Goal: Communication & Community: Answer question/provide support

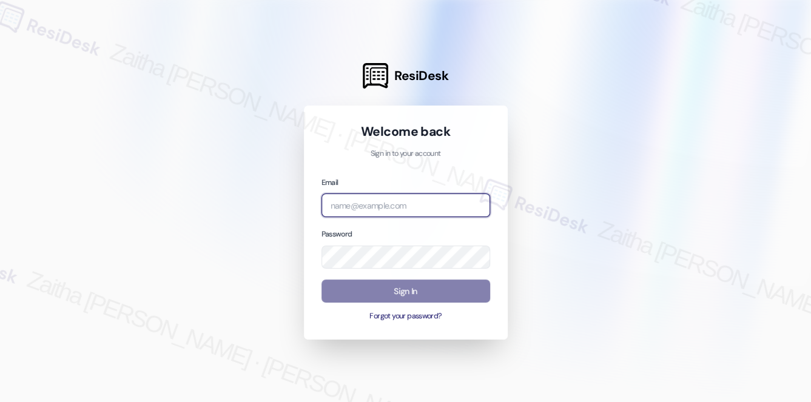
click at [364, 201] on input "email" at bounding box center [406, 206] width 169 height 24
type input "automated-surveys-res_prop-zaitha.mae.[PERSON_NAME]@res_[DOMAIN_NAME]"
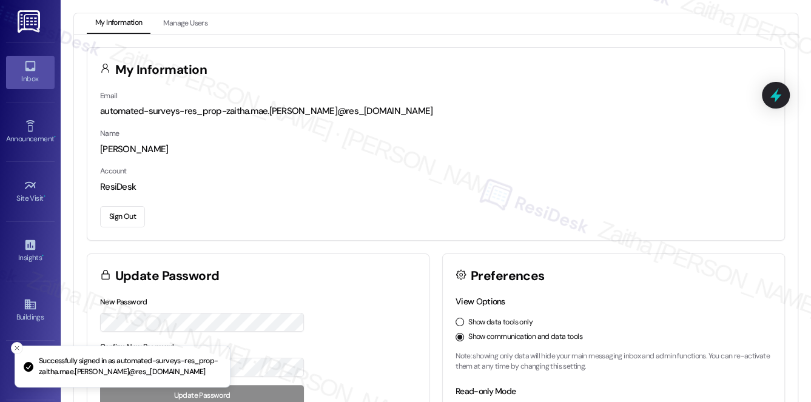
click at [30, 68] on icon at bounding box center [30, 66] width 10 height 10
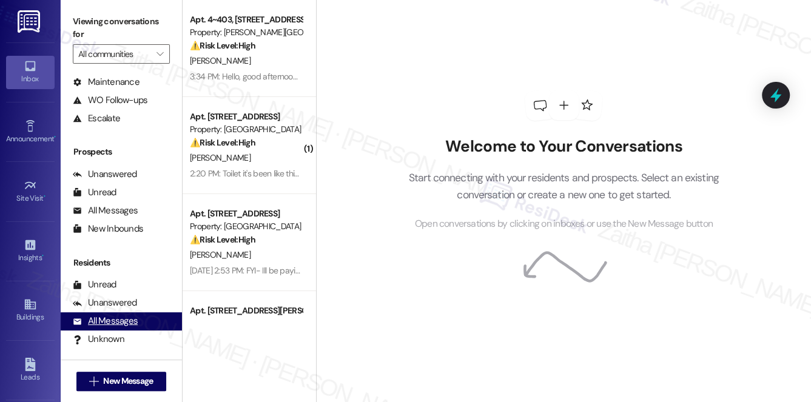
scroll to position [144, 0]
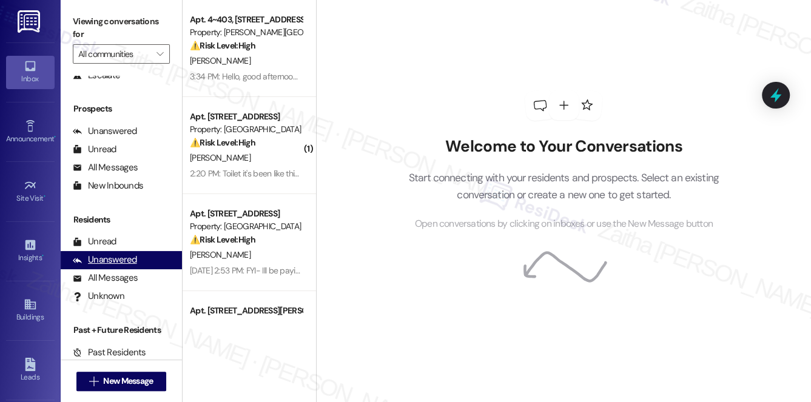
click at [116, 260] on div "Unanswered" at bounding box center [105, 260] width 64 height 13
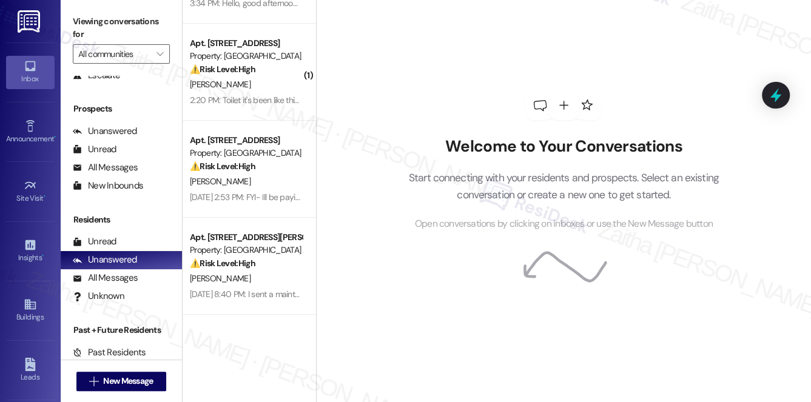
scroll to position [0, 0]
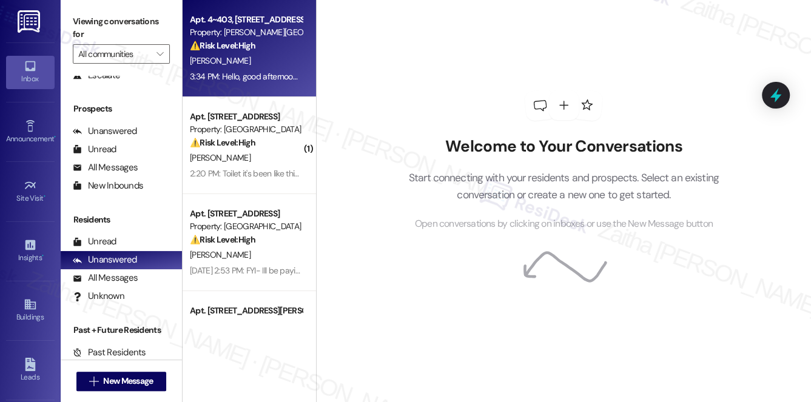
click at [296, 58] on div "U. Garnica" at bounding box center [246, 60] width 115 height 15
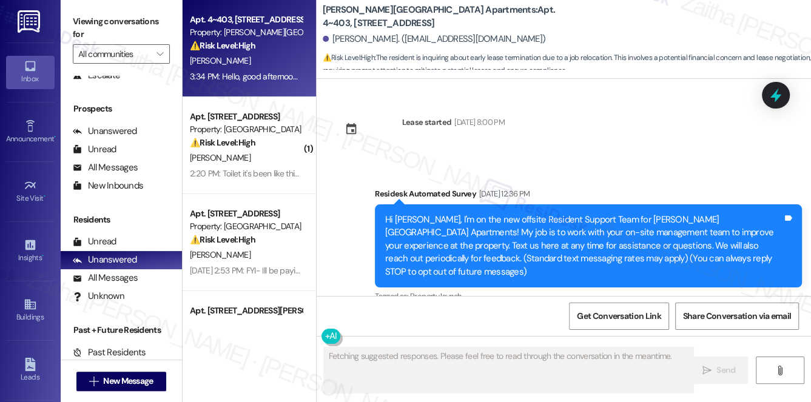
scroll to position [12997, 0]
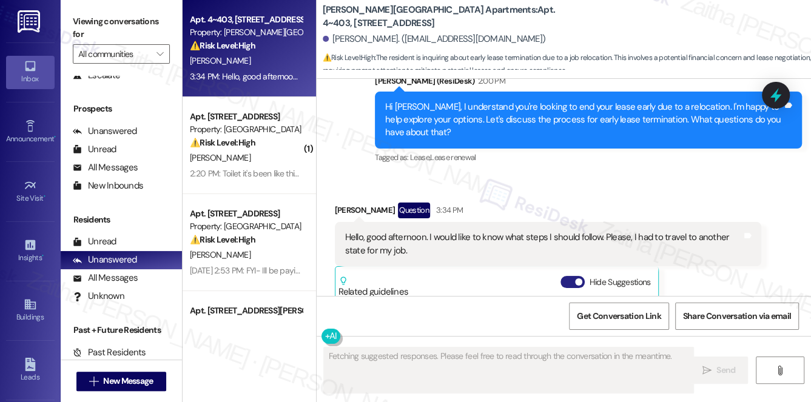
click at [563, 276] on button "Hide Suggestions" at bounding box center [573, 282] width 24 height 12
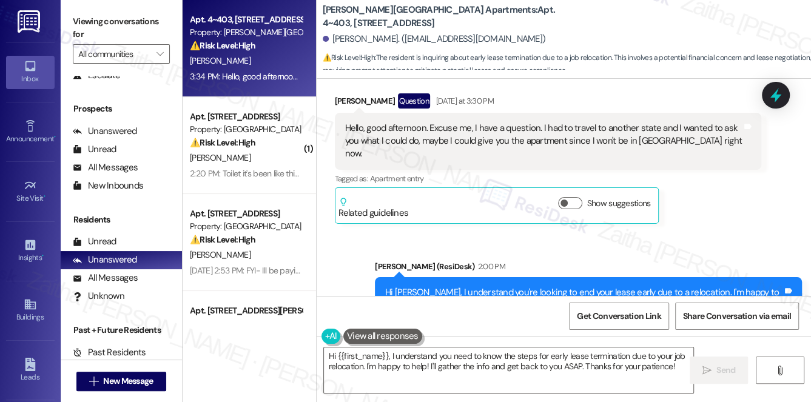
scroll to position [12837, 0]
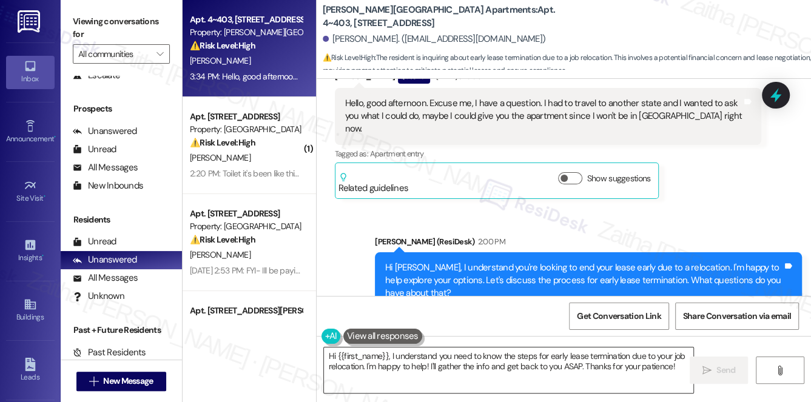
click at [330, 356] on textarea "Hi {{first_name}}, I understand you need to know the steps for early lease term…" at bounding box center [509, 371] width 370 height 46
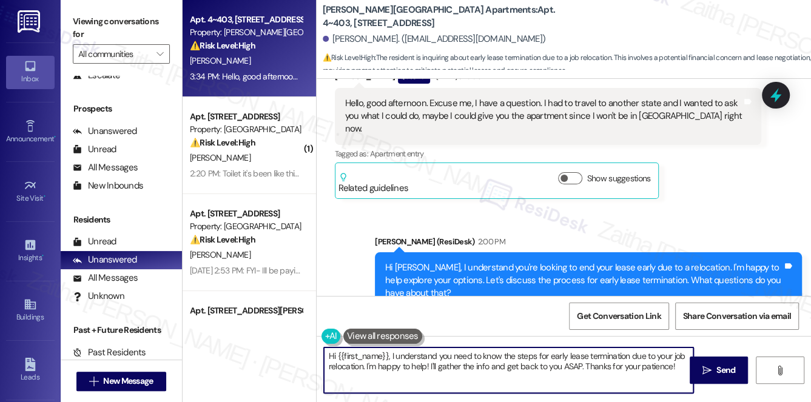
click at [330, 356] on textarea "Hi {{first_name}}, I understand you need to know the steps for early lease term…" at bounding box center [509, 371] width 370 height 46
click at [375, 358] on textarea "Thanks for confirming, {{first_name}}, I understand you need to know the steps …" at bounding box center [509, 371] width 370 height 46
click at [478, 356] on textarea "Thanks for letting me know, {{first_name}}, I understand you need to know the s…" at bounding box center [509, 371] width 370 height 46
drag, startPoint x: 526, startPoint y: 365, endPoint x: 466, endPoint y: 364, distance: 60.1
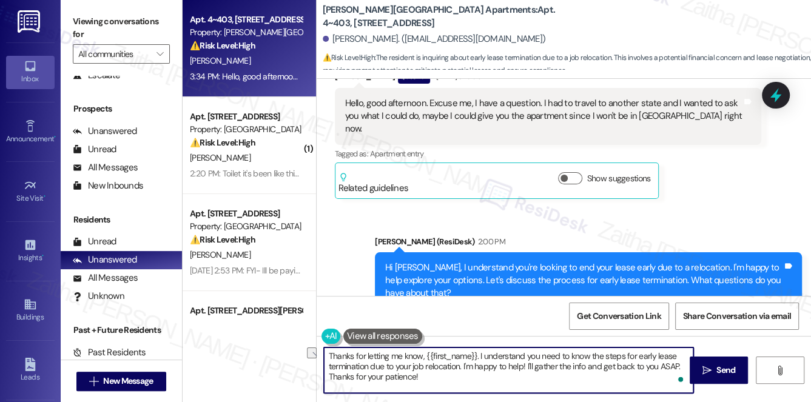
click at [464, 364] on textarea "Thanks for letting me know, {{first_name}}. I understand you need to know the s…" at bounding box center [509, 371] width 370 height 46
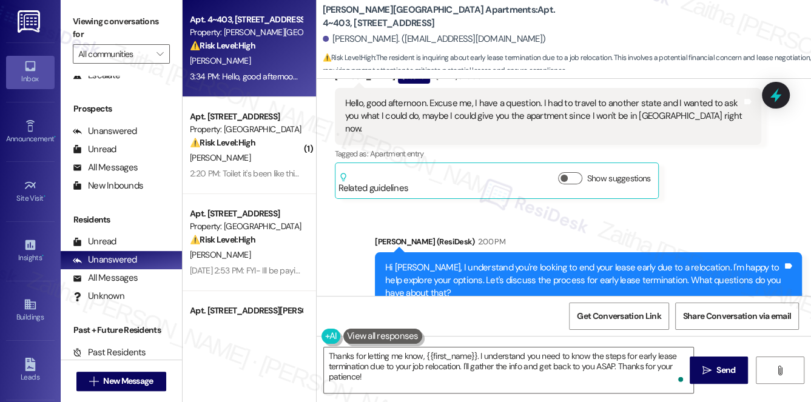
drag, startPoint x: 338, startPoint y: 220, endPoint x: 444, endPoint y: 249, distance: 109.9
click at [444, 383] on div "Hello, good afternoon. I would like to know what steps I should follow. Please,…" at bounding box center [548, 405] width 427 height 44
copy div "Hello, good afternoon. I would like to know what steps I should follow. Please,…"
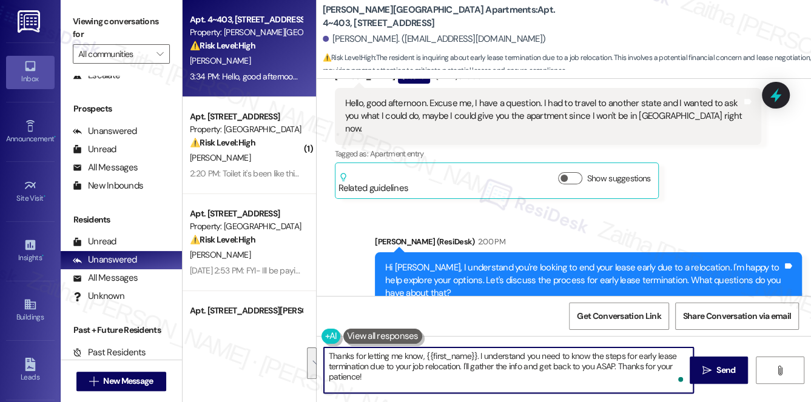
drag, startPoint x: 479, startPoint y: 354, endPoint x: 491, endPoint y: 376, distance: 24.8
click at [491, 376] on textarea "Thanks for letting me know, {{first_name}}. I understand you need to know the s…" at bounding box center [509, 371] width 370 height 46
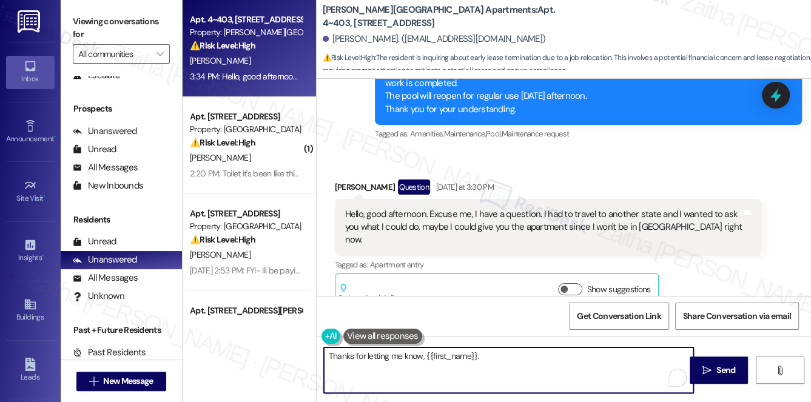
scroll to position [12616, 0]
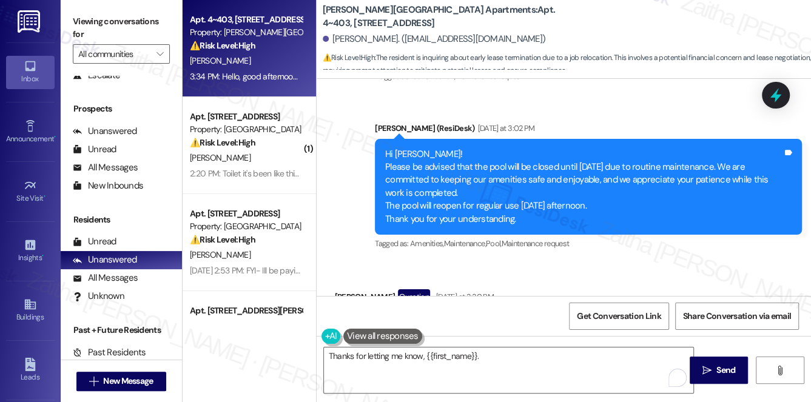
drag, startPoint x: 343, startPoint y: 160, endPoint x: 736, endPoint y: 180, distance: 393.6
click at [736, 309] on div "Hello, good afternoon. Excuse me, I have a question. I had to travel to another…" at bounding box center [548, 337] width 427 height 57
copy div "Hello, good afternoon. Excuse me, I have a question. I had to travel to another…"
click at [604, 280] on div "Received via SMS Uberley Garnica Question Yesterday at 3:30 PM Hello, good afte…" at bounding box center [548, 354] width 445 height 149
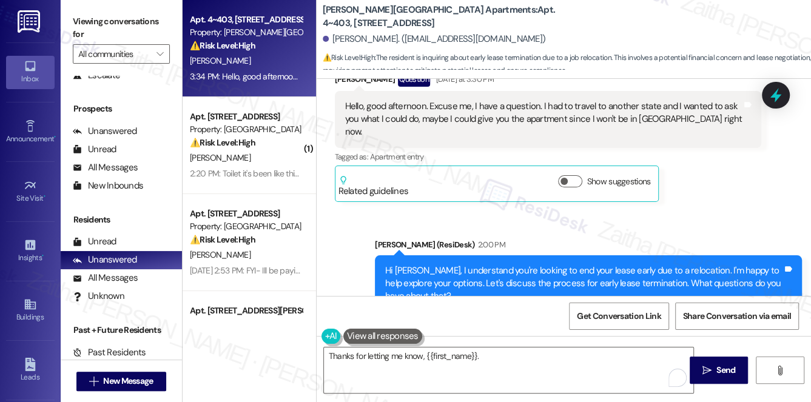
scroll to position [12837, 0]
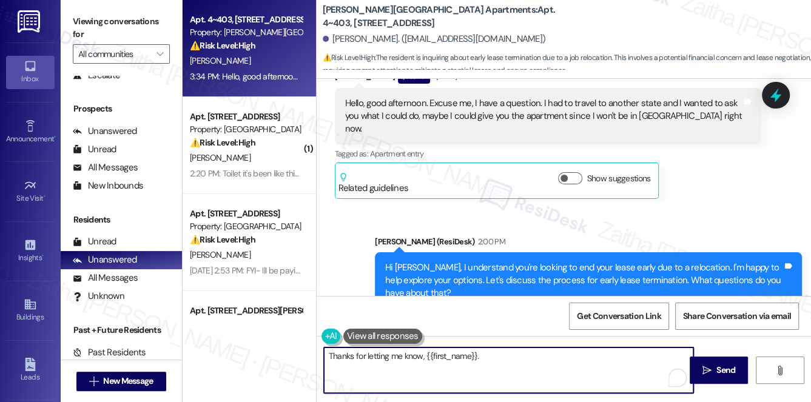
click at [503, 359] on textarea "Thanks for letting me know, {{first_name}}." at bounding box center [509, 371] width 370 height 46
paste textarea "I understand you had to travel to another state for work. I’ll check with the t…"
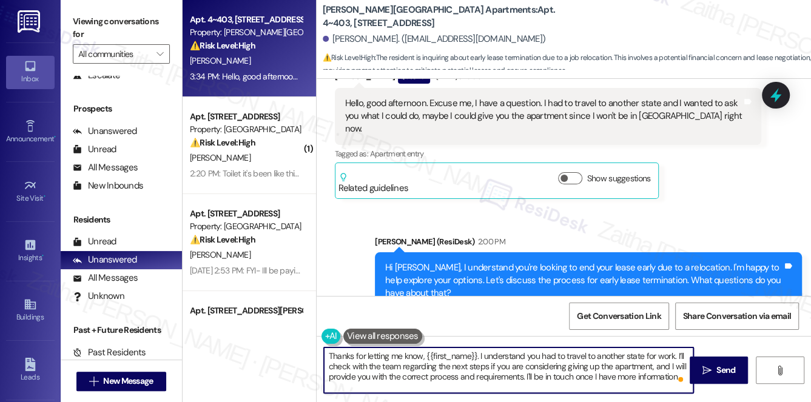
type textarea "Thanks for letting me know, {{first_name}}. I understand you had to travel to a…"
drag, startPoint x: 326, startPoint y: 358, endPoint x: 683, endPoint y: 390, distance: 357.6
click at [683, 390] on textarea "Thanks for letting me know, {{first_name}}. I understand you had to travel to a…" at bounding box center [509, 371] width 370 height 46
click at [521, 360] on textarea "Thanks for letting me know, {{first_name}}. I understand you had to travel to a…" at bounding box center [509, 371] width 370 height 46
drag, startPoint x: 719, startPoint y: 371, endPoint x: 656, endPoint y: 294, distance: 99.2
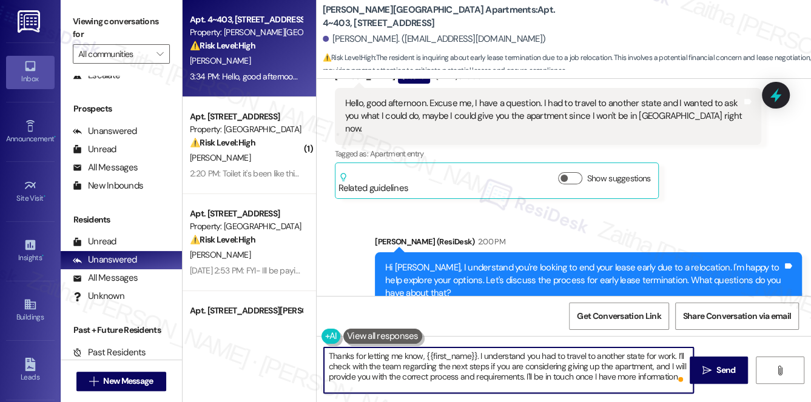
click at [719, 371] on span "Send" at bounding box center [725, 370] width 19 height 13
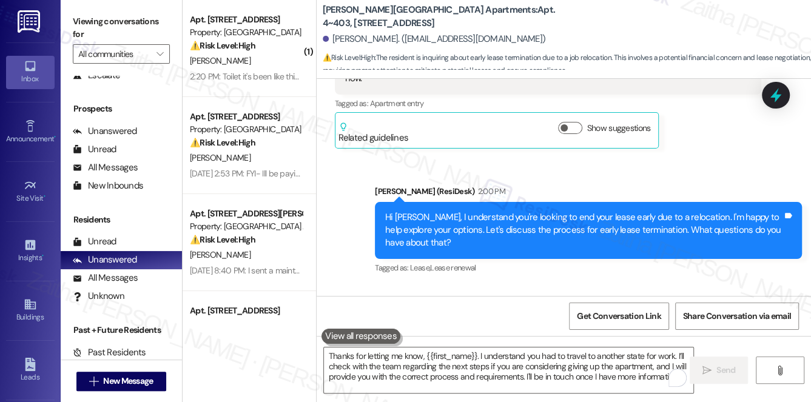
scroll to position [12947, 0]
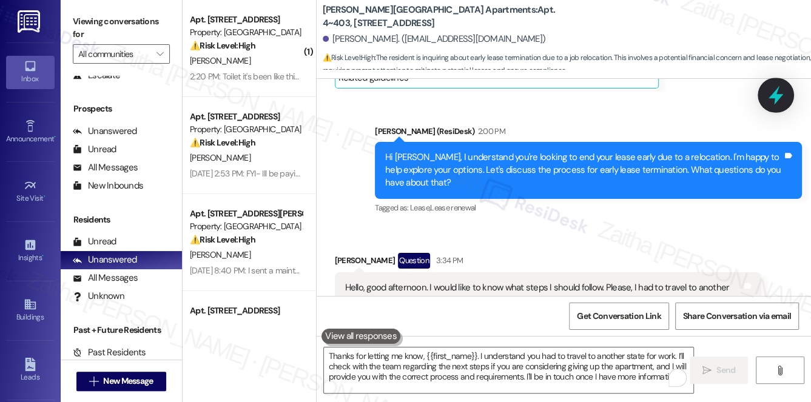
click at [773, 100] on icon at bounding box center [776, 95] width 21 height 21
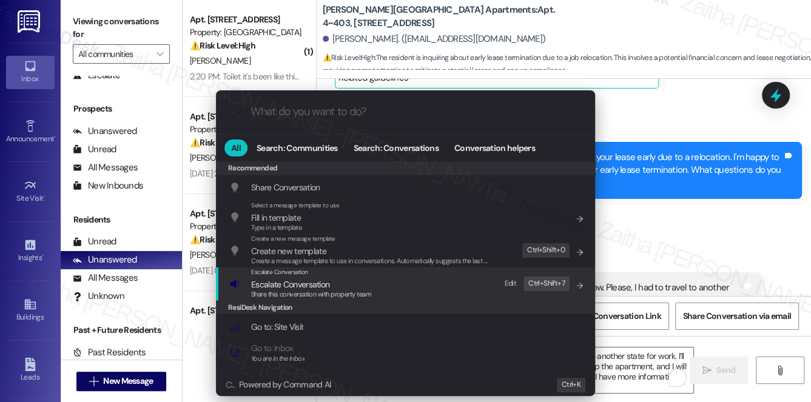
click at [283, 279] on span "Escalate Conversation" at bounding box center [290, 284] width 78 height 11
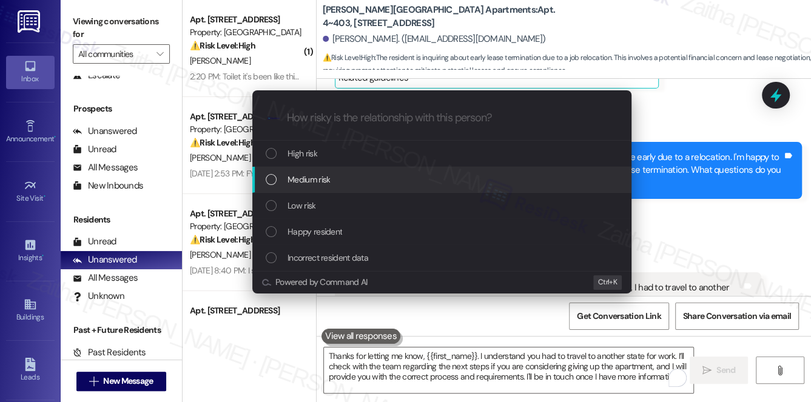
click at [311, 177] on span "Medium risk" at bounding box center [309, 179] width 42 height 13
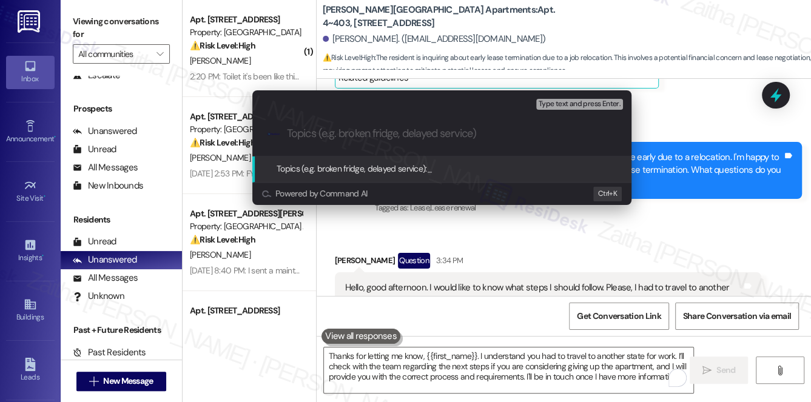
paste input "Tenant Inquiry Regarding Apartment While Out of Stat"
type input "Tenant Inquiry Regarding Apartment While Out of Stat"
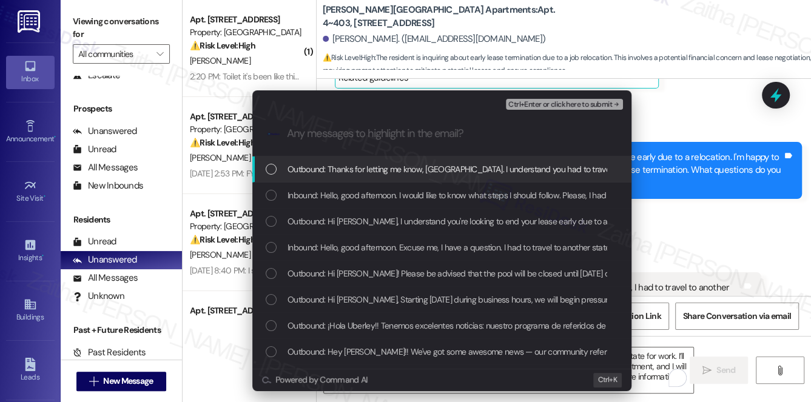
drag, startPoint x: 721, startPoint y: 148, endPoint x: 766, endPoint y: 122, distance: 51.4
click at [727, 146] on div "Escalate Conversation Medium risk Tenant Inquiry Regarding Apartment While Out …" at bounding box center [405, 201] width 811 height 402
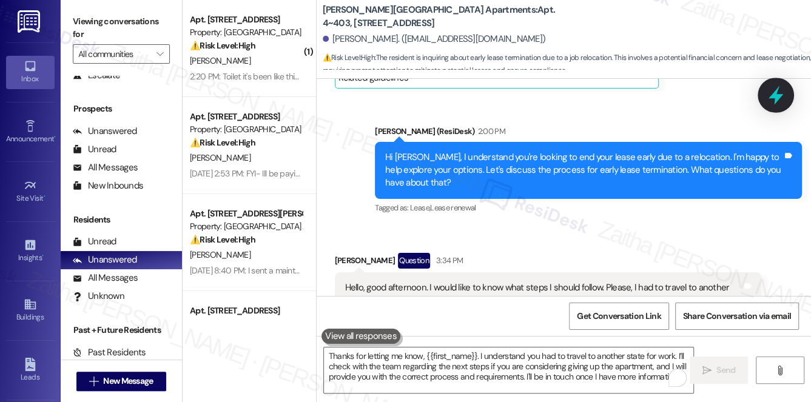
click at [775, 96] on icon at bounding box center [776, 95] width 15 height 19
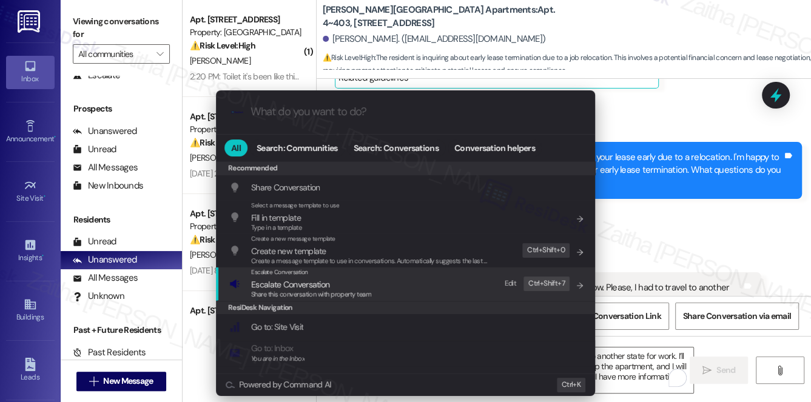
click at [267, 281] on span "Escalate Conversation" at bounding box center [290, 284] width 78 height 11
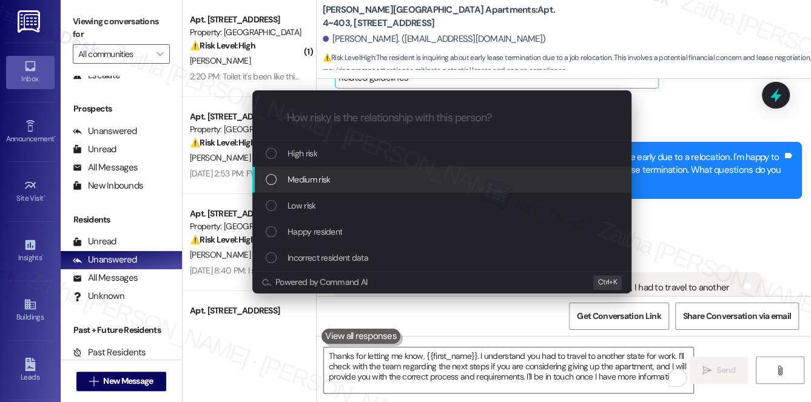
click at [332, 175] on div "Medium risk" at bounding box center [443, 179] width 355 height 13
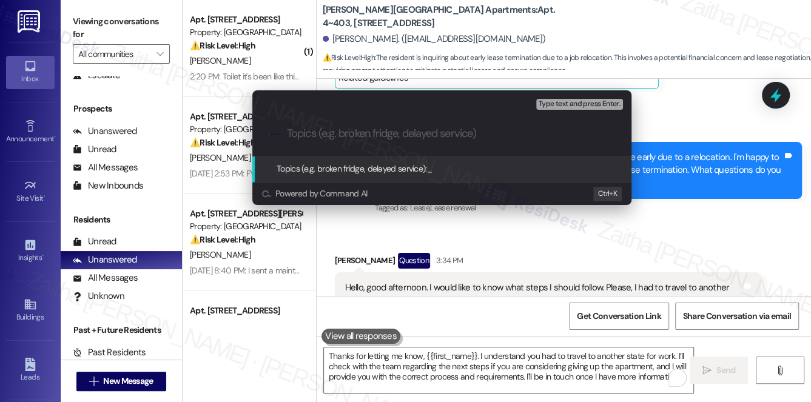
paste input "Tenant Inquiry Regarding Apartment While Out of Stat"
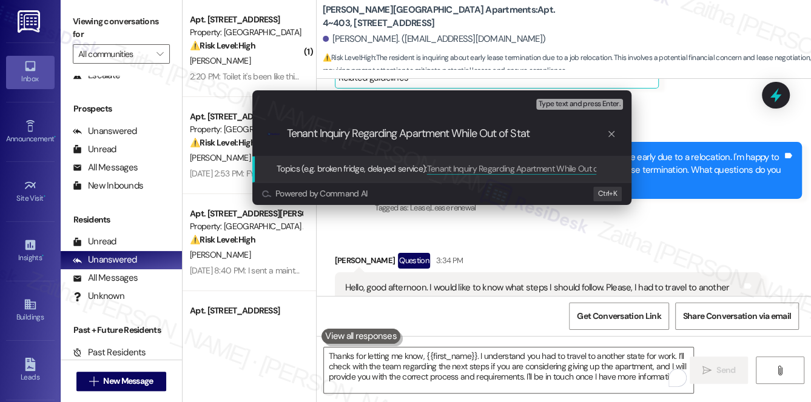
type input "Tenant Inquiry Regarding Apartment While Out of State"
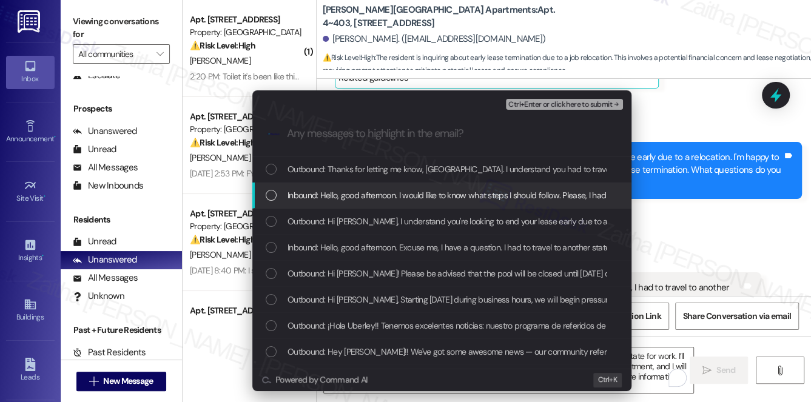
click at [346, 187] on div "Inbound: Hello, good afternoon. I would like to know what steps I should follow…" at bounding box center [441, 196] width 379 height 26
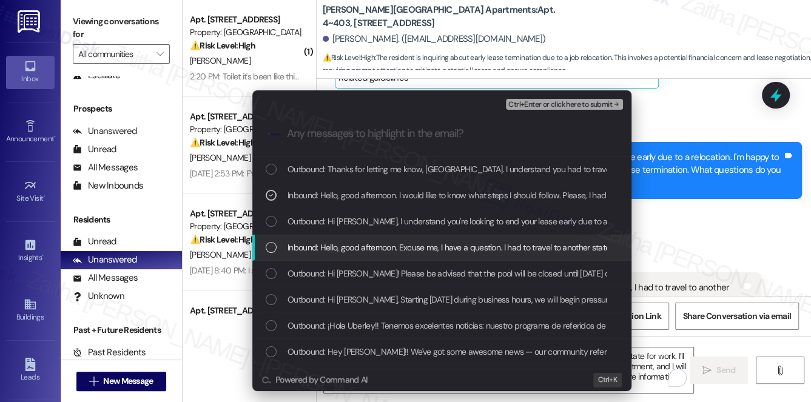
click at [352, 247] on span "Inbound: Hello, good afternoon. Excuse me, I have a question. I had to travel t…" at bounding box center [678, 247] width 780 height 13
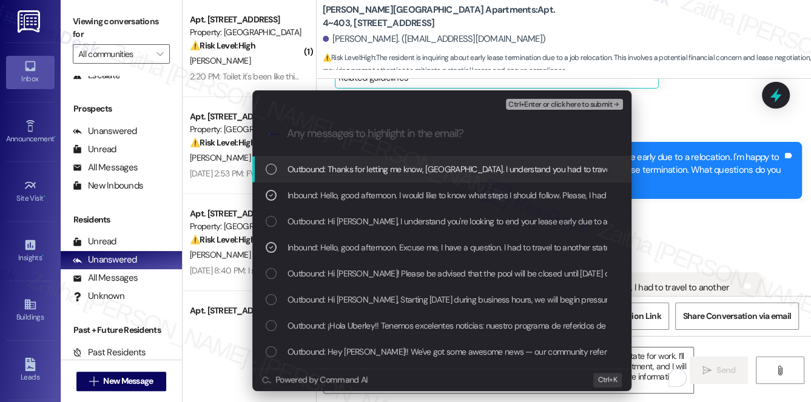
click at [560, 104] on span "Ctrl+Enter or click here to submit" at bounding box center [560, 105] width 104 height 8
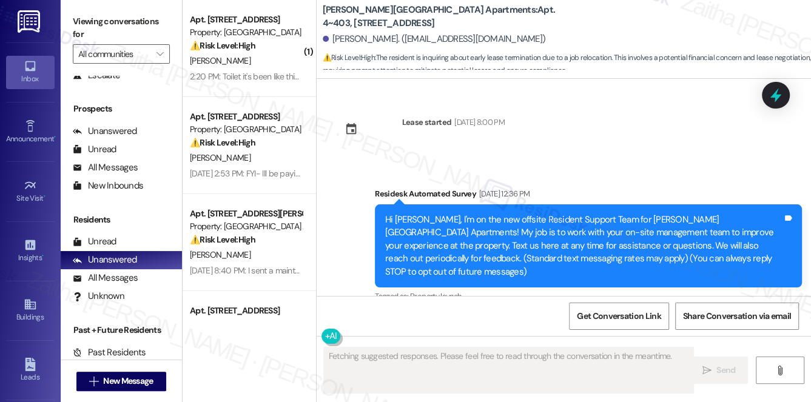
scroll to position [13015, 0]
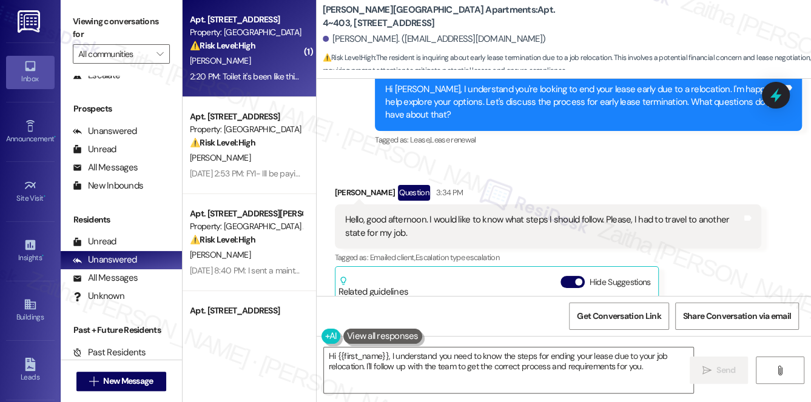
click at [272, 49] on div "⚠️ Risk Level: High The resident reports a malfunctioning A/C that has been stu…" at bounding box center [246, 45] width 112 height 13
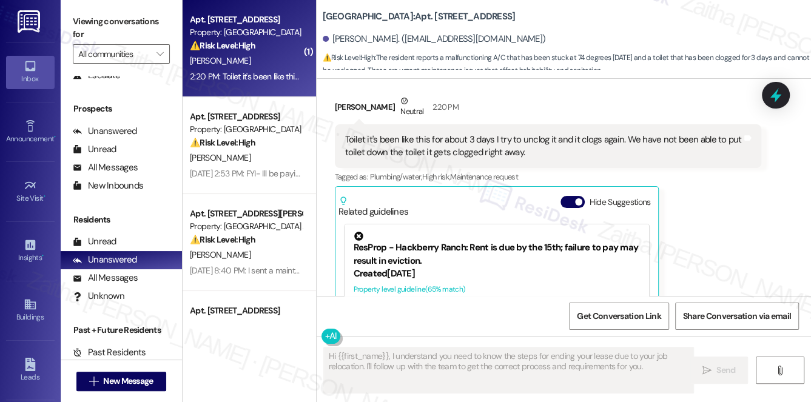
scroll to position [19734, 0]
click at [567, 196] on button "Hide Suggestions" at bounding box center [573, 202] width 24 height 12
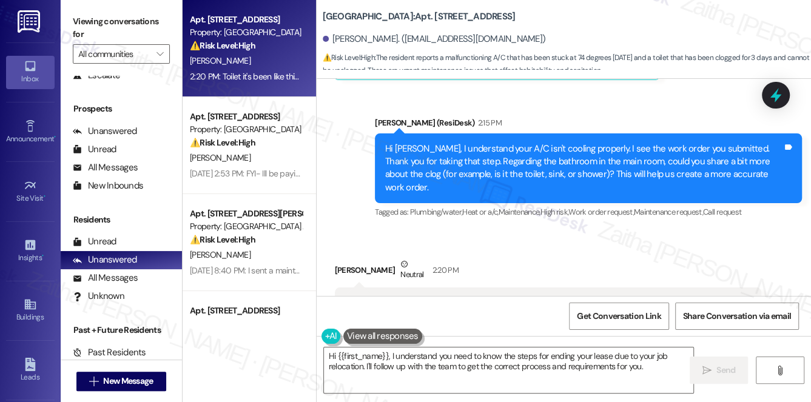
scroll to position [19574, 0]
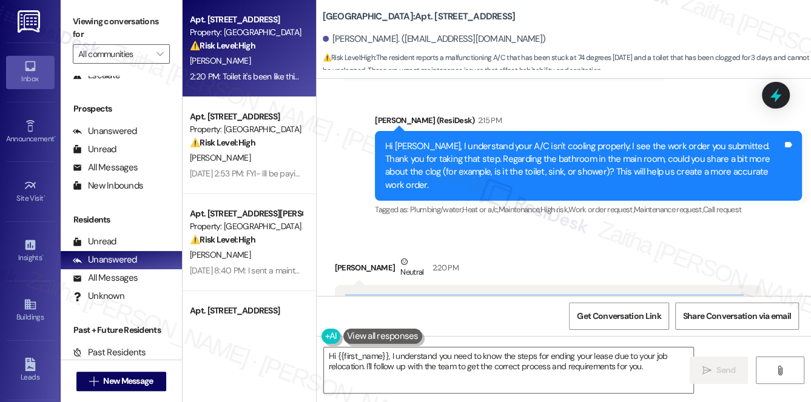
drag, startPoint x: 345, startPoint y: 206, endPoint x: 565, endPoint y: 218, distance: 220.0
click at [565, 294] on div "Toilet it's been like this for about 3 days I try to unclog it and it clogs aga…" at bounding box center [543, 307] width 397 height 26
copy div "Toilet it's been like this for about 3 days I try to unclog it and it clogs aga…"
click at [558, 228] on div "Received via SMS Sandra Ponce Neutral 2:20 PM Toilet it's been like this for ab…" at bounding box center [564, 310] width 494 height 164
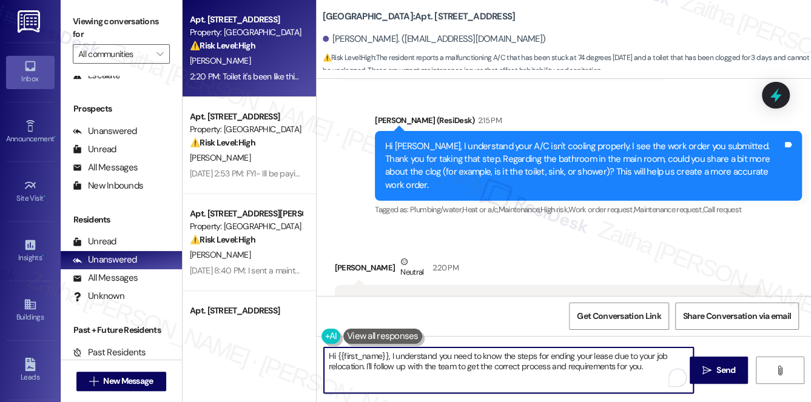
drag, startPoint x: 330, startPoint y: 354, endPoint x: 638, endPoint y: 364, distance: 308.3
click at [638, 364] on textarea "Hey {{first_name}}! I understand the toilet is clogging repeatedly. I've added …" at bounding box center [509, 371] width 370 height 46
type textarea "Hey {{first_name}}! I understand the toilet is clogging repeatedly. I've added …"
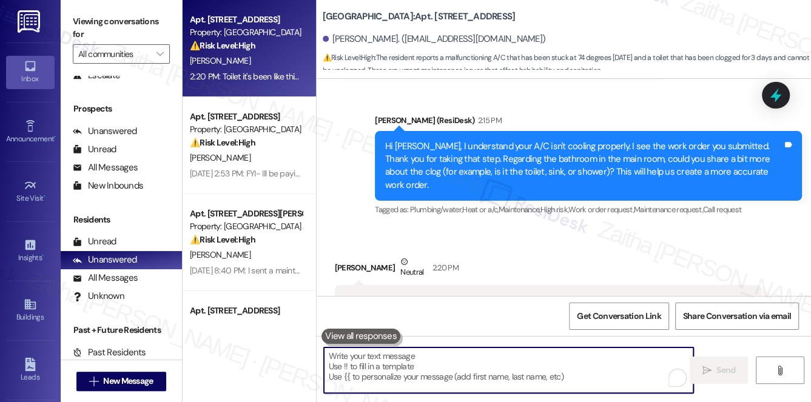
paste textarea "Thank you for letting me know. I understand the toilet has been clogging for th…"
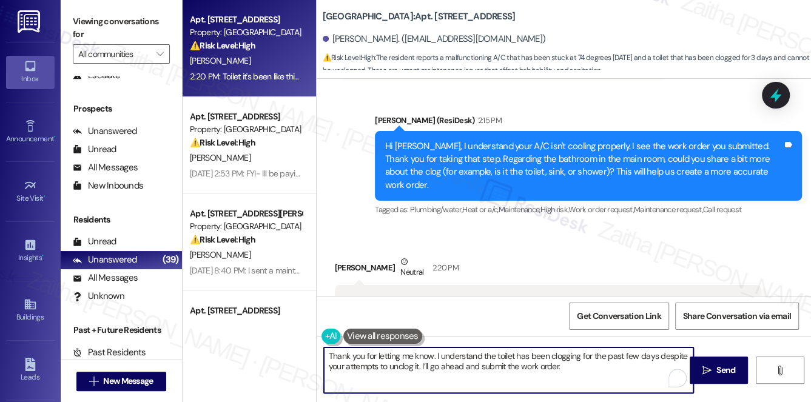
paste textarea "Is there anything else I can assist you with?"
type textarea "Thank you for letting me know. I understand the toilet has been clogging for th…"
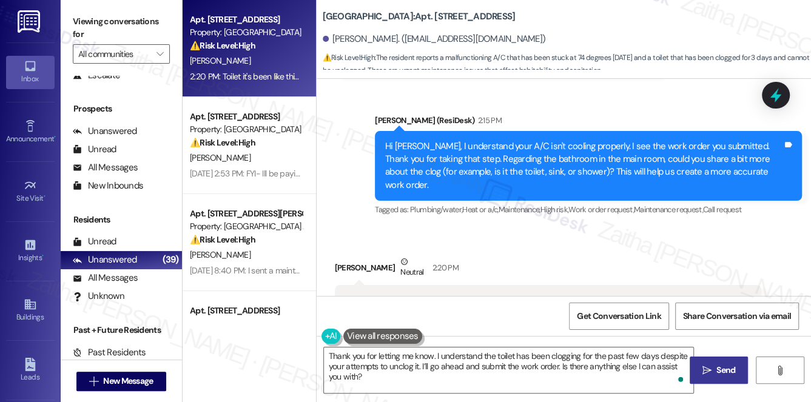
click at [721, 366] on span "Send" at bounding box center [725, 370] width 19 height 13
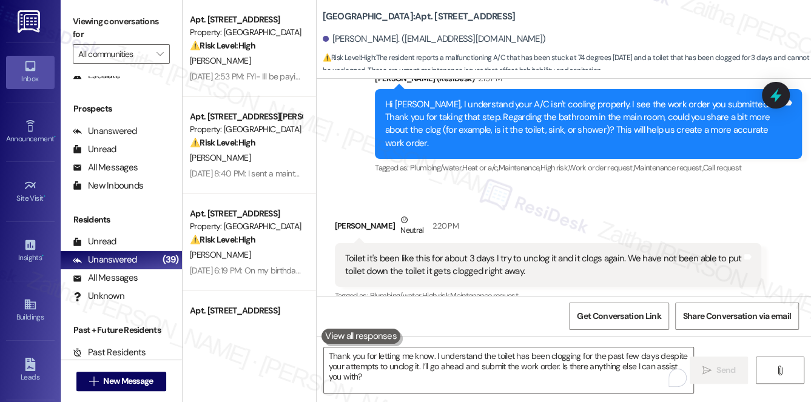
scroll to position [19684, 0]
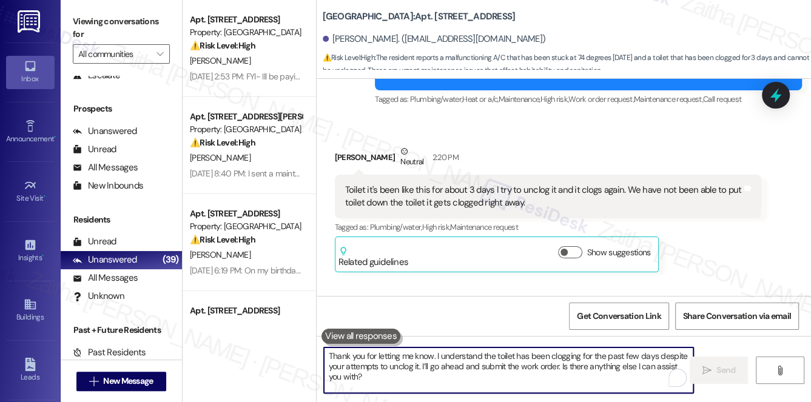
click at [396, 359] on textarea "Thank you for letting me know. I understand the toilet has been clogging for th…" at bounding box center [509, 371] width 370 height 46
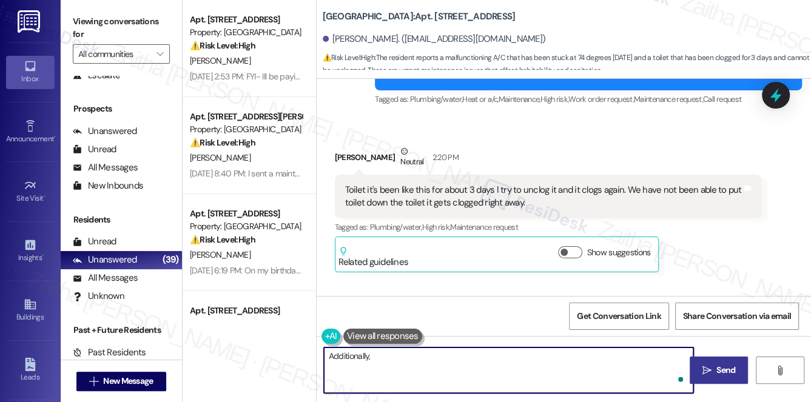
paste textarea "Do we have your permission to enter your home while you're away? Do you have pe…"
click at [419, 372] on textarea "Additionally, do we have your permission to enter your home while you're away? …" at bounding box center [509, 371] width 370 height 46
type textarea "Additionally, do we have your permission to enter your home while you're away? …"
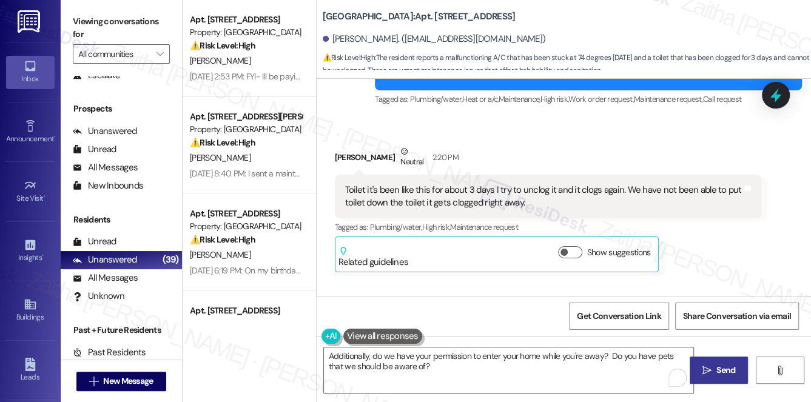
click at [724, 368] on span "Send" at bounding box center [725, 370] width 19 height 13
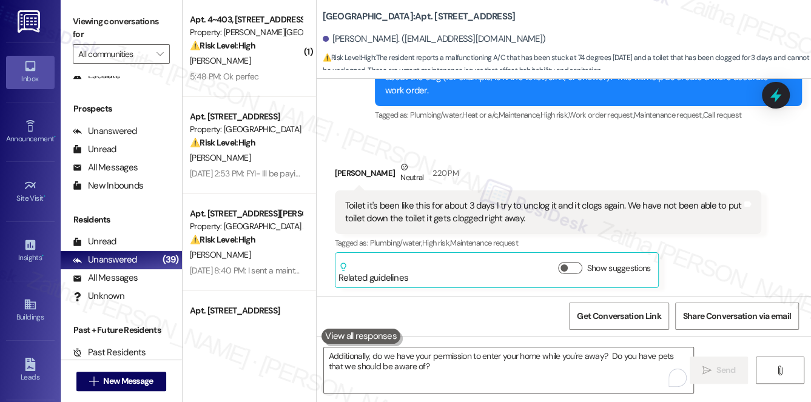
scroll to position [19782, 0]
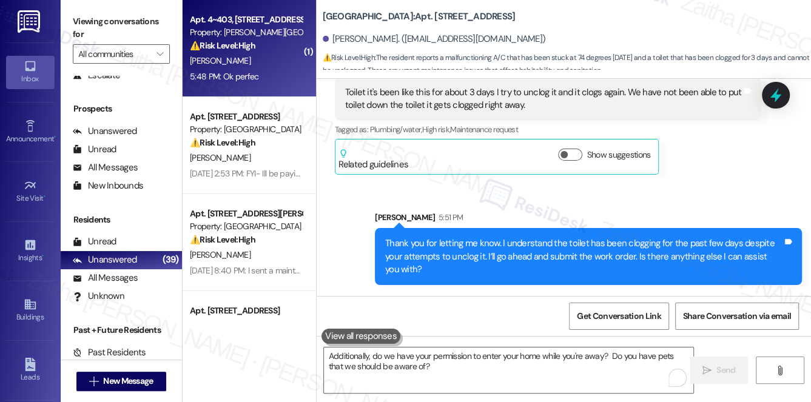
click at [260, 77] on div "5:48 PM: Ok perfec 5:48 PM: Ok perfec" at bounding box center [246, 76] width 115 height 15
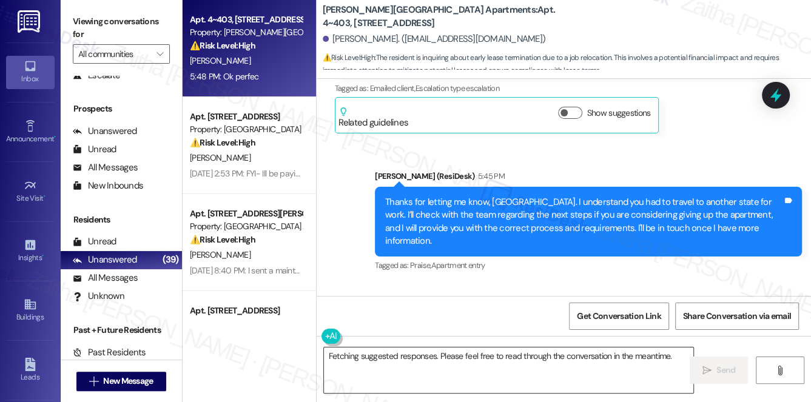
scroll to position [13261, 0]
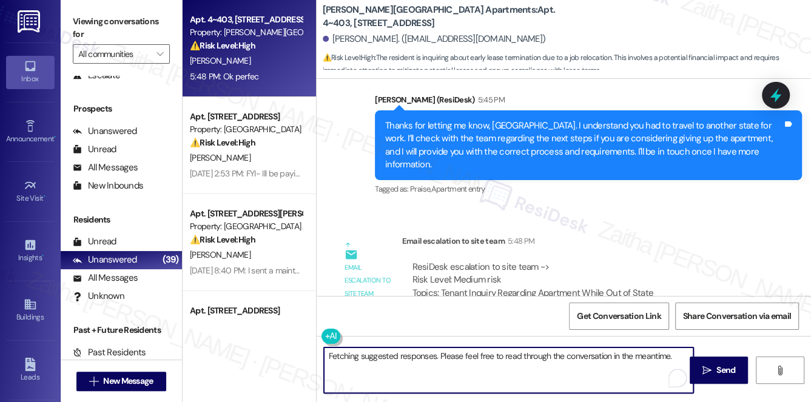
drag, startPoint x: 324, startPoint y: 354, endPoint x: 684, endPoint y: 356, distance: 359.8
click at [684, 356] on textarea "Fetching suggested responses. Please feel free to read through the conversation…" at bounding box center [509, 371] width 370 height 46
click at [347, 397] on div "Uberley Garnica 5:48 PM" at bounding box center [423, 405] width 177 height 17
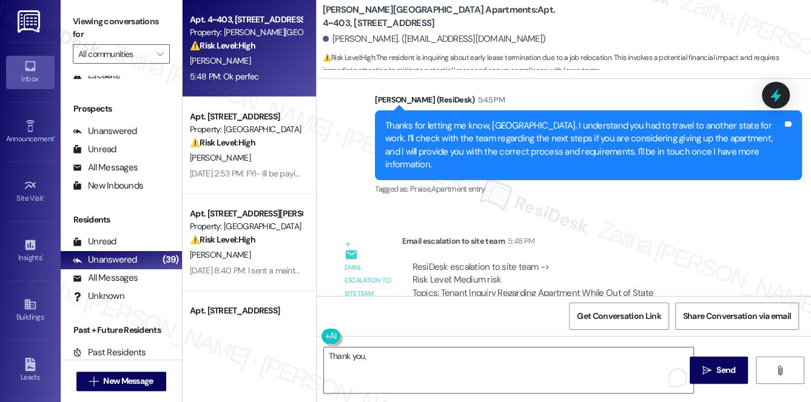
click at [347, 397] on div "Uberley Garnica 5:48 PM" at bounding box center [423, 405] width 177 height 17
copy div "Uberley"
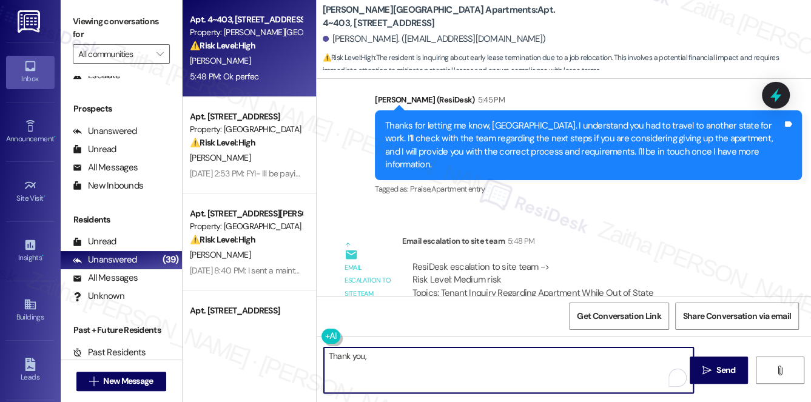
click at [394, 358] on textarea "Thank you," at bounding box center [509, 371] width 370 height 46
paste textarea "Uberley"
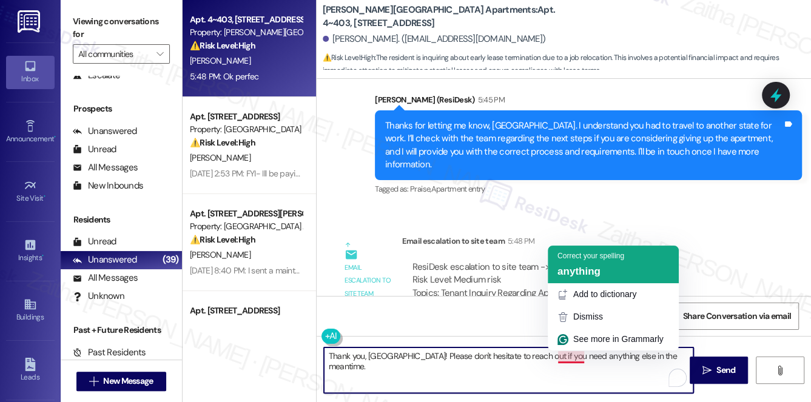
click at [582, 272] on span "anything" at bounding box center [579, 272] width 43 height 12
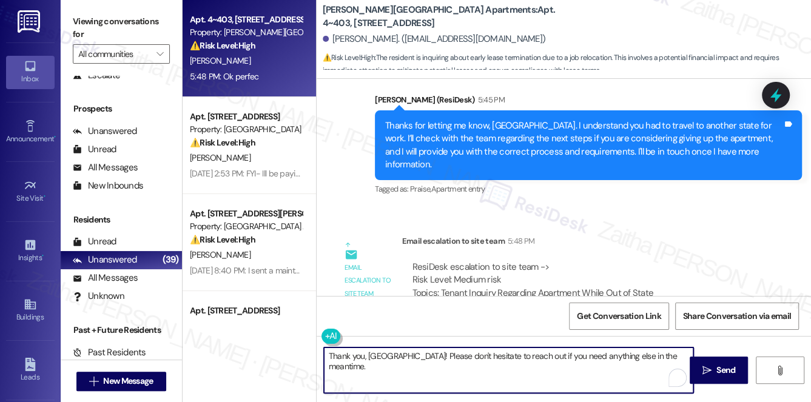
click at [669, 356] on textarea "Thank you, Uberley! Please don't hesitate to reach out if you need anything els…" at bounding box center [509, 371] width 370 height 46
type textarea "Thank you, Uberley! Please don't hesitate to reach out if you need anything els…"
click at [723, 372] on span "Send" at bounding box center [725, 370] width 19 height 13
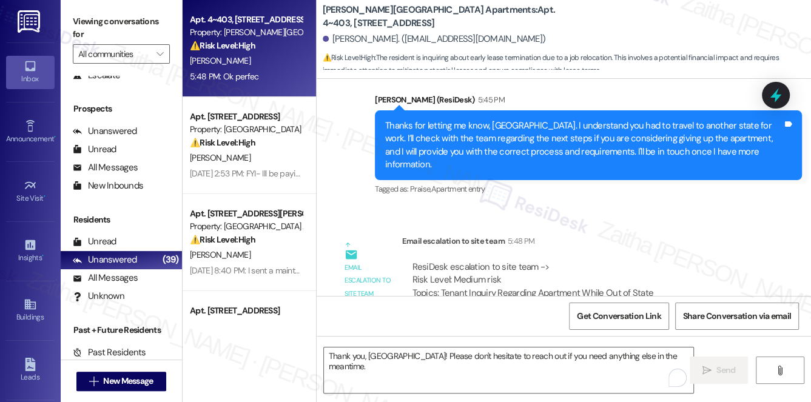
scroll to position [13260, 0]
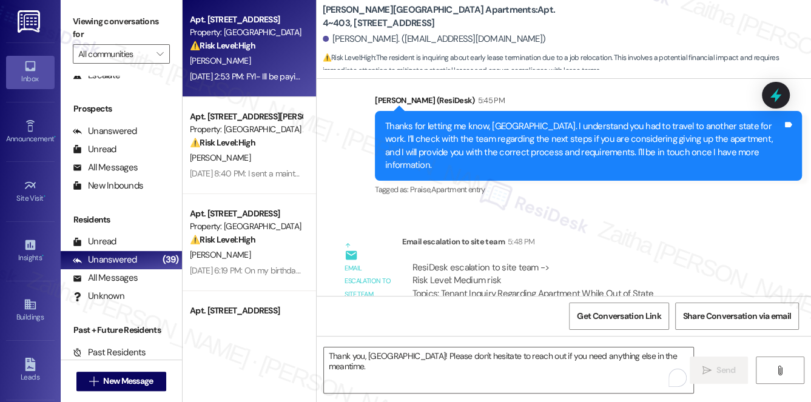
click at [283, 60] on div "[PERSON_NAME]" at bounding box center [246, 60] width 115 height 15
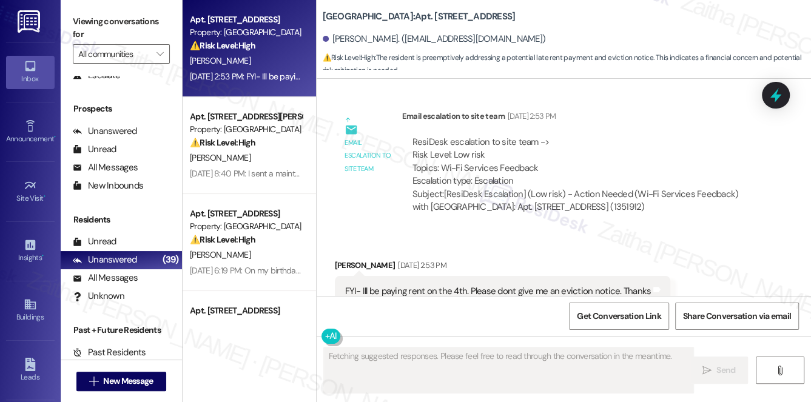
scroll to position [5097, 0]
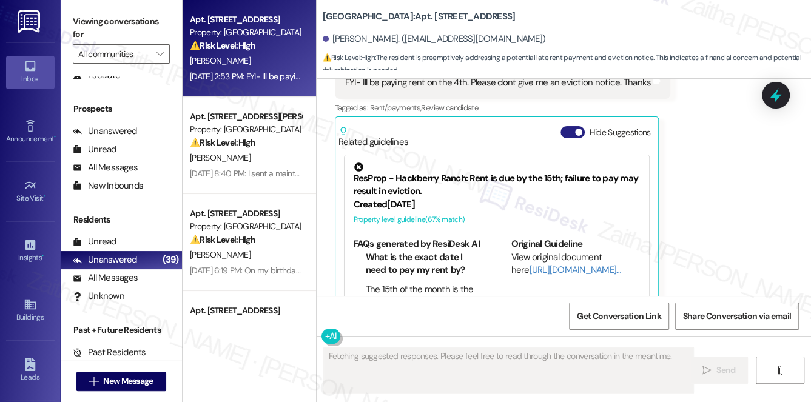
click at [568, 126] on button "Hide Suggestions" at bounding box center [573, 132] width 24 height 12
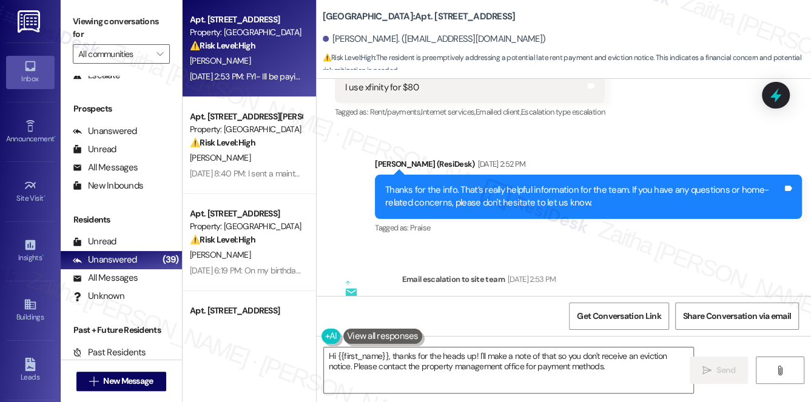
scroll to position [4716, 0]
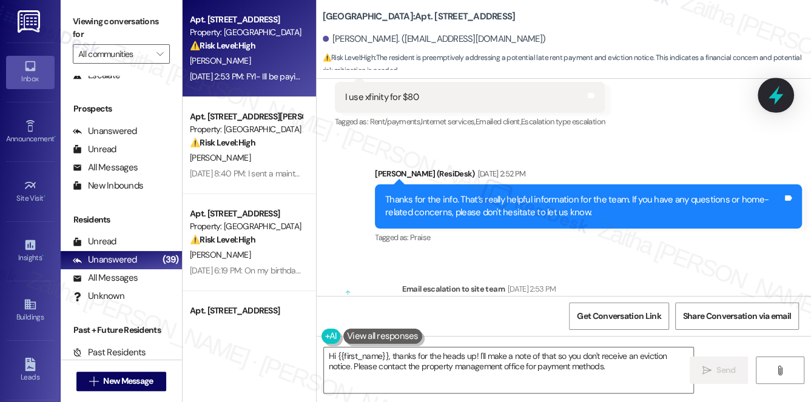
drag, startPoint x: 770, startPoint y: 98, endPoint x: 724, endPoint y: 90, distance: 46.3
click at [770, 98] on icon at bounding box center [775, 95] width 11 height 15
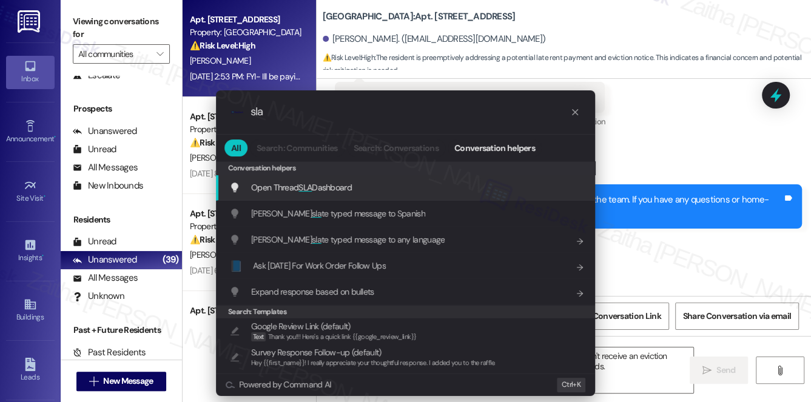
type input "sla"
click at [319, 184] on span "Open Thread SLA Dashboard" at bounding box center [301, 187] width 101 height 11
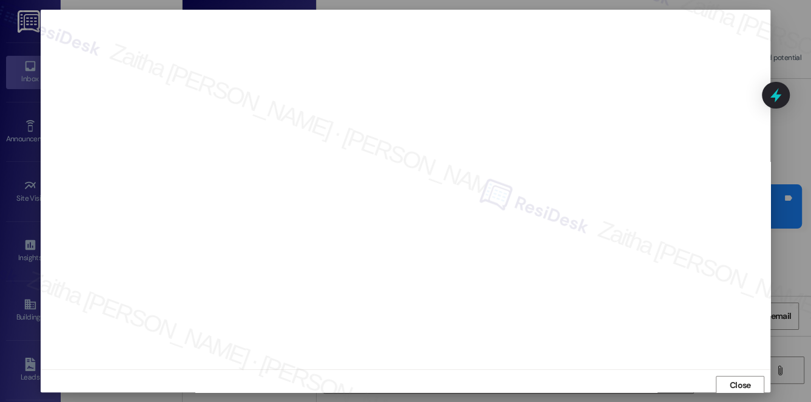
scroll to position [0, 0]
click at [737, 388] on span "Close" at bounding box center [740, 388] width 21 height 13
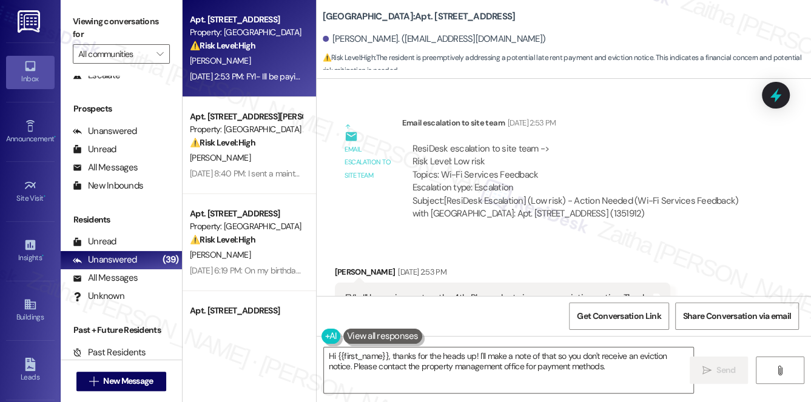
scroll to position [4936, 0]
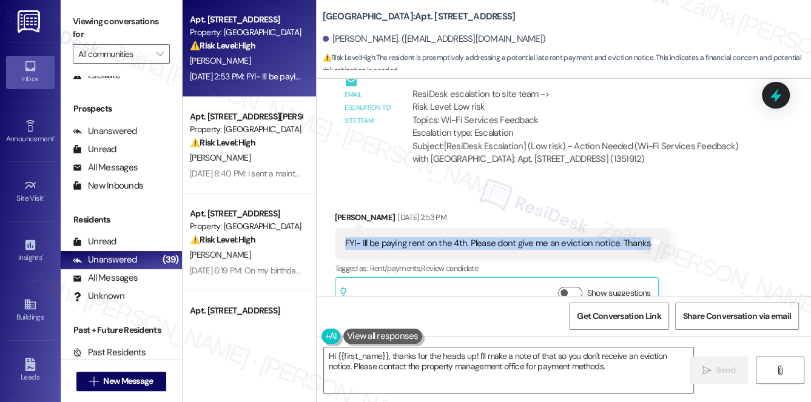
drag, startPoint x: 340, startPoint y: 215, endPoint x: 641, endPoint y: 218, distance: 300.3
click at [641, 228] on div "FYI- Ill be paying rent on the 4th. Please dont give me an eviction notice. Tha…" at bounding box center [503, 243] width 336 height 31
copy div "FYI- Ill be paying rent on the 4th. Please dont give me an eviction notice. Tha…"
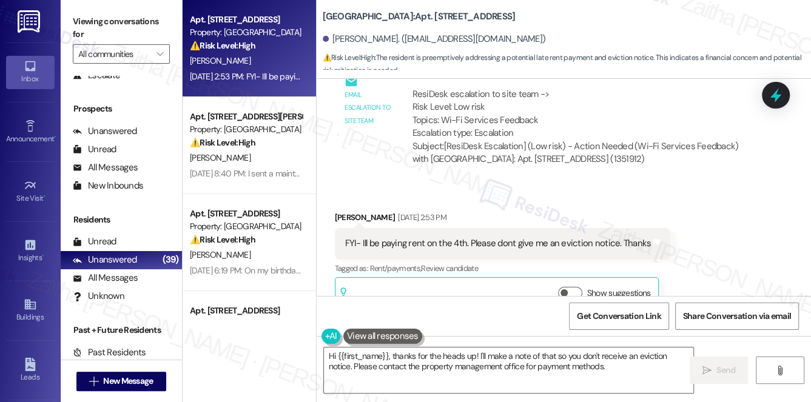
click at [701, 202] on div "Received via SMS Melanie Webb Aug 23, 2025 at 2:53 PM FYI- Ill be paying rent o…" at bounding box center [564, 253] width 494 height 138
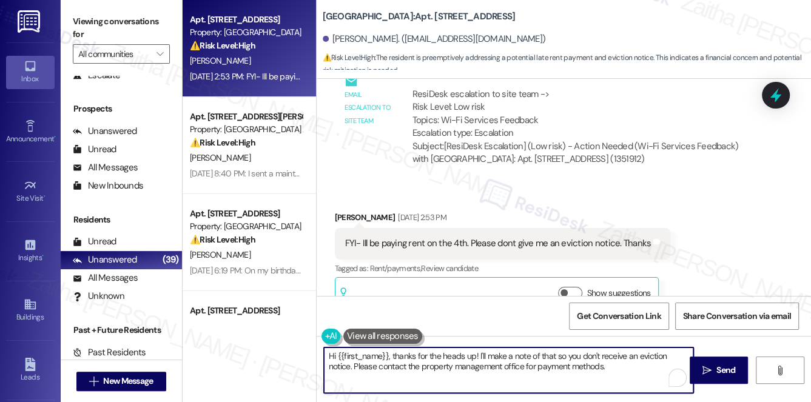
drag, startPoint x: 479, startPoint y: 355, endPoint x: 630, endPoint y: 371, distance: 152.5
click at [630, 376] on textarea "Hi {{first_name}}, thanks for the heads up! I'll make a note of that so you don…" at bounding box center [509, 371] width 370 height 46
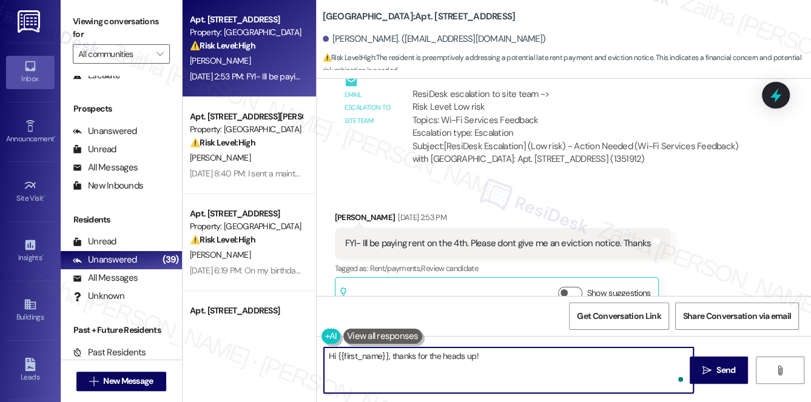
paste textarea "I’ll relay your message to the team and make sure they’re aware of your plan to…"
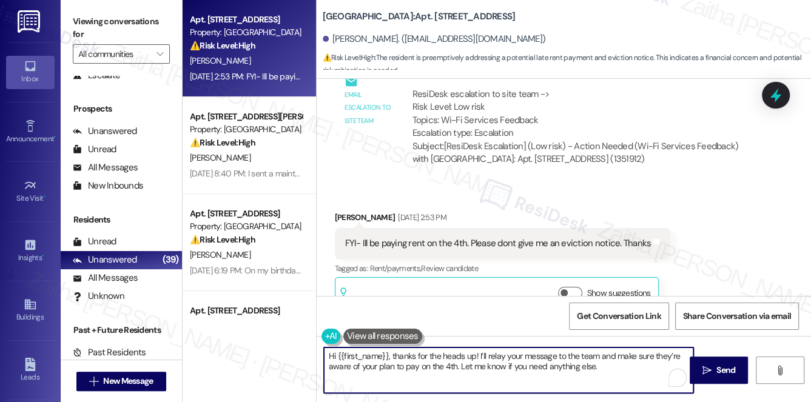
click at [433, 366] on textarea "Hi {{first_name}}, thanks for the heads up! I’ll relay your message to the team…" at bounding box center [509, 371] width 370 height 46
click at [434, 366] on textarea "Hi {{first_name}}, thanks for the heads up! I’ll relay your message to the team…" at bounding box center [509, 371] width 370 height 46
type textarea "Hi {{first_name}}, thanks for the heads up! I’ll relay your message to the team…"
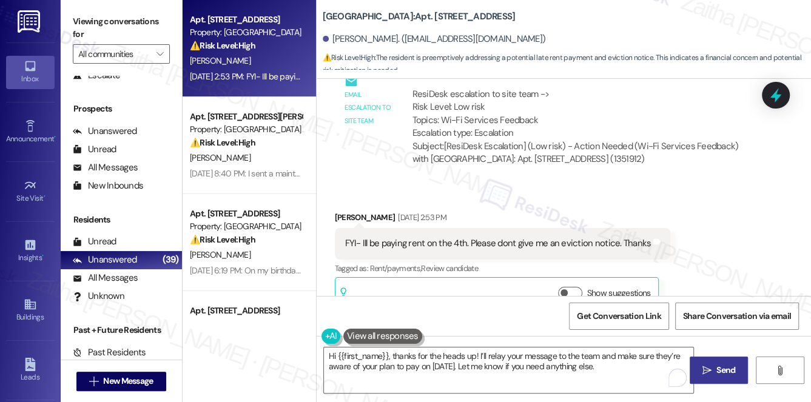
click at [718, 371] on span "Send" at bounding box center [725, 370] width 19 height 13
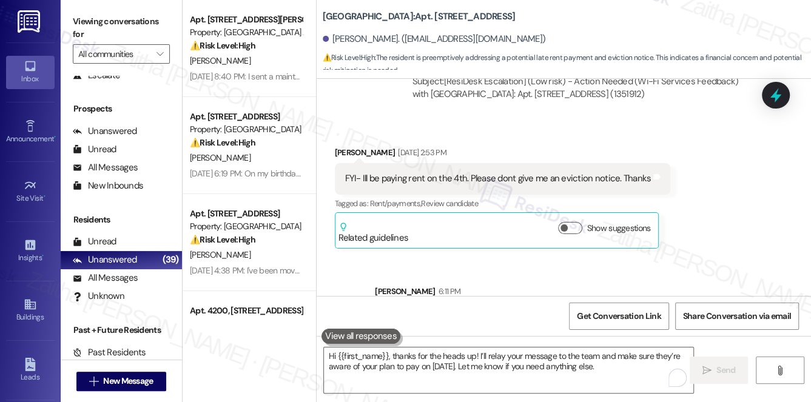
scroll to position [5034, 0]
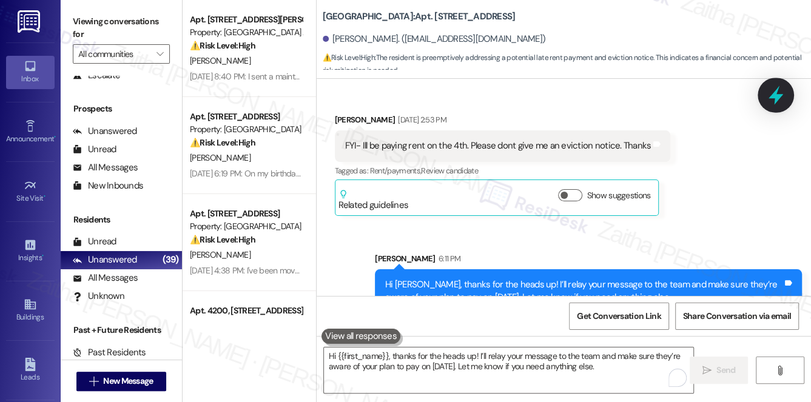
click at [779, 96] on icon at bounding box center [776, 95] width 15 height 19
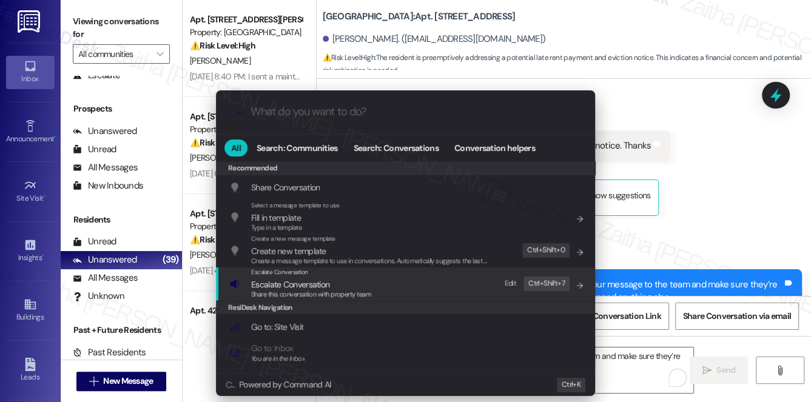
click at [292, 280] on span "Escalate Conversation" at bounding box center [290, 284] width 78 height 11
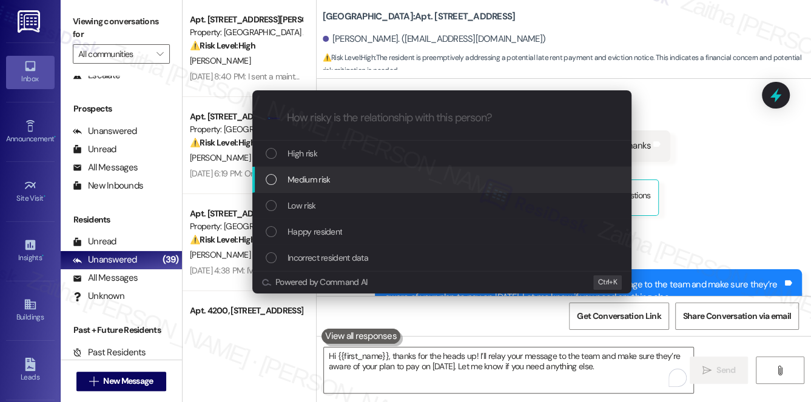
click at [308, 178] on span "Medium risk" at bounding box center [309, 179] width 42 height 13
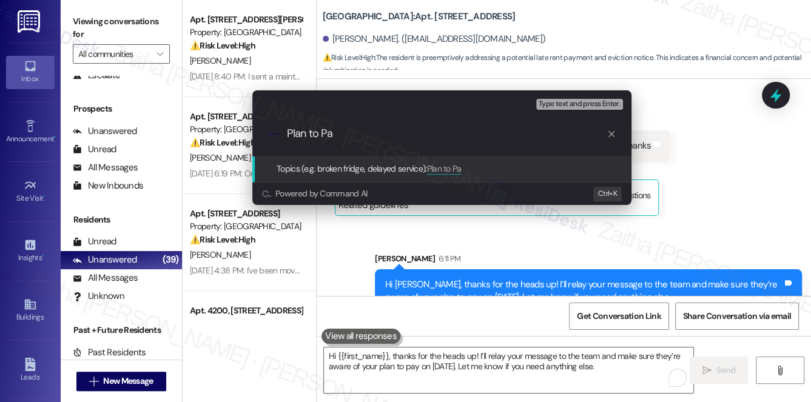
type input "Plan to Pay"
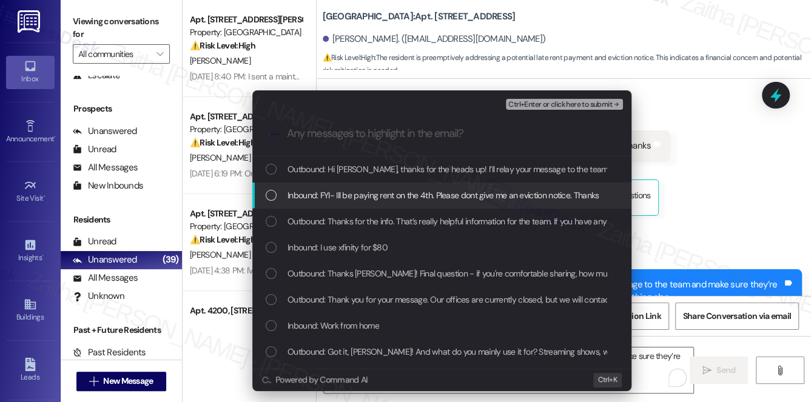
click at [328, 189] on span "Inbound: FYI- Ill be paying rent on the 4th. Please dont give me an eviction no…" at bounding box center [443, 195] width 311 height 13
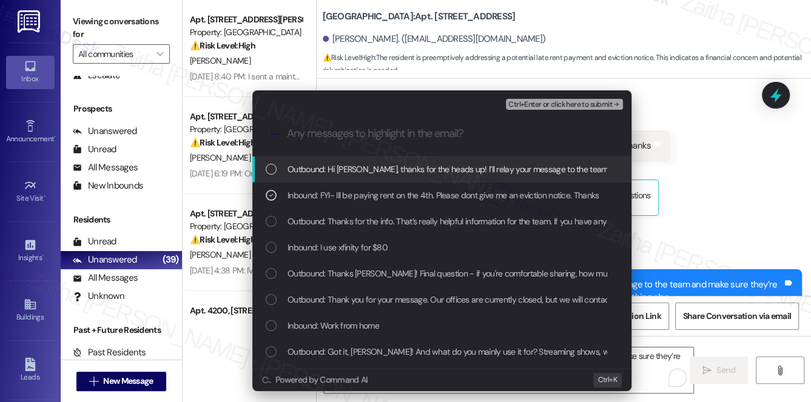
click at [560, 102] on span "Ctrl+Enter or click here to submit" at bounding box center [560, 105] width 104 height 8
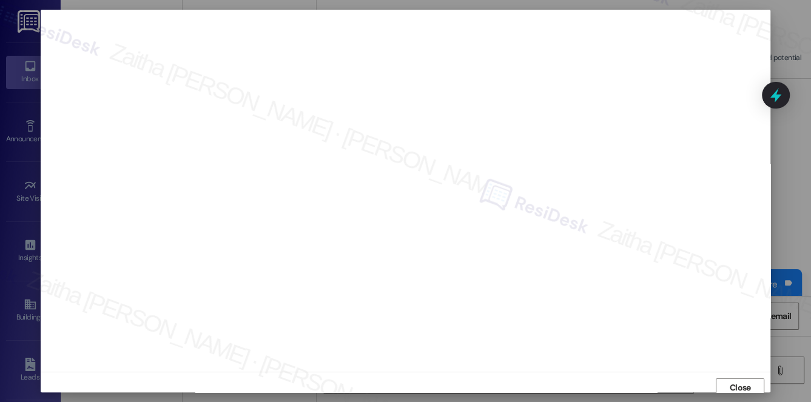
scroll to position [5, 0]
click at [734, 381] on span "Close" at bounding box center [740, 383] width 21 height 13
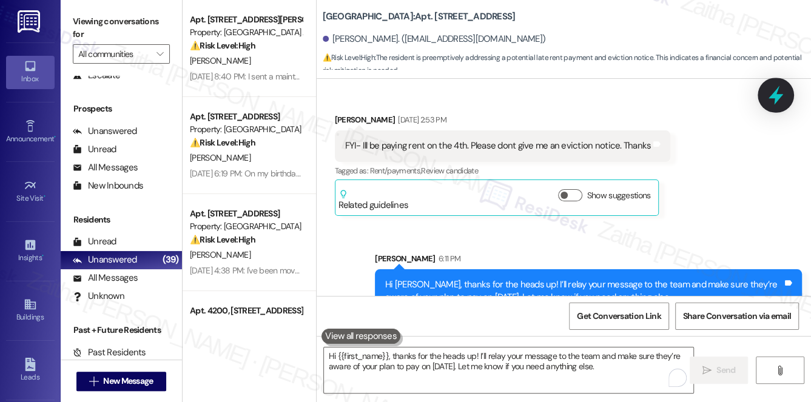
click at [773, 97] on icon at bounding box center [776, 95] width 15 height 19
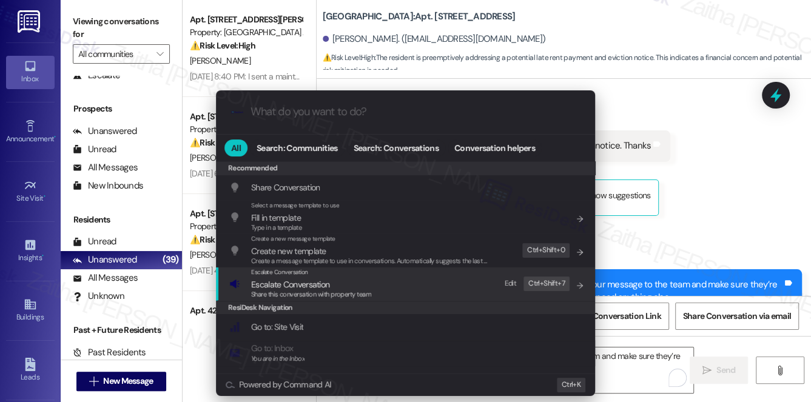
click at [303, 283] on span "Escalate Conversation" at bounding box center [290, 284] width 78 height 11
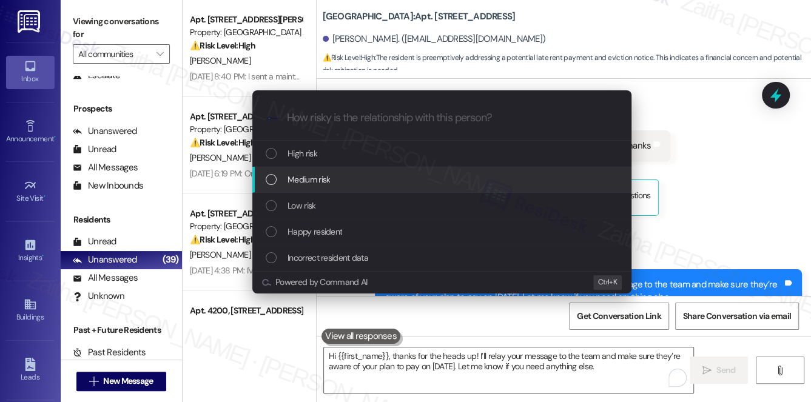
click at [315, 175] on span "Medium risk" at bounding box center [309, 179] width 42 height 13
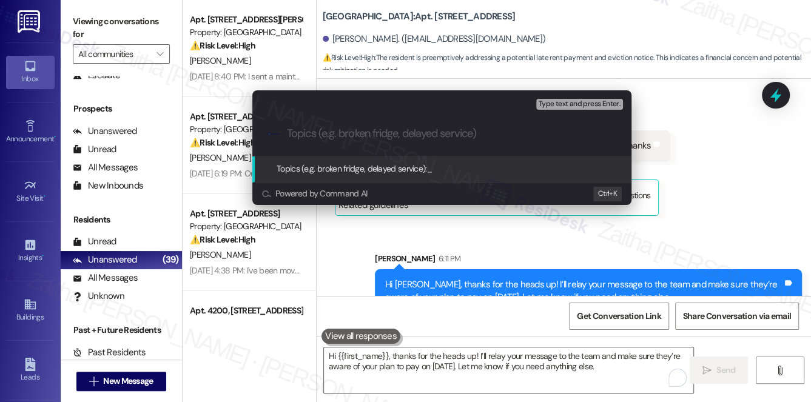
paste input "Plan to Pay"
type input "Plan to Pay"
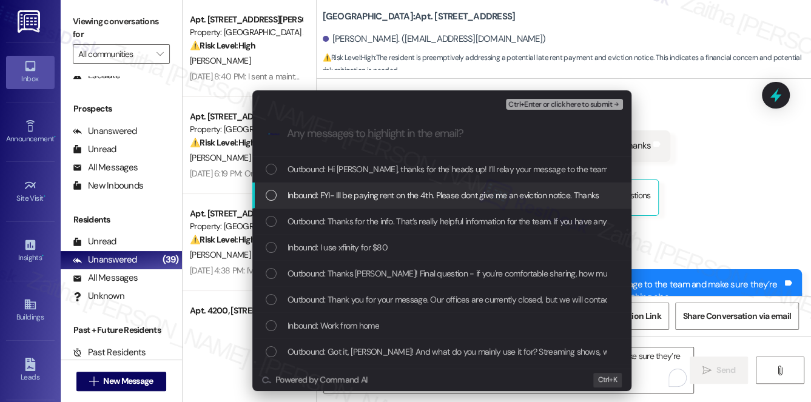
click at [372, 191] on span "Inbound: FYI- Ill be paying rent on the 4th. Please dont give me an eviction no…" at bounding box center [443, 195] width 311 height 13
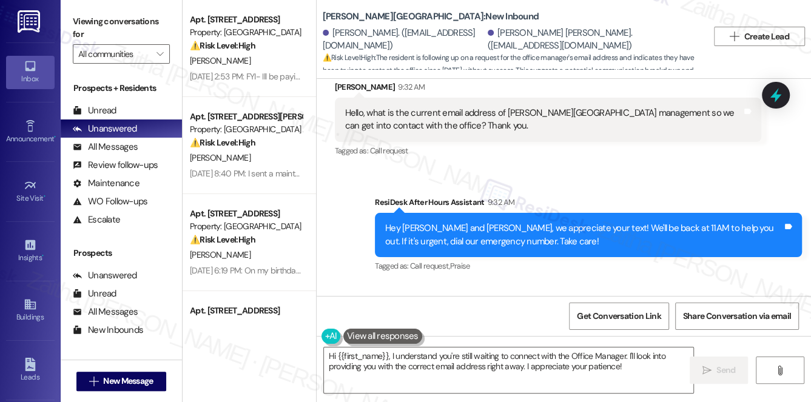
scroll to position [3492, 0]
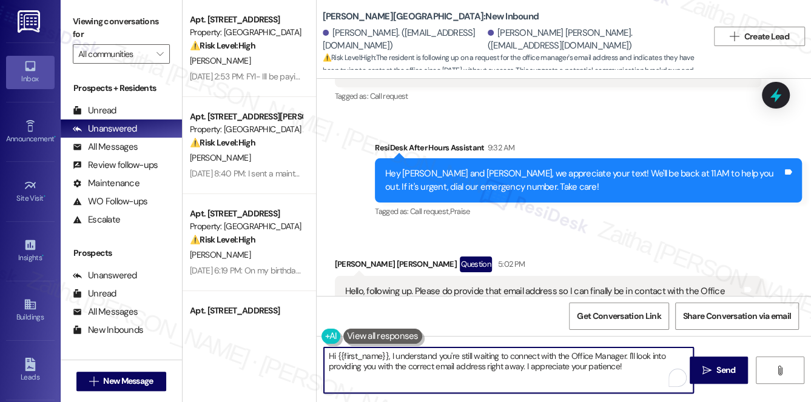
drag, startPoint x: 521, startPoint y: 368, endPoint x: 486, endPoint y: 365, distance: 35.3
click at [486, 365] on textarea "Hi {{first_name}}, I understand you're still waiting to connect with the Office…" at bounding box center [509, 371] width 370 height 46
click at [491, 366] on textarea "Hi {{first_name}}, I understand you're still waiting to connect with the Office…" at bounding box center [509, 371] width 370 height 46
click at [486, 366] on textarea "Hi {{first_name}}, I understand you're still waiting to connect with the Office…" at bounding box center [509, 371] width 370 height 46
click at [602, 366] on textarea "Hi {{first_name}}, I understand you're still waiting to connect with the Office…" at bounding box center [509, 371] width 370 height 46
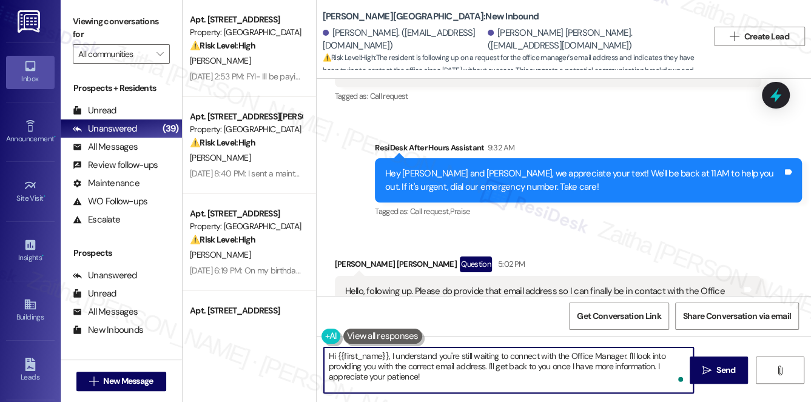
click at [602, 366] on textarea "Hi {{first_name}}, I understand you're still waiting to connect with the Office…" at bounding box center [509, 371] width 370 height 46
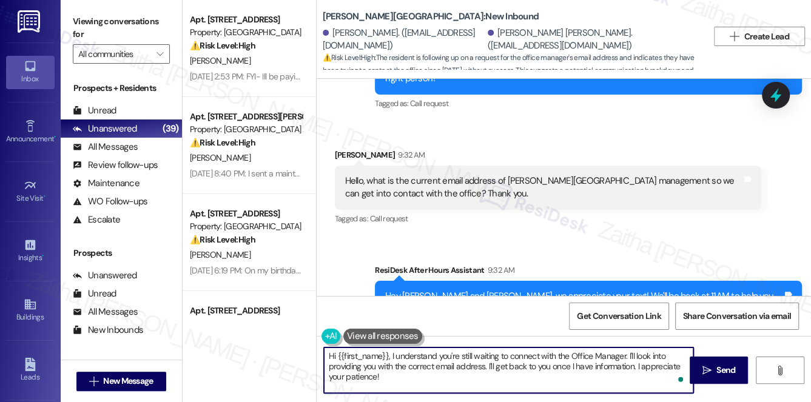
scroll to position [3271, 0]
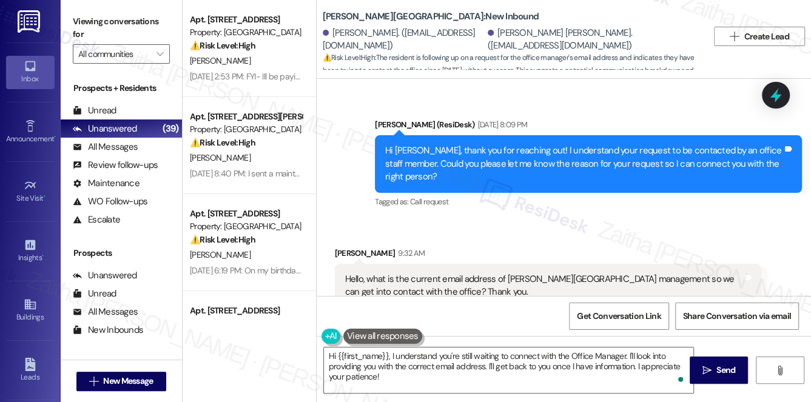
click at [351, 247] on div "Helena Hild 9:32 AM" at bounding box center [548, 255] width 427 height 17
copy div "Helena"
click at [368, 357] on textarea "Hi {{first_name}}, I understand you're still waiting to connect with the Office…" at bounding box center [509, 371] width 370 height 46
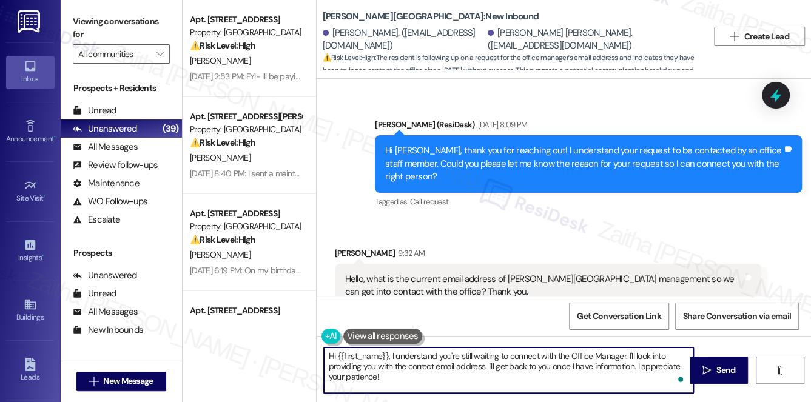
click at [368, 357] on textarea "Hi {{first_name}}, I understand you're still waiting to connect with the Office…" at bounding box center [509, 371] width 370 height 46
click at [372, 351] on textarea "Hi {{first_name}}, I understand you're still waiting to connect with the Office…" at bounding box center [509, 371] width 370 height 46
click at [373, 359] on textarea "Hi {{first_name}}, I understand you're still waiting to connect with the Office…" at bounding box center [509, 371] width 370 height 46
paste textarea "Helena"
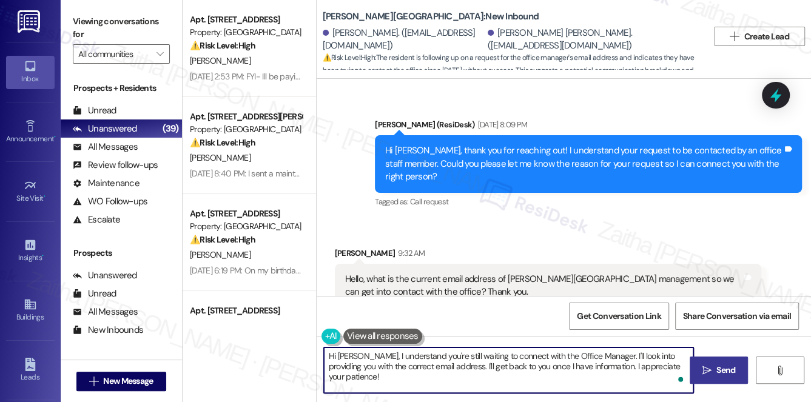
type textarea "Hi Helena, I understand you're still waiting to connect with the Office Manager…"
click at [729, 372] on span "Send" at bounding box center [725, 370] width 19 height 13
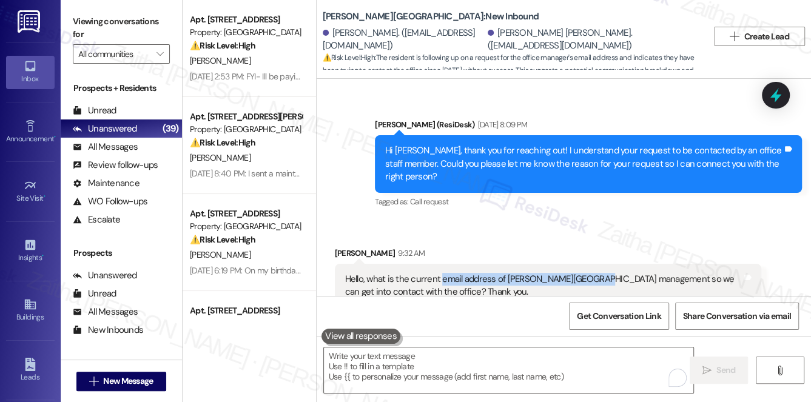
drag, startPoint x: 438, startPoint y: 213, endPoint x: 593, endPoint y: 212, distance: 155.3
click at [593, 273] on div "Hello, what is the current email address of Muir Lake management so we can get …" at bounding box center [543, 286] width 397 height 26
copy div "email address of Muir Lake management"
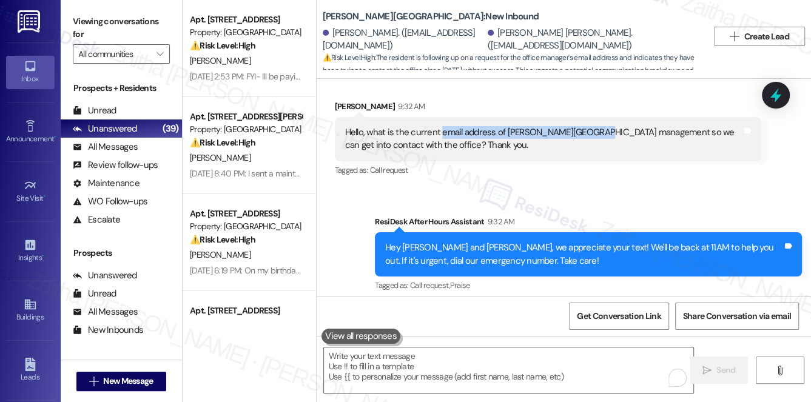
scroll to position [3492, 0]
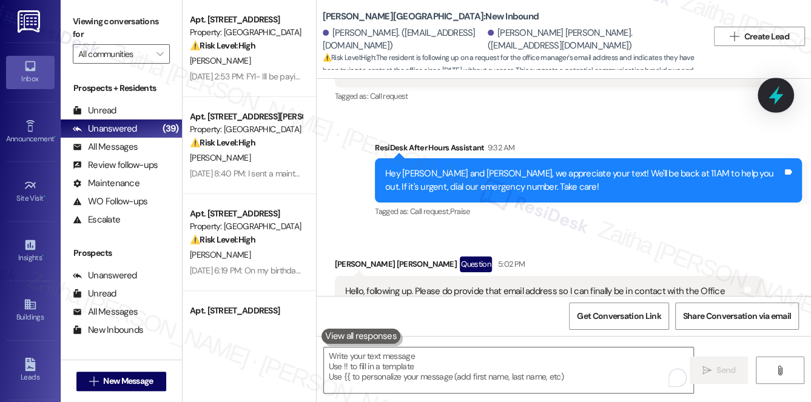
click at [783, 94] on icon at bounding box center [776, 95] width 21 height 21
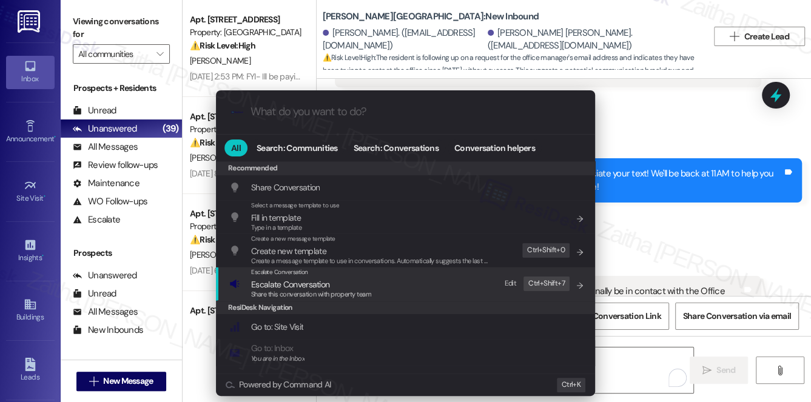
click at [316, 284] on span "Escalate Conversation" at bounding box center [290, 284] width 78 height 11
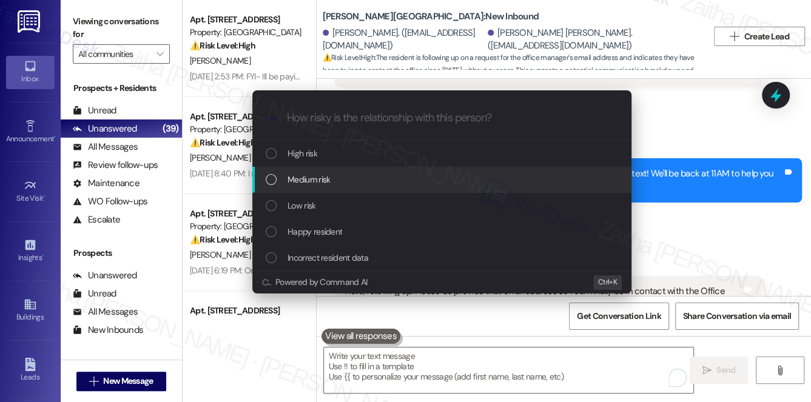
click at [326, 181] on span "Medium risk" at bounding box center [309, 179] width 42 height 13
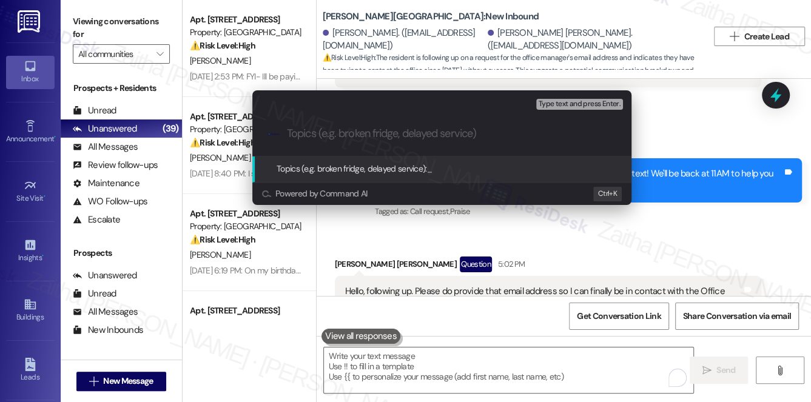
paste input "email address of Muir Lake management"
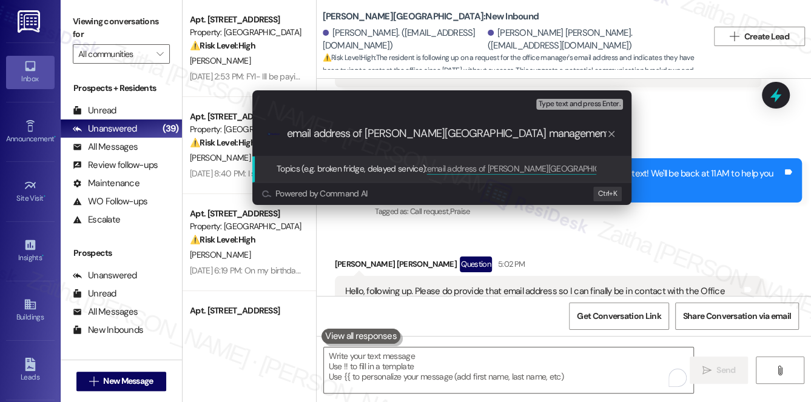
click at [291, 132] on input "email address of Muir Lake management" at bounding box center [447, 133] width 320 height 13
click at [319, 137] on input "Email address of Muir Lake management" at bounding box center [447, 133] width 320 height 13
click at [423, 132] on input "Email Address of Muir Lake management" at bounding box center [447, 133] width 320 height 13
click at [484, 135] on input "Email Address of Muir Lake Management" at bounding box center [447, 133] width 320 height 13
type input "Email Address of Muir Lake Management Inquiry"
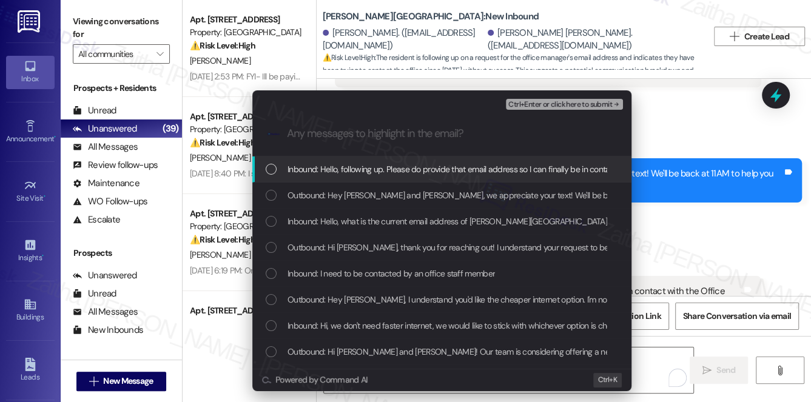
click at [382, 169] on span "Inbound: Hello, following up. Please do provide that email address so I can fin…" at bounding box center [661, 169] width 746 height 13
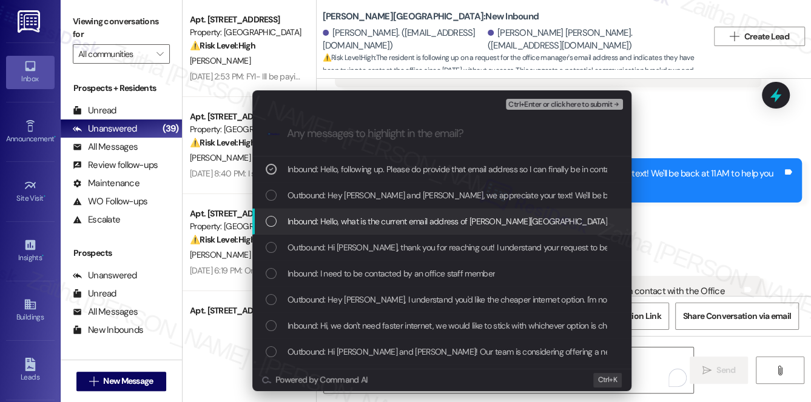
click at [385, 212] on div "Inbound: Hello, what is the current email address of Muir Lake management so we…" at bounding box center [441, 222] width 379 height 26
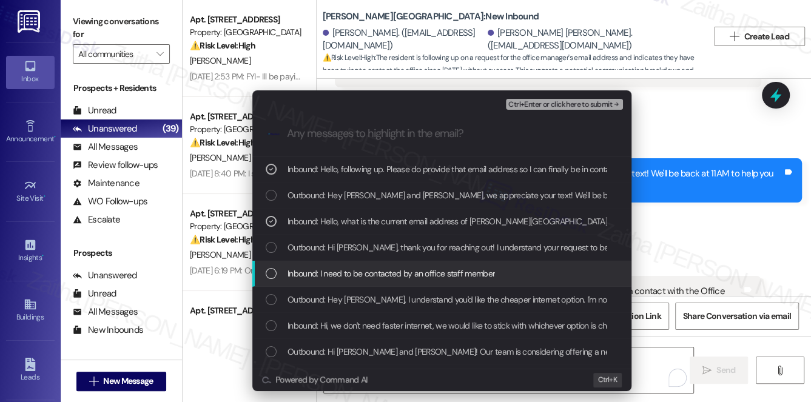
click at [442, 271] on span "Inbound: I need to be contacted by an office staff member" at bounding box center [391, 273] width 207 height 13
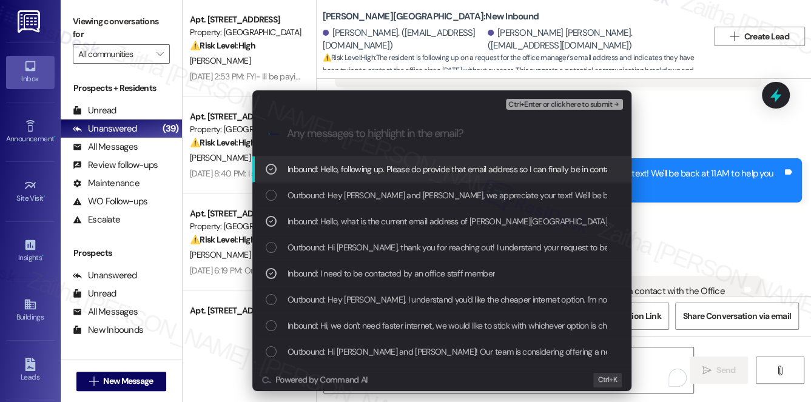
click at [522, 102] on span "Ctrl+Enter or click here to submit" at bounding box center [560, 105] width 104 height 8
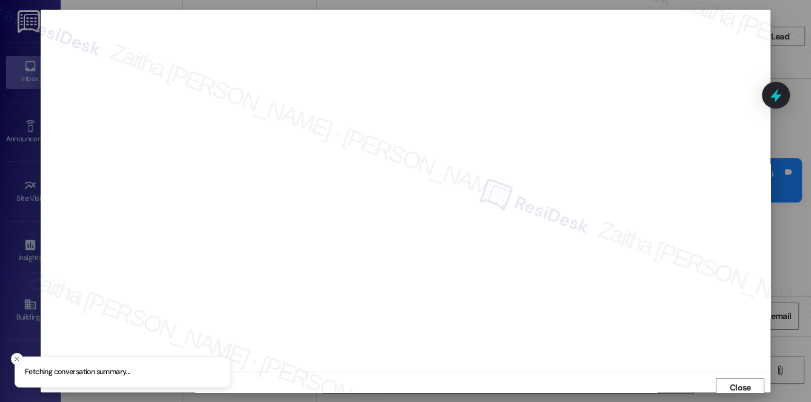
scroll to position [5, 0]
click at [734, 369] on div "Close" at bounding box center [406, 383] width 730 height 32
click at [734, 382] on span "Close" at bounding box center [740, 383] width 21 height 13
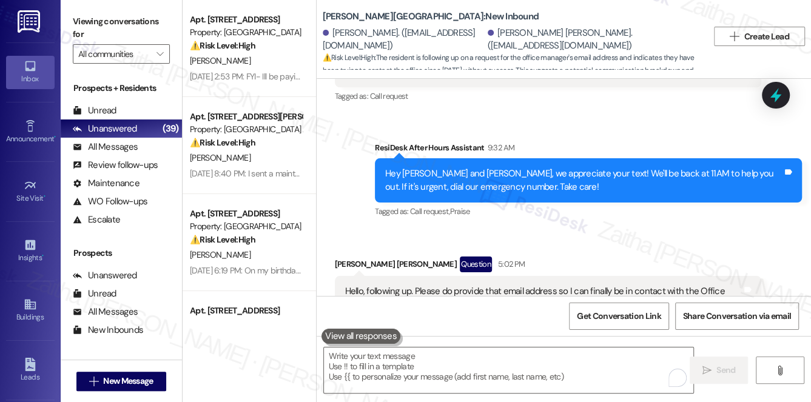
click at [768, 87] on icon at bounding box center [776, 95] width 16 height 16
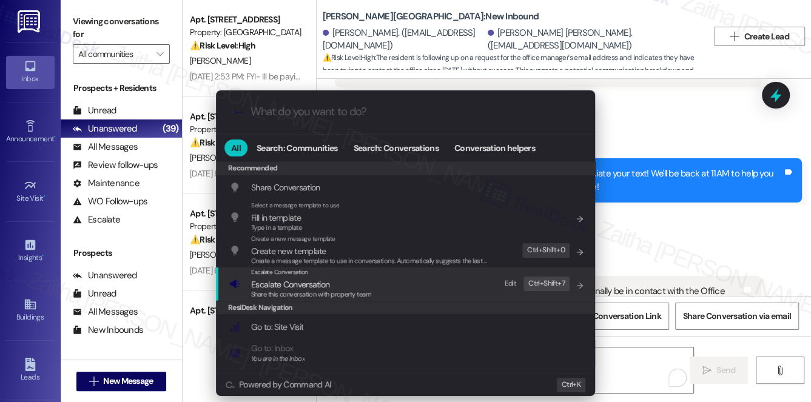
click at [283, 288] on span "Escalate Conversation" at bounding box center [290, 284] width 78 height 11
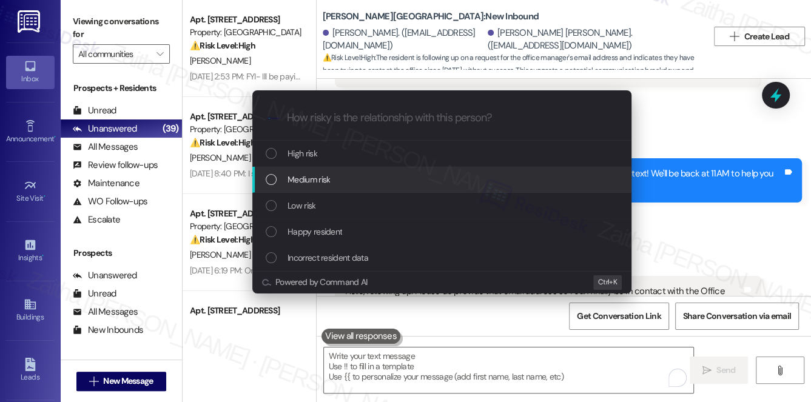
click at [302, 182] on span "Medium risk" at bounding box center [309, 179] width 42 height 13
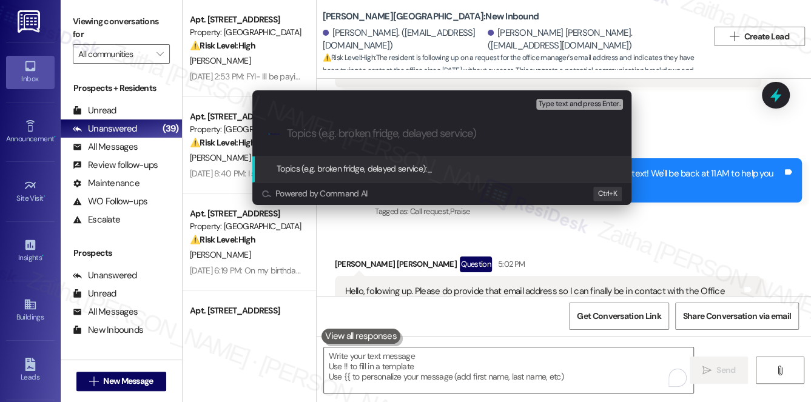
paste input "Email Address of Muir Lake Management Inquiry"
type input "Email Address of Muir Lake Management Inquiry"
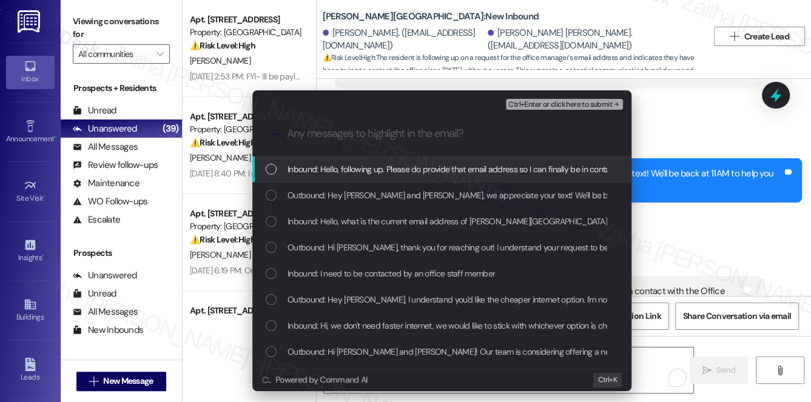
click at [359, 170] on span "Inbound: Hello, following up. Please do provide that email address so I can fin…" at bounding box center [661, 169] width 746 height 13
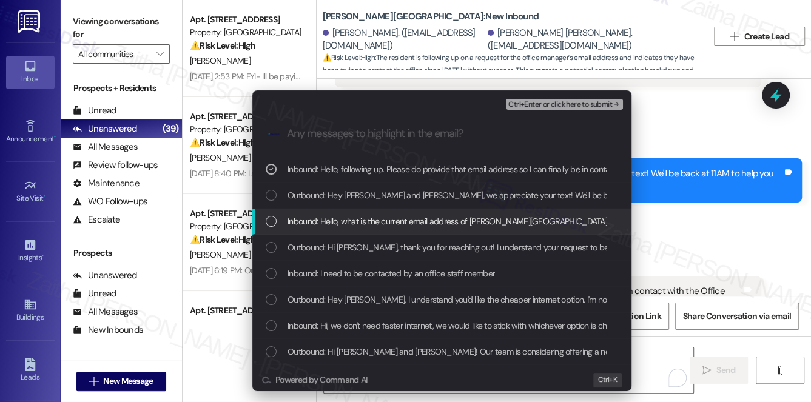
click at [358, 221] on span "Inbound: Hello, what is the current email address of Muir Lake management so we…" at bounding box center [568, 221] width 561 height 13
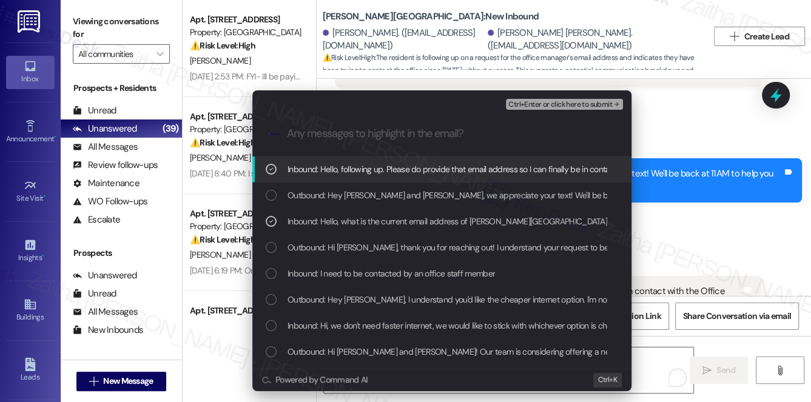
click at [539, 103] on span "Ctrl+Enter or click here to submit" at bounding box center [560, 105] width 104 height 8
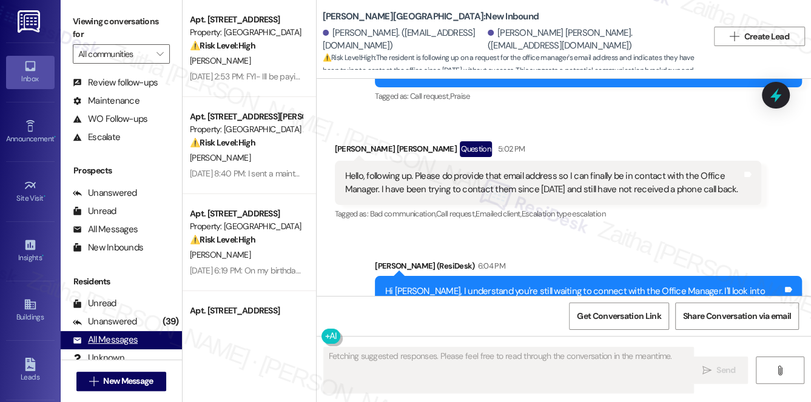
scroll to position [144, 0]
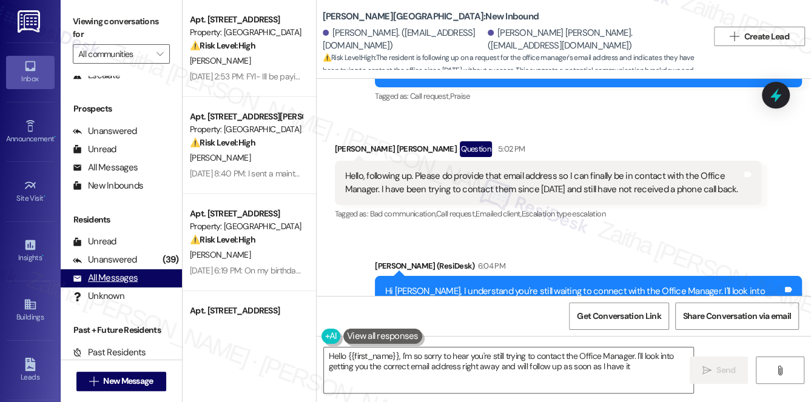
type textarea "Hello {{first_name}}, I'm so sorry to hear you're still trying to contact the O…"
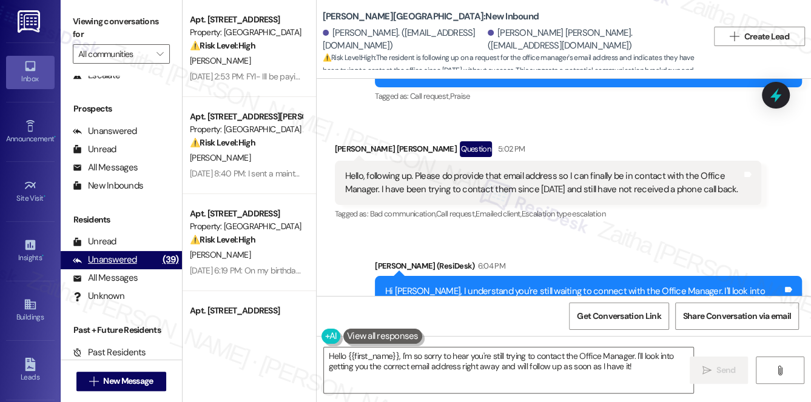
click at [104, 262] on div "Unanswered" at bounding box center [105, 260] width 64 height 13
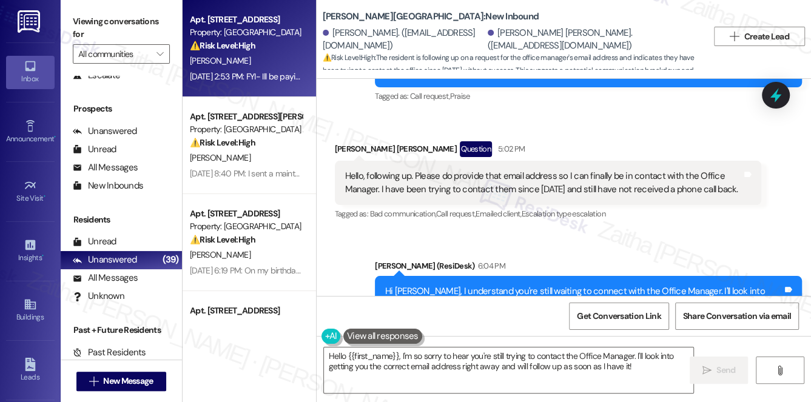
click at [288, 56] on div "[PERSON_NAME]" at bounding box center [246, 60] width 115 height 15
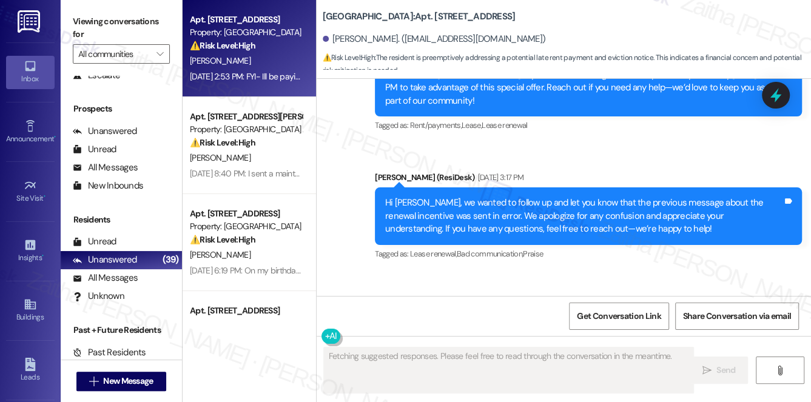
type textarea "Fetching suggested responses. Please feel free to read through the conversation…"
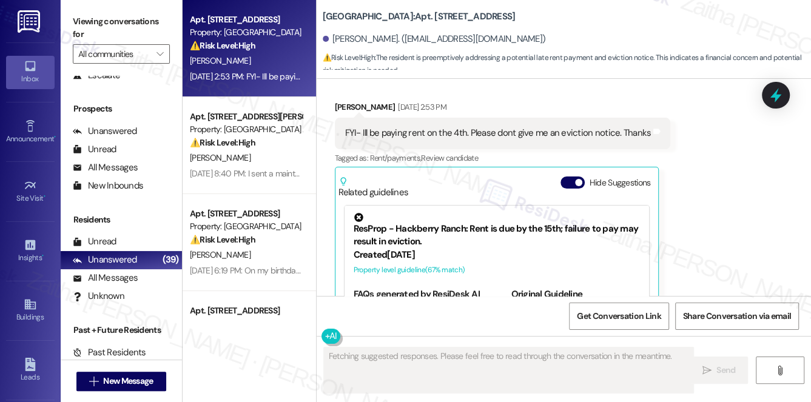
scroll to position [5097, 0]
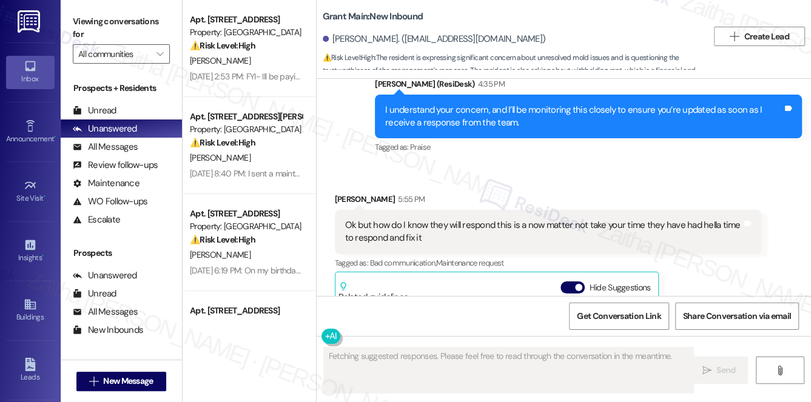
scroll to position [4363, 0]
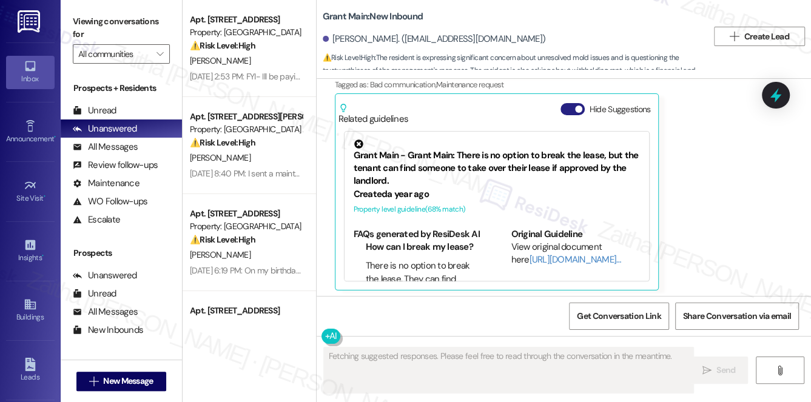
click at [573, 105] on button "Hide Suggestions" at bounding box center [573, 109] width 24 height 12
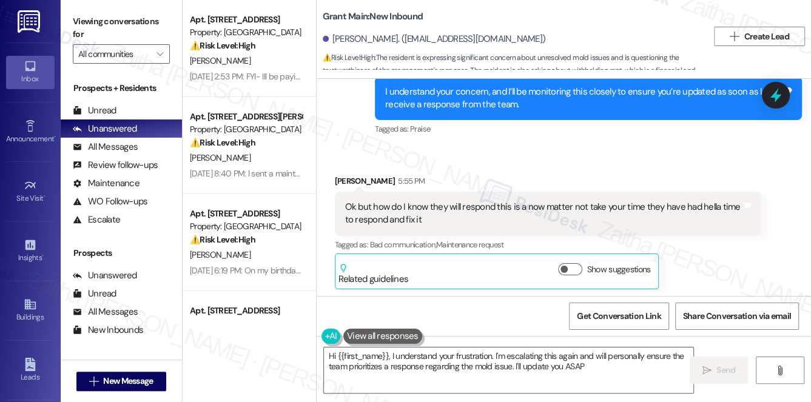
type textarea "Hi {{first_name}}, I understand your frustration. I'm escalating this again and…"
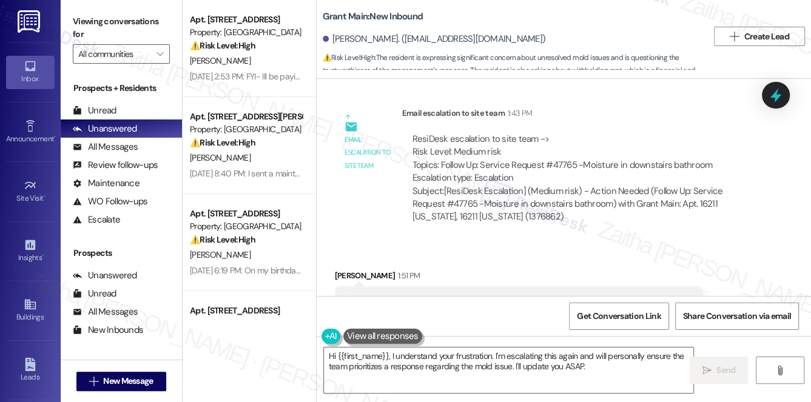
scroll to position [3872, 0]
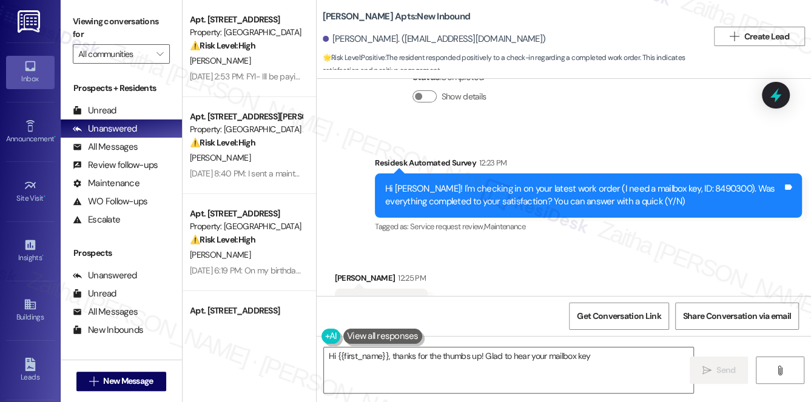
scroll to position [3061, 0]
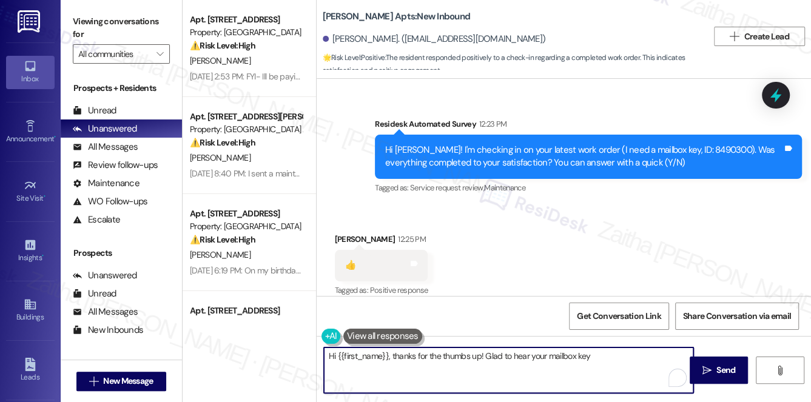
drag, startPoint x: 650, startPoint y: 354, endPoint x: 656, endPoint y: 371, distance: 17.5
click at [656, 371] on textarea "Hi {{first_name}}, thanks for the thumbs up! Glad to hear your mailbox key issu…" at bounding box center [509, 371] width 370 height 46
paste textarea "We'd also love to hear your thoughts. Has {{property}} lived up to your expecta…"
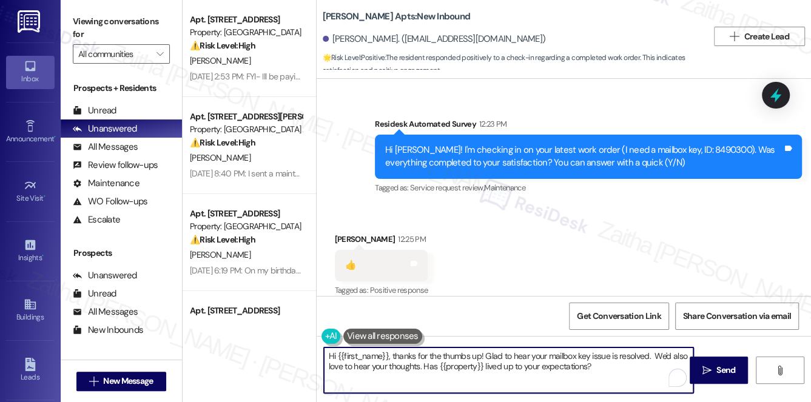
click at [652, 351] on textarea "Hi {{first_name}}, thanks for the thumbs up! Glad to hear your mailbox key issu…" at bounding box center [509, 371] width 370 height 46
type textarea "Hi {{first_name}}, thanks for the thumbs up! Glad to hear your mailbox key issu…"
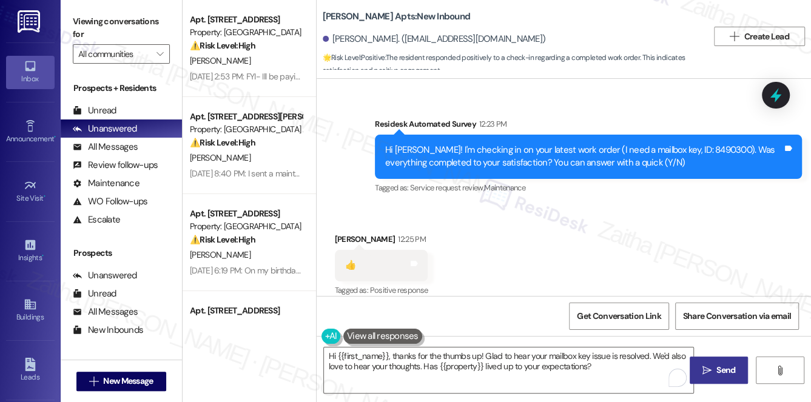
click at [726, 376] on span "Send" at bounding box center [725, 370] width 19 height 13
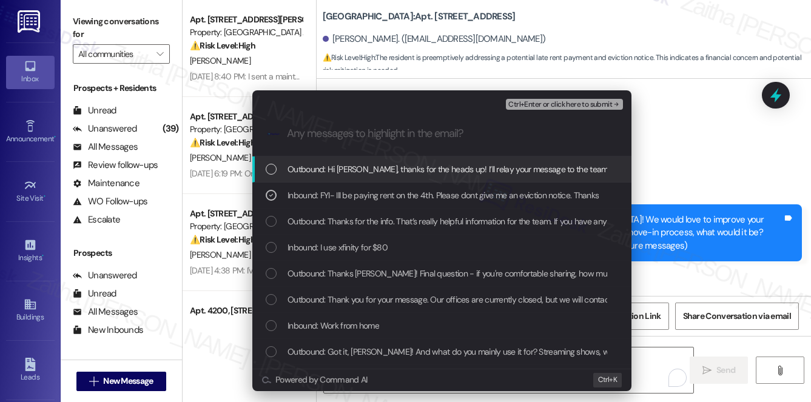
click at [536, 104] on span "Ctrl+Enter or click here to submit" at bounding box center [560, 105] width 104 height 8
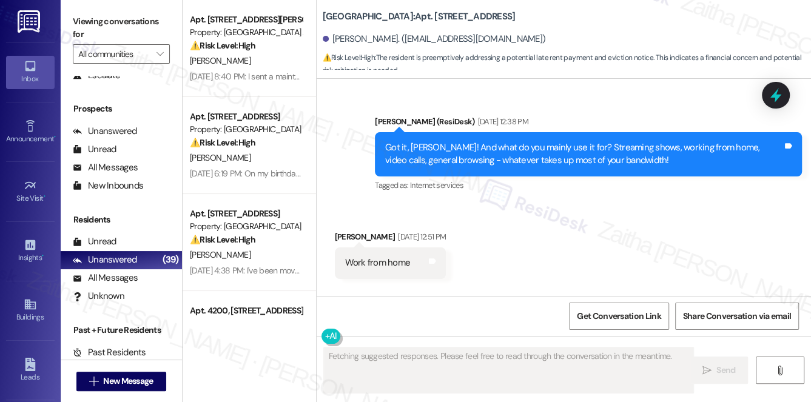
scroll to position [5097, 0]
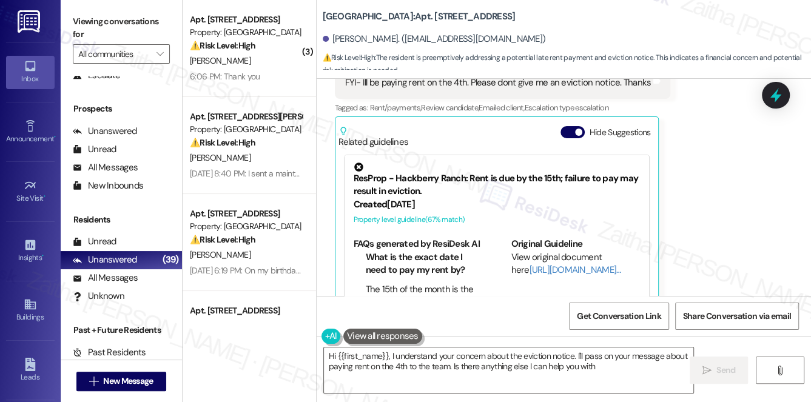
type textarea "Hi {{first_name}}, I understand your concern about the eviction notice. I'll pa…"
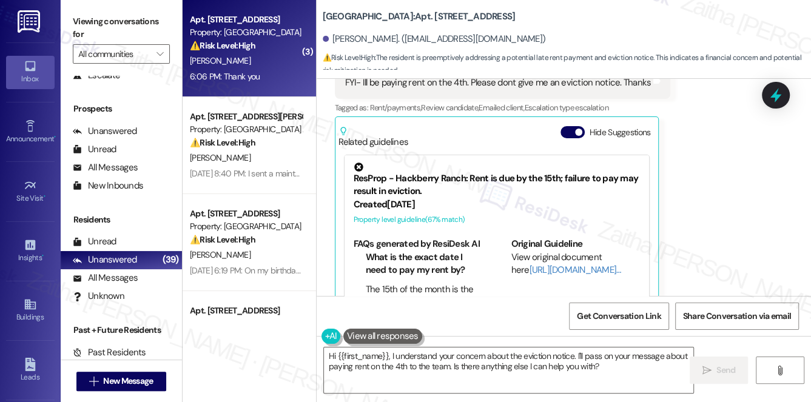
click at [280, 62] on div "S. Ponce" at bounding box center [246, 60] width 115 height 15
type textarea "Fetching suggested responses. Please feel free to read through the conversation…"
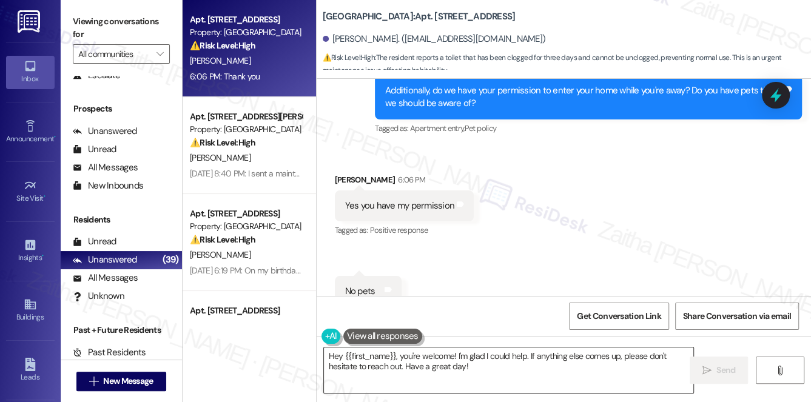
scroll to position [20090, 0]
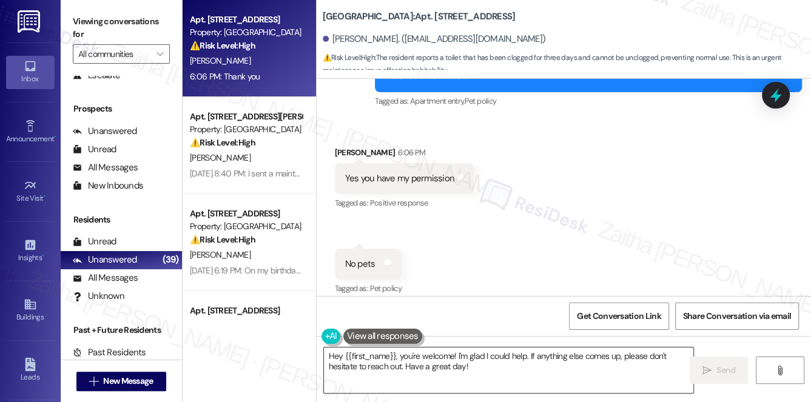
click at [334, 355] on textarea "Hey {{first_name}}, you're welcome! I'm glad I could help. If anything else com…" at bounding box center [509, 371] width 370 height 46
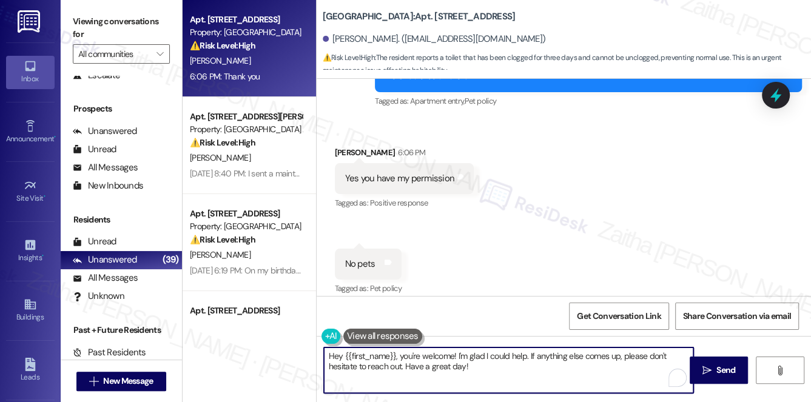
click at [334, 355] on textarea "Hey {{first_name}}, you're welcome! I'm glad I could help. If anything else com…" at bounding box center [509, 371] width 370 height 46
drag, startPoint x: 518, startPoint y: 353, endPoint x: 457, endPoint y: 351, distance: 60.7
click at [457, 351] on textarea "Thanks for confirming, {{first_name}}, you're welcome! I'm glad I could help. I…" at bounding box center [509, 371] width 370 height 46
type textarea "Thanks for confirming, {{first_name}}! I'm glad I could help. If anything else …"
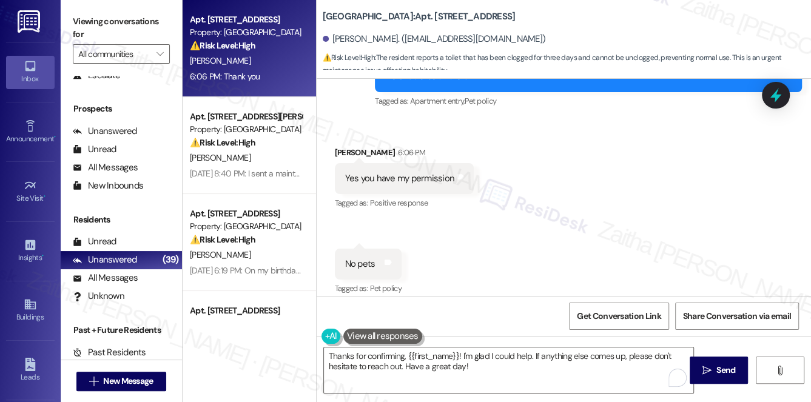
drag, startPoint x: 723, startPoint y: 363, endPoint x: 661, endPoint y: 288, distance: 97.8
click at [723, 364] on span "Send" at bounding box center [725, 370] width 19 height 13
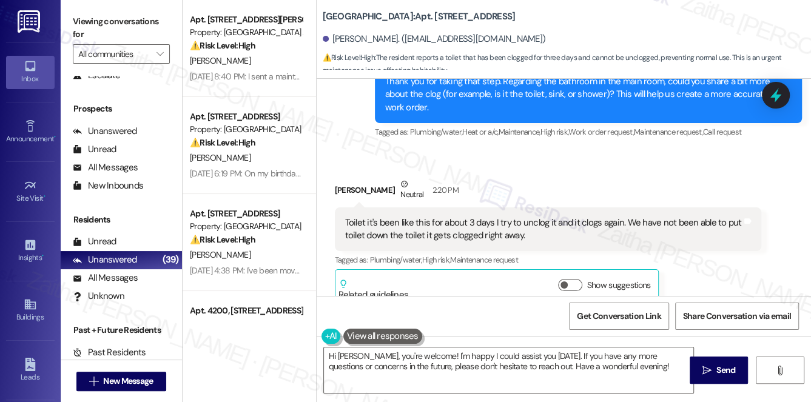
scroll to position [19649, 0]
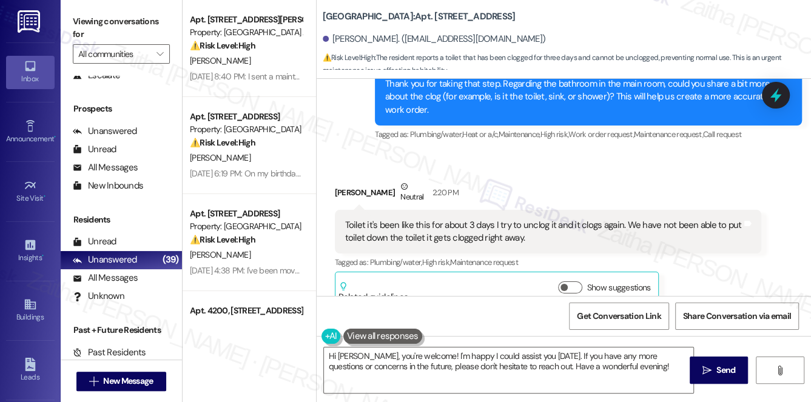
click at [348, 219] on div "Toilet it's been like this for about 3 days I try to unclog it and it clogs aga…" at bounding box center [543, 232] width 397 height 26
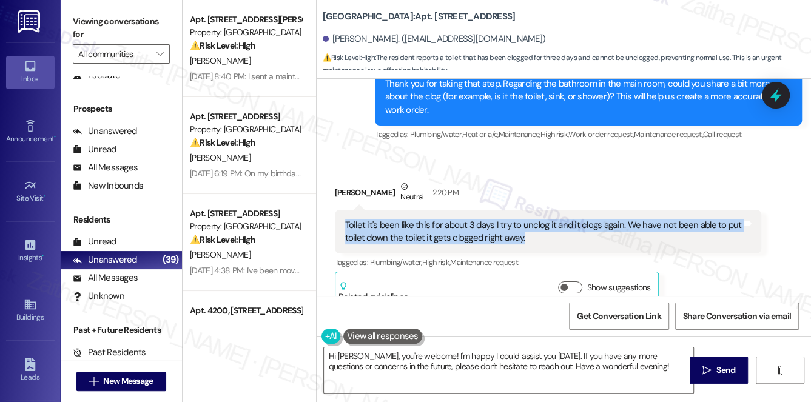
drag, startPoint x: 342, startPoint y: 129, endPoint x: 532, endPoint y: 147, distance: 190.8
click at [532, 210] on div "Toilet it's been like this for about 3 days I try to unclog it and it clogs aga…" at bounding box center [548, 232] width 427 height 44
copy div "Toilet it's been like this for about 3 days I try to unclog it and it clogs aga…"
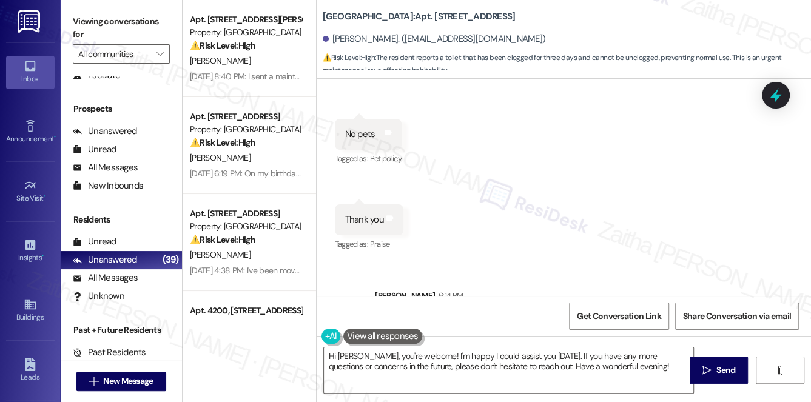
scroll to position [20272, 0]
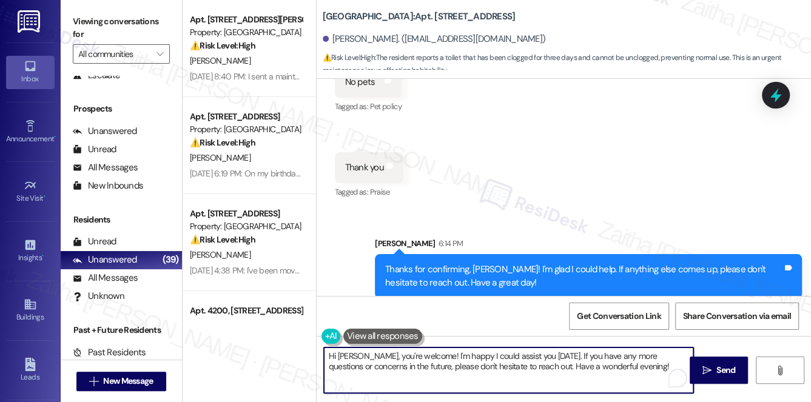
drag, startPoint x: 329, startPoint y: 359, endPoint x: 636, endPoint y: 376, distance: 307.4
click at [631, 379] on textarea "Hi Sandra, you're welcome! I'm happy I could assist you today. If you have any …" at bounding box center [509, 371] width 370 height 46
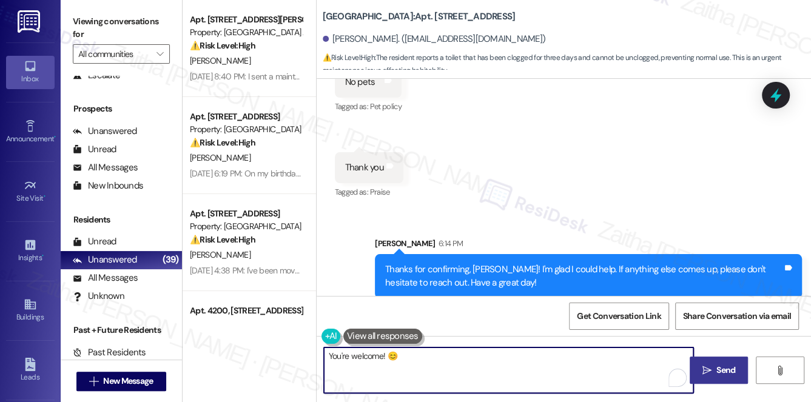
type textarea "You're welcome! 😊"
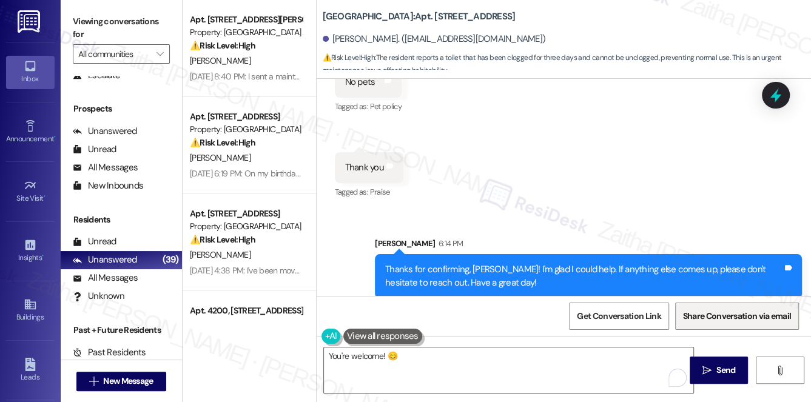
drag, startPoint x: 733, startPoint y: 372, endPoint x: 697, endPoint y: 319, distance: 64.8
click at [733, 372] on span "Send" at bounding box center [725, 370] width 19 height 13
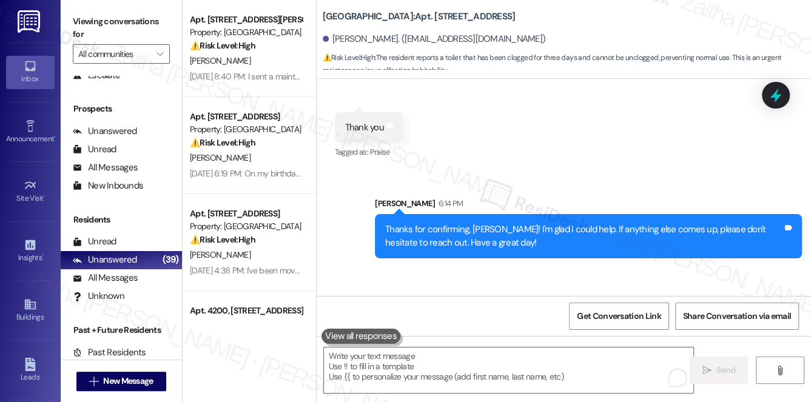
scroll to position [20357, 0]
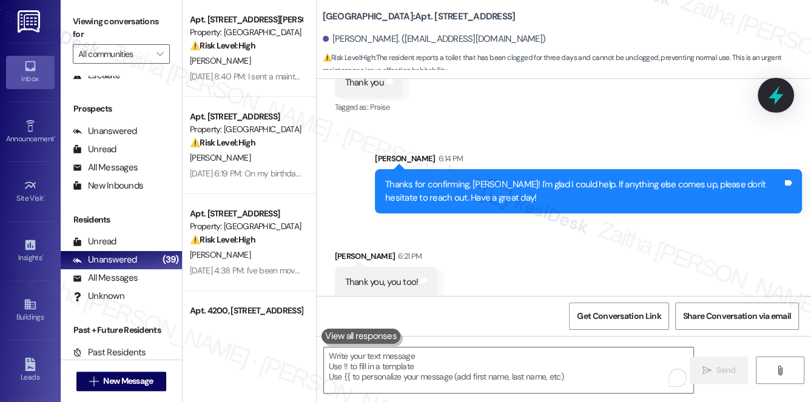
click at [772, 97] on icon at bounding box center [776, 95] width 15 height 19
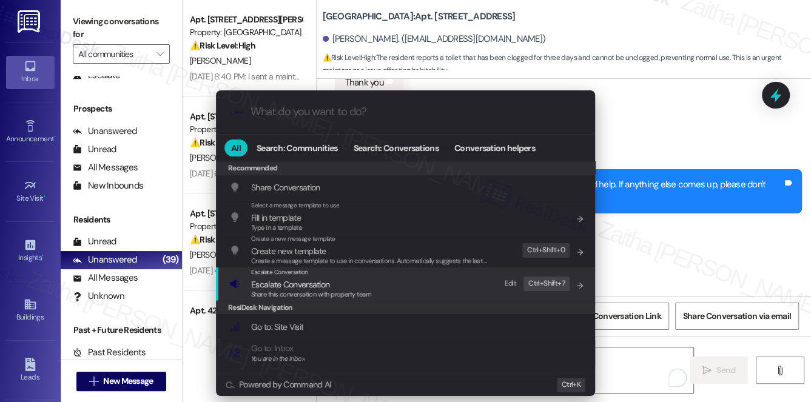
click at [301, 282] on span "Escalate Conversation" at bounding box center [290, 284] width 78 height 11
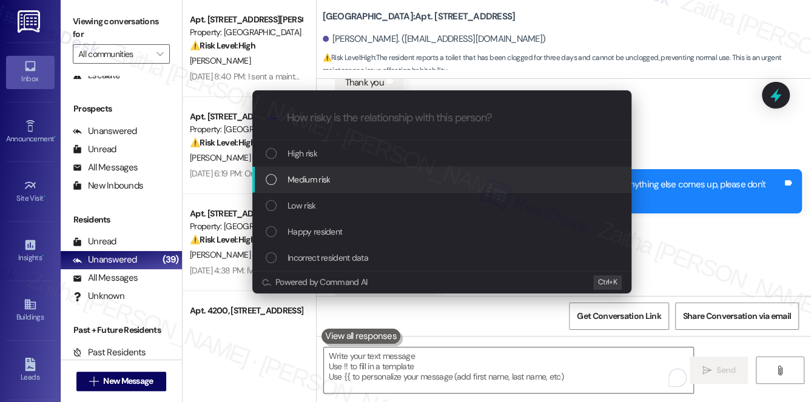
click at [707, 176] on div "Escalate Conversation How risky is the relationship with this person? Topics (e…" at bounding box center [405, 201] width 811 height 402
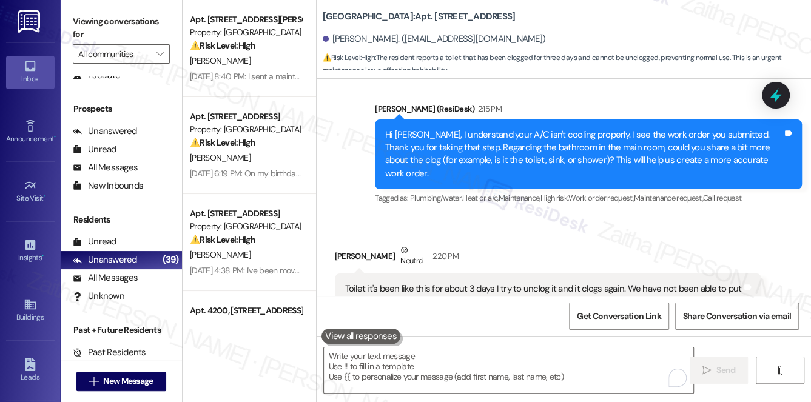
scroll to position [19475, 0]
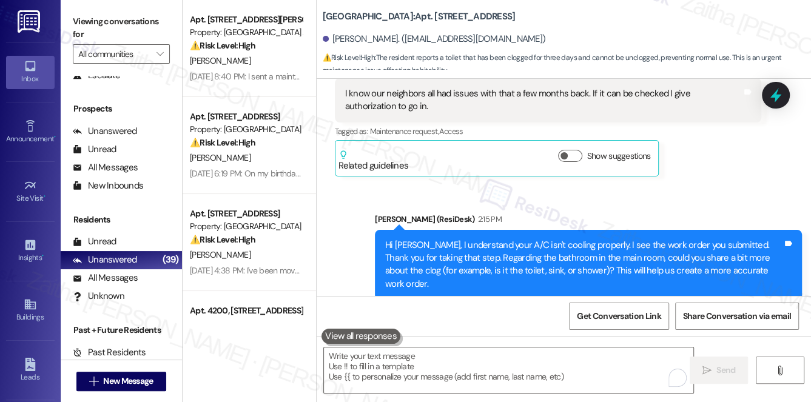
click at [770, 87] on icon at bounding box center [776, 95] width 16 height 16
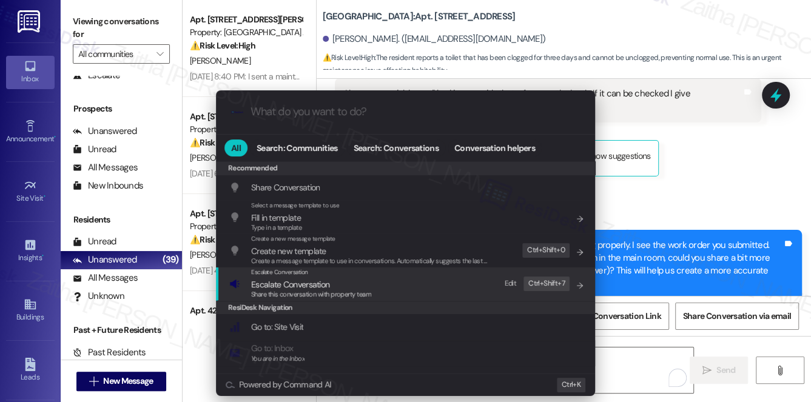
click at [280, 285] on span "Escalate Conversation" at bounding box center [290, 284] width 78 height 11
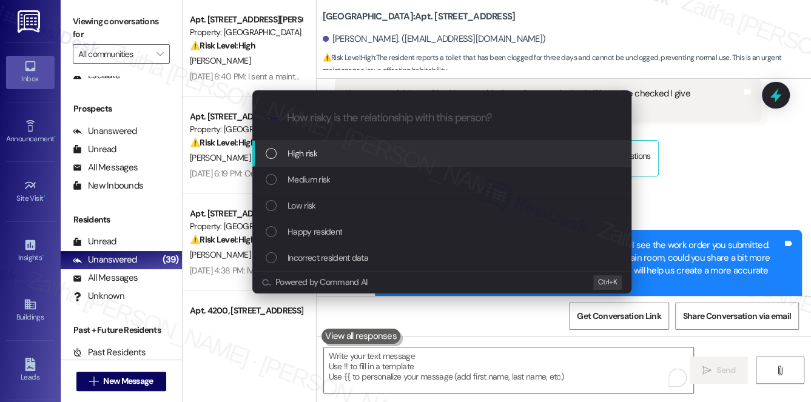
click at [323, 150] on div "High risk" at bounding box center [443, 153] width 355 height 13
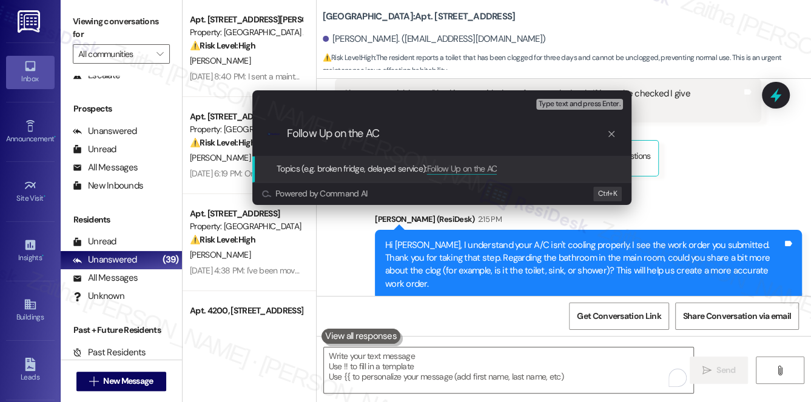
click at [352, 133] on input "Follow Up on the AC" at bounding box center [447, 133] width 320 height 13
click at [420, 137] on input "Follow Up on The AC" at bounding box center [447, 133] width 320 height 13
paste input "20693"
click at [497, 131] on input "Follow Up on The AC Issue(not cooling) & WO 20693" at bounding box center [447, 133] width 320 height 13
click at [551, 135] on input "Follow Up on The AC Issue(not cooling) & WO #20693" at bounding box center [447, 133] width 320 height 13
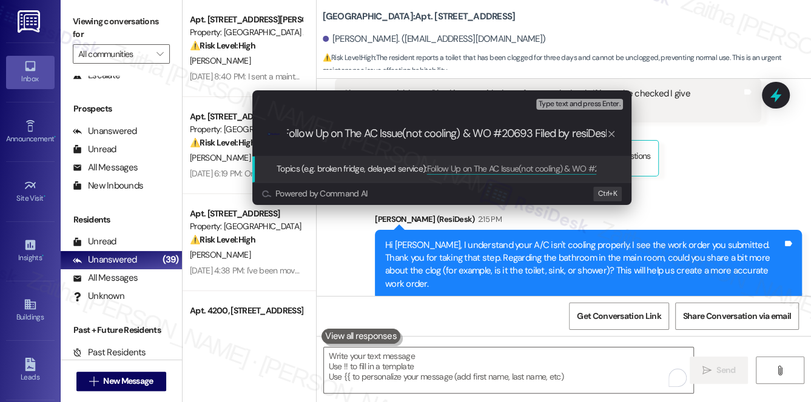
scroll to position [0, 8]
click at [571, 135] on input "Follow Up on The AC Issue(not cooling) & WO #20693 Filed by resiDesk" at bounding box center [447, 133] width 320 height 13
click at [531, 132] on input "Follow Up on The AC Issue(not cooling) & WO #20693 Filed by ResiDesk" at bounding box center [447, 133] width 320 height 13
type input "Follow Up on The AC Issue(not cooling) & WO #20693(toilet) Filed by ResiDesk"
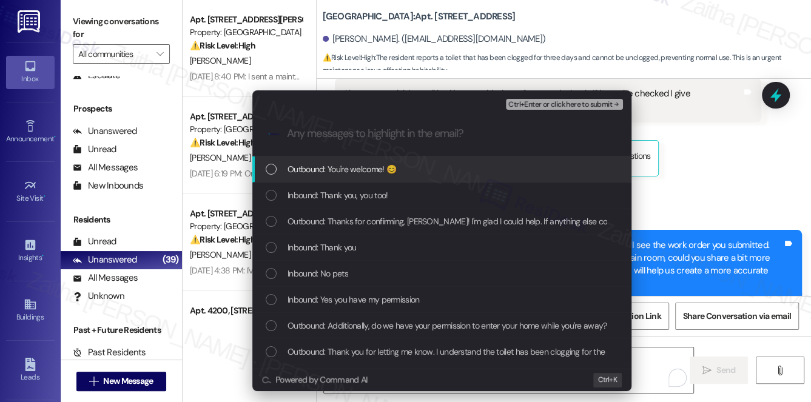
scroll to position [0, 0]
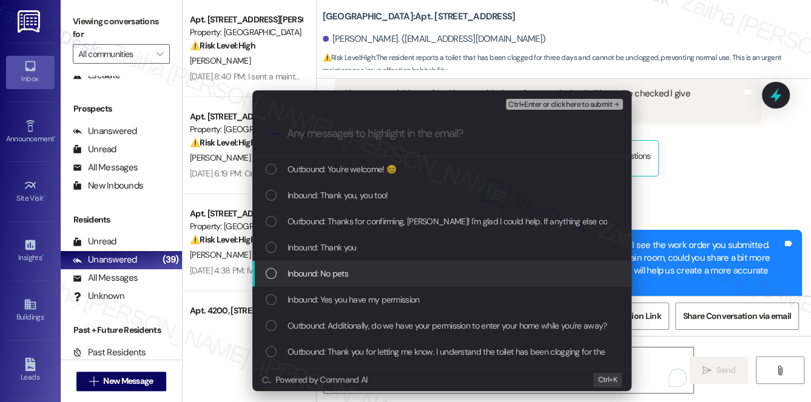
click at [380, 272] on div "Inbound: No pets" at bounding box center [443, 273] width 355 height 13
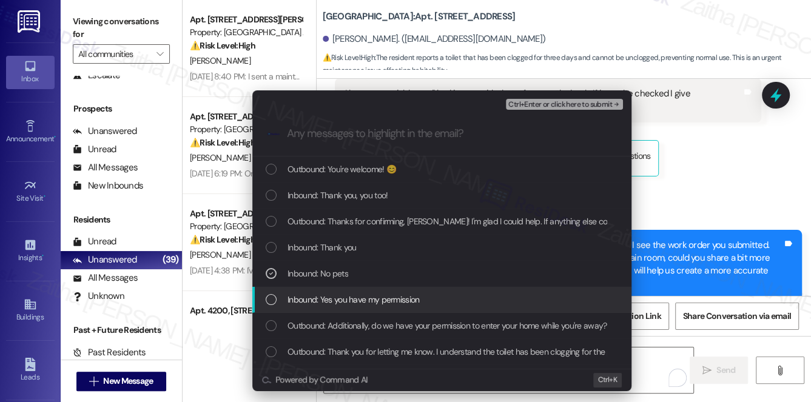
click at [382, 300] on span "Inbound: Yes you have my permission" at bounding box center [354, 299] width 132 height 13
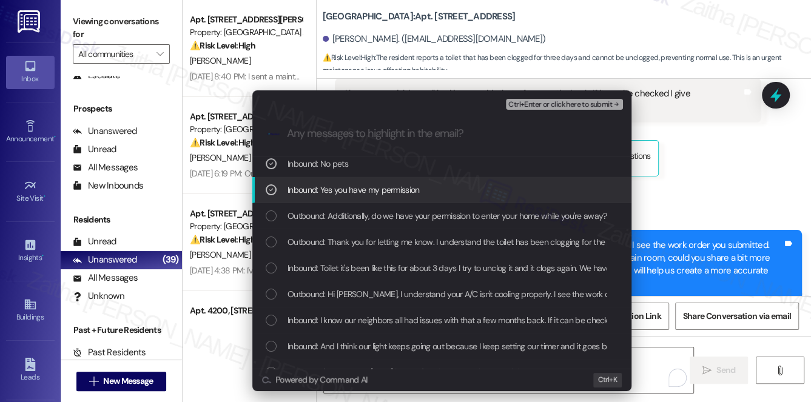
scroll to position [110, 0]
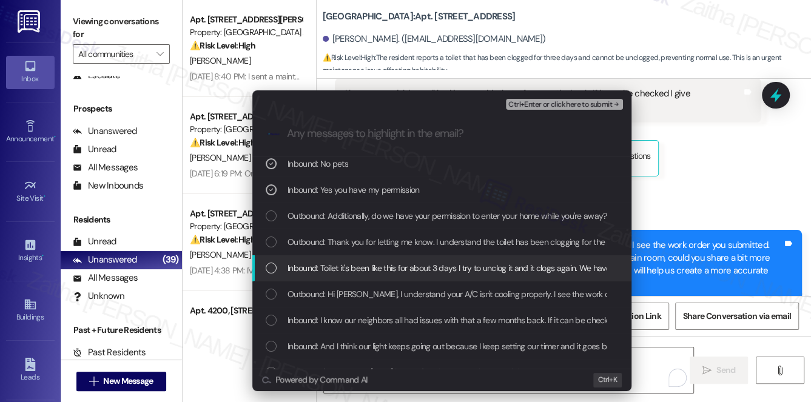
click at [371, 267] on span "Inbound: Toilet it's been like this for about 3 days I try to unclog it and it …" at bounding box center [570, 267] width 564 height 13
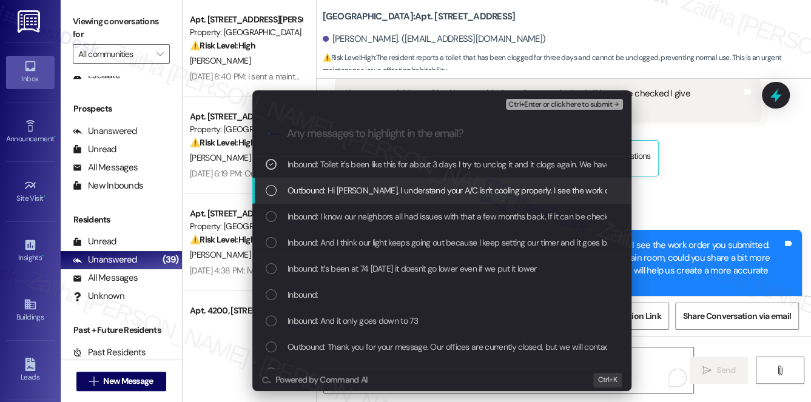
scroll to position [220, 0]
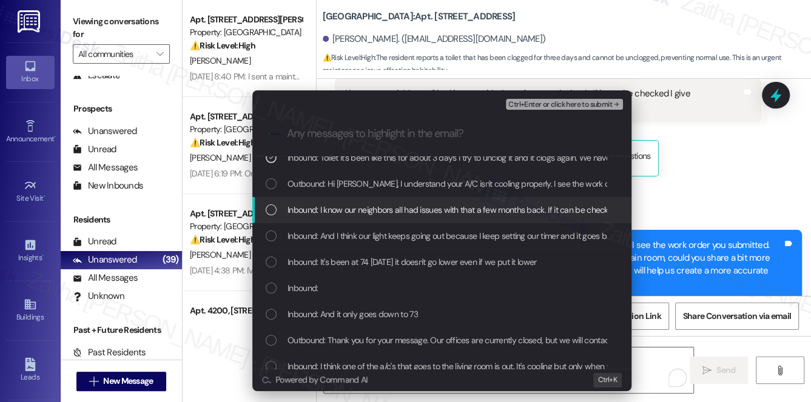
click at [383, 211] on span "Inbound: I know our neighbors all had issues with that a few months back. If it…" at bounding box center [500, 209] width 425 height 13
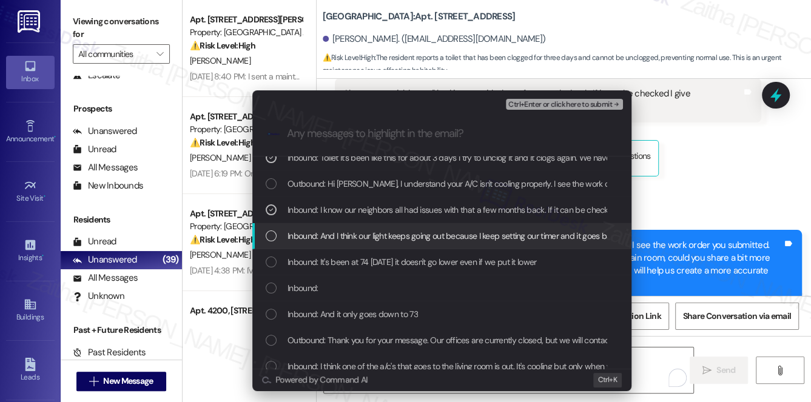
click at [390, 235] on span "Inbound: And I think our light keeps going out because I keep setting our timer…" at bounding box center [551, 235] width 527 height 13
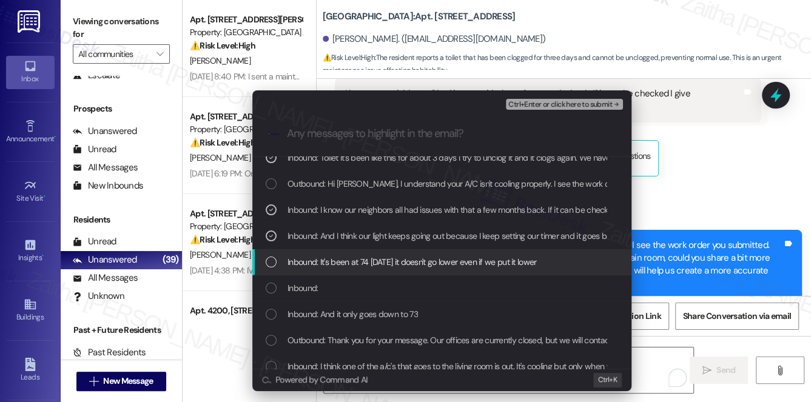
click at [412, 266] on span "Inbound: It's been at 74 since Saturday it doesn't go lower even if we put it l…" at bounding box center [412, 261] width 249 height 13
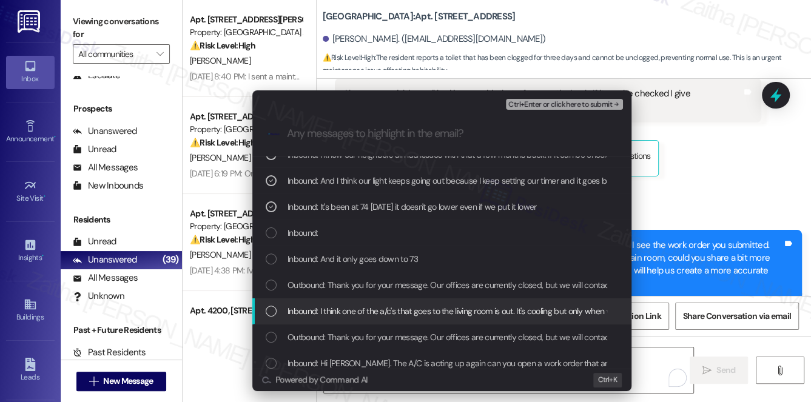
click at [413, 311] on span "Inbound: I think one of the a/c's that goes to the living room is out. It's coo…" at bounding box center [509, 311] width 443 height 13
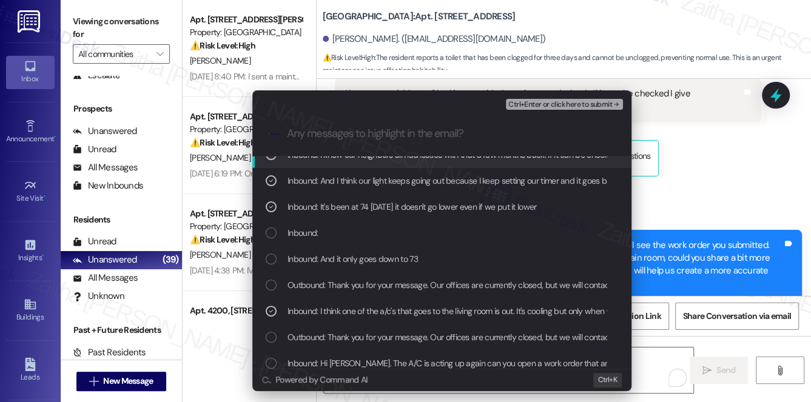
click at [567, 104] on span "Ctrl+Enter or click here to submit" at bounding box center [560, 105] width 104 height 8
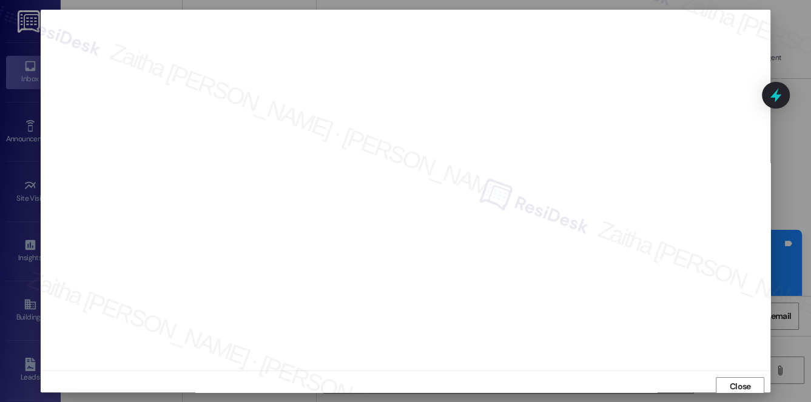
scroll to position [0, 0]
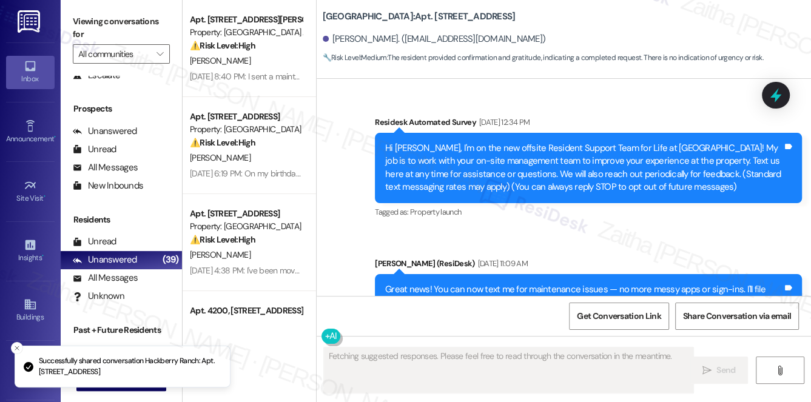
type textarea "Fetching suggested responses. Please feel free to read through the conversation…"
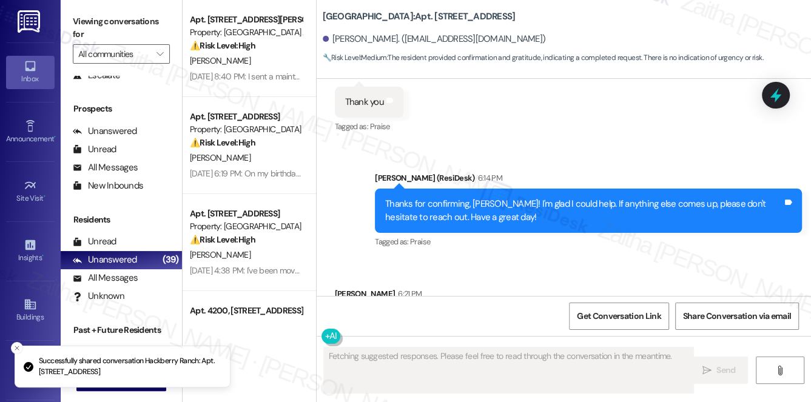
scroll to position [20363, 0]
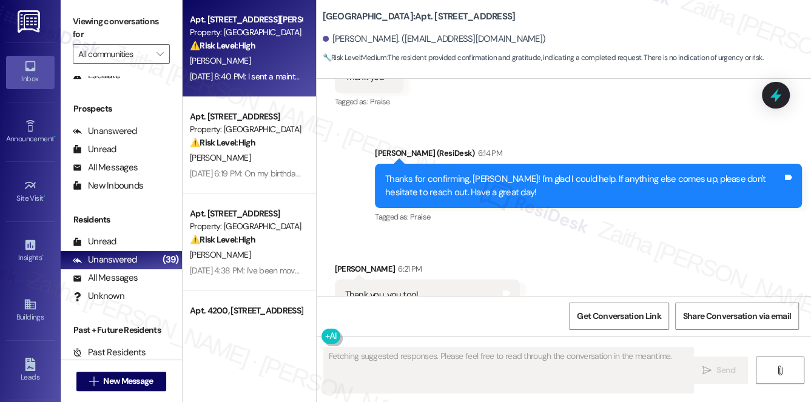
click at [268, 33] on div "Property: Prospect Heights Apartments" at bounding box center [246, 32] width 112 height 13
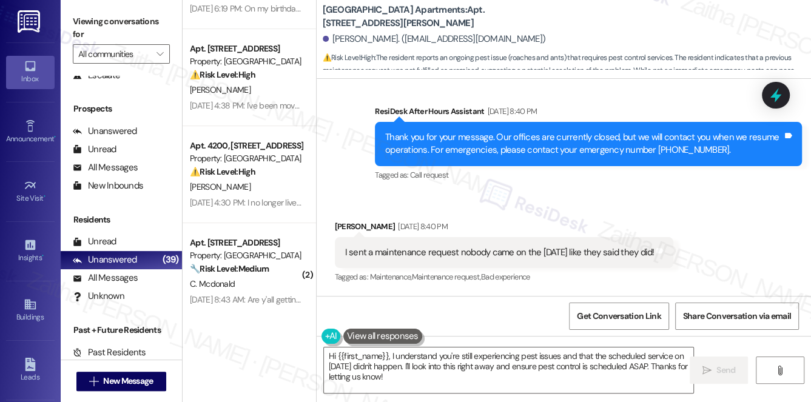
scroll to position [0, 0]
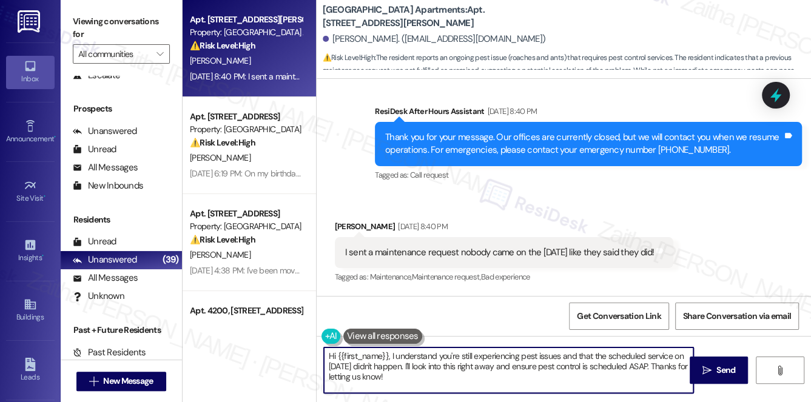
click at [503, 364] on textarea "Hi {{first_name}}, I understand you're still experiencing pest issues and that …" at bounding box center [509, 371] width 370 height 46
click at [501, 364] on textarea "Hi {{first_name}}, I understand you're still experiencing pest issues and that …" at bounding box center [509, 371] width 370 height 46
drag, startPoint x: 610, startPoint y: 365, endPoint x: 632, endPoint y: 359, distance: 23.1
click at [626, 363] on textarea "Hi {{first_name}}, I understand you're still experiencing pest issues and that …" at bounding box center [509, 371] width 370 height 46
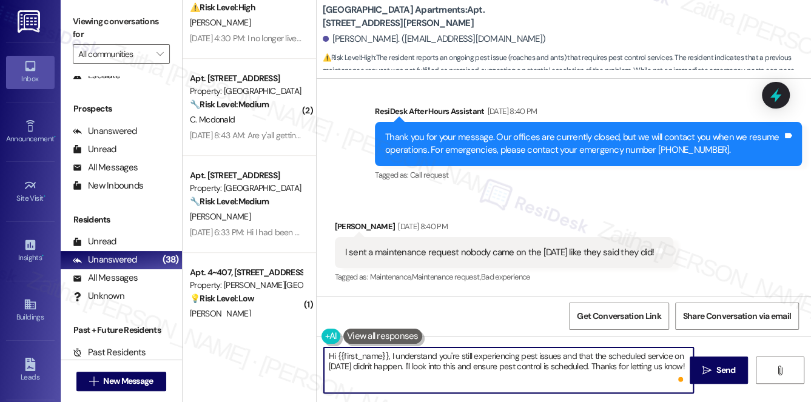
scroll to position [331, 0]
drag, startPoint x: 423, startPoint y: 365, endPoint x: 438, endPoint y: 376, distance: 19.0
click at [438, 376] on textarea "Hi {{first_name}}, I understand you're still experiencing pest issues and that …" at bounding box center [509, 371] width 370 height 46
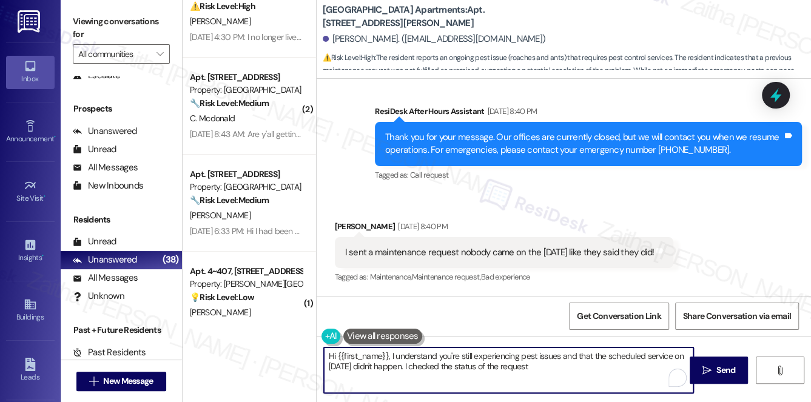
click at [533, 368] on textarea "Hi {{first_name}}, I understand you're still experiencing pest issues and that …" at bounding box center [509, 371] width 370 height 46
click at [613, 364] on textarea "Hi {{first_name}}, I understand you're still experiencing pest issues and that …" at bounding box center [509, 371] width 370 height 46
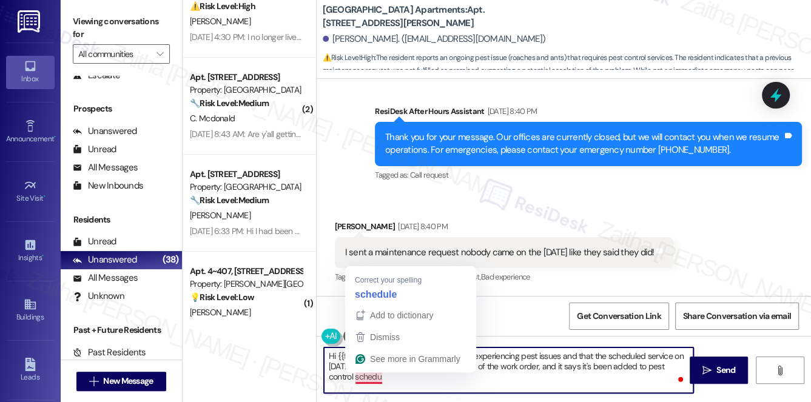
click at [367, 379] on textarea "Hi {{first_name}}, I understand you're still experiencing pest issues and that …" at bounding box center [509, 371] width 370 height 46
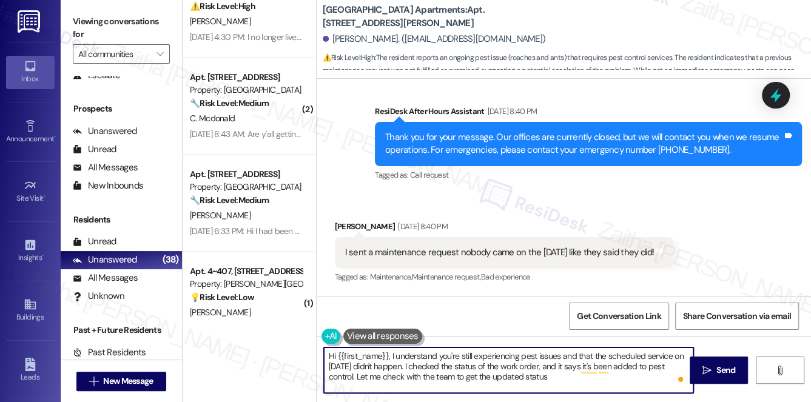
type textarea "Hi {{first_name}}, I understand you're still experiencing pest issues and that …"
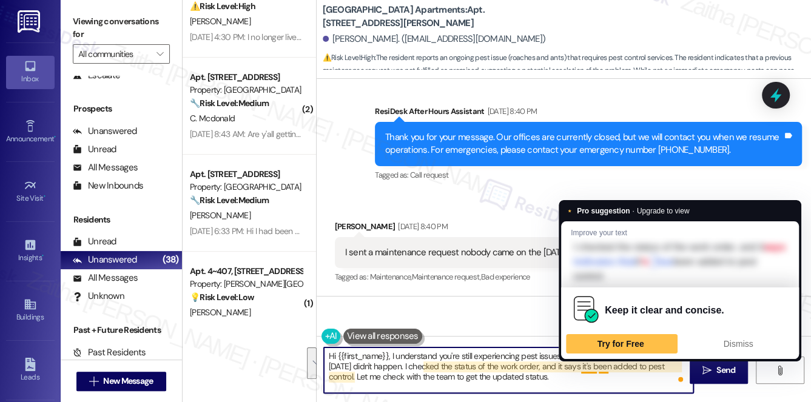
drag, startPoint x: 326, startPoint y: 359, endPoint x: 570, endPoint y: 374, distance: 244.4
click at [589, 376] on textarea "Hi {{first_name}}, I understand you're still experiencing pest issues and that …" at bounding box center [509, 371] width 370 height 46
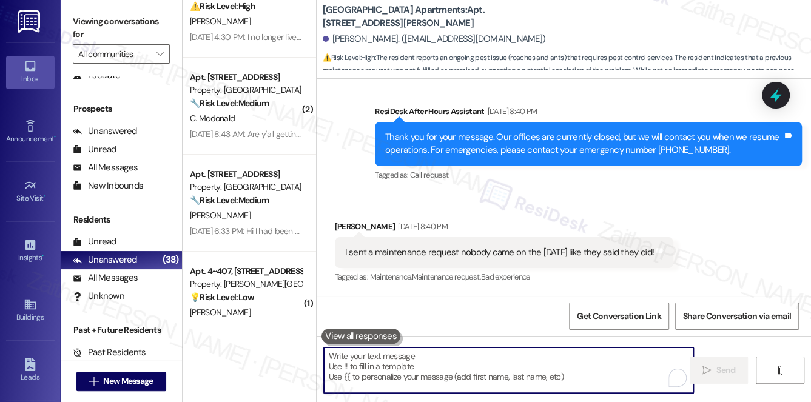
paste textarea "Hi {{first_name}}, I understand you’re still experiencing pest issues and that …"
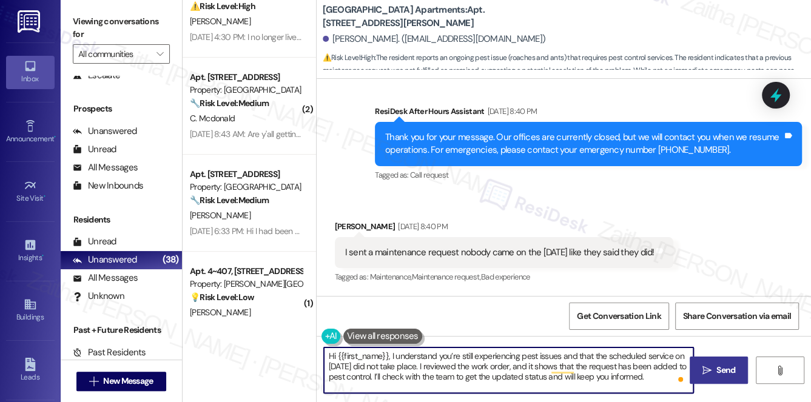
type textarea "Hi {{first_name}}, I understand you’re still experiencing pest issues and that …"
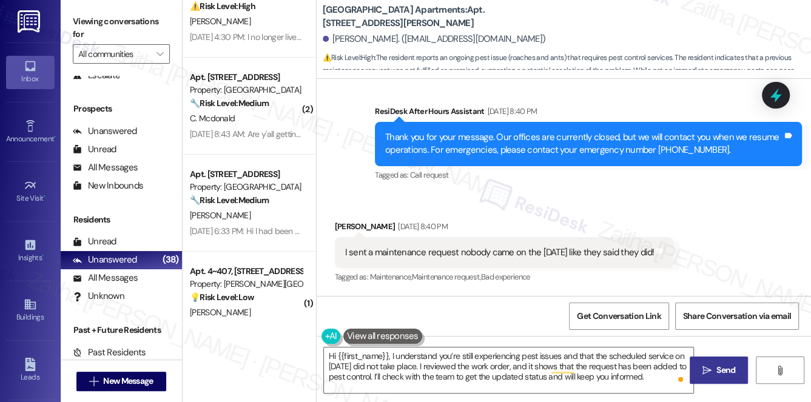
click at [714, 371] on span "Send" at bounding box center [726, 370] width 24 height 13
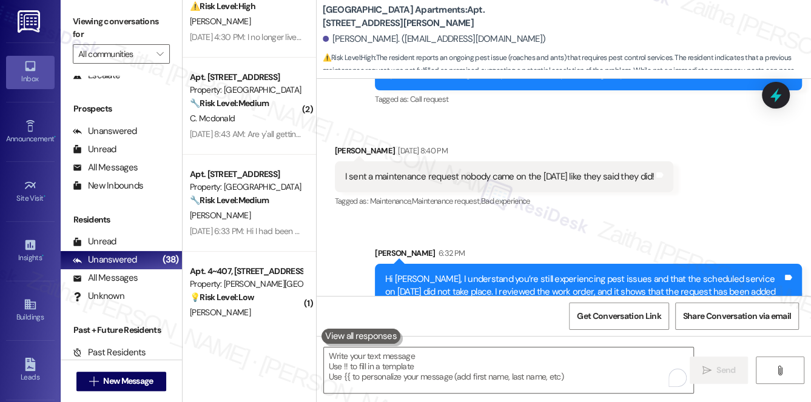
scroll to position [9254, 0]
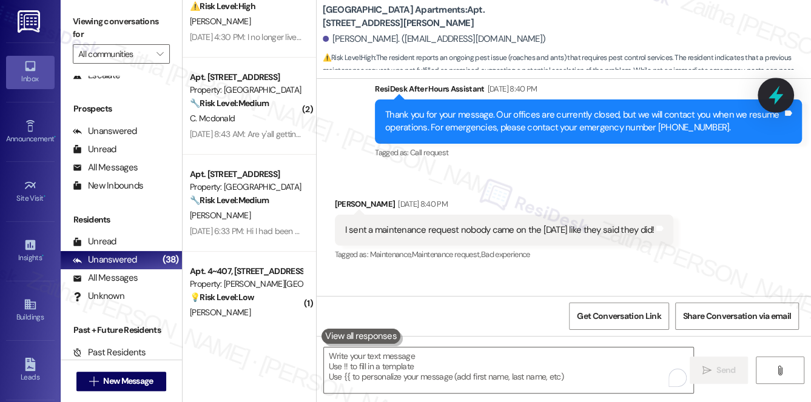
click at [777, 96] on icon at bounding box center [776, 95] width 15 height 19
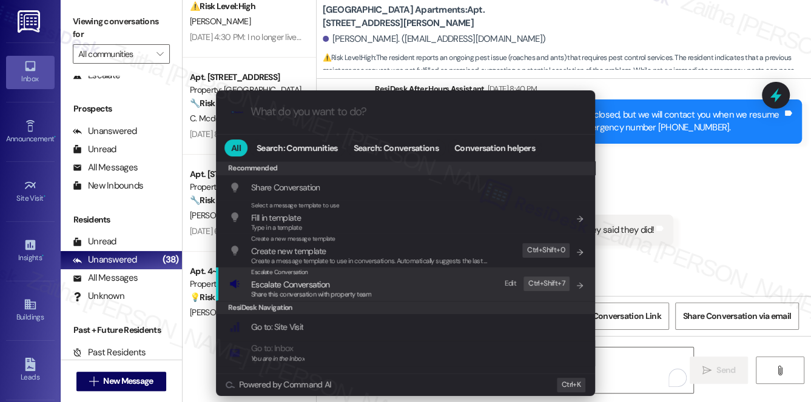
click at [281, 283] on span "Escalate Conversation" at bounding box center [290, 284] width 78 height 11
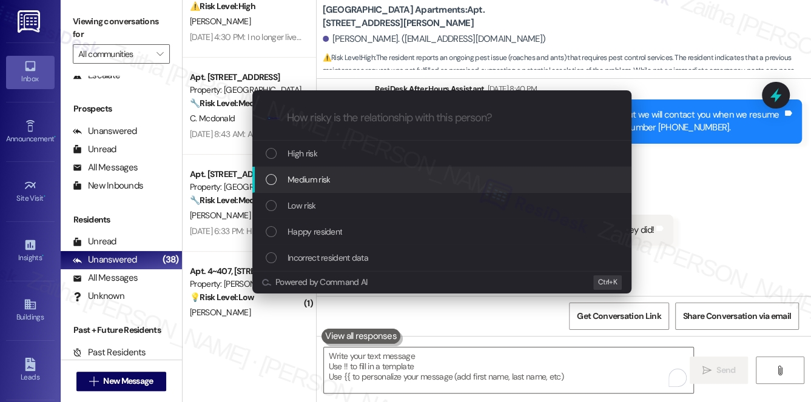
click at [306, 181] on span "Medium risk" at bounding box center [309, 179] width 42 height 13
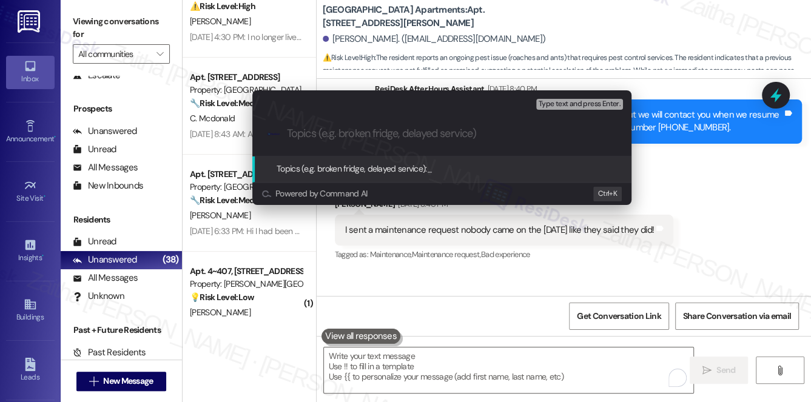
paste input "Follow-Up on Pest Control Service Reques"
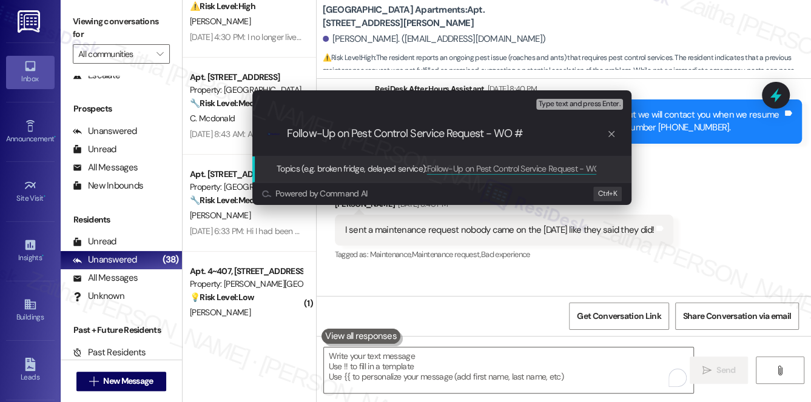
paste input "9456"
type input "Follow-Up on Pest Control Service Request - WO #9456"
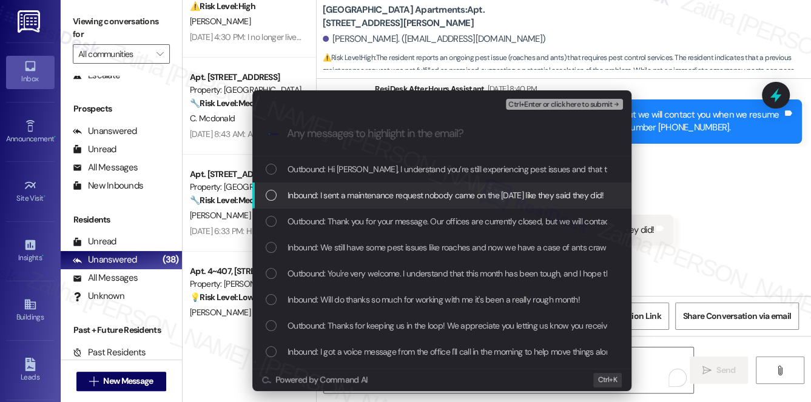
click at [447, 189] on span "Inbound: I sent a maintenance request nobody came on the 19th of august like th…" at bounding box center [446, 195] width 316 height 13
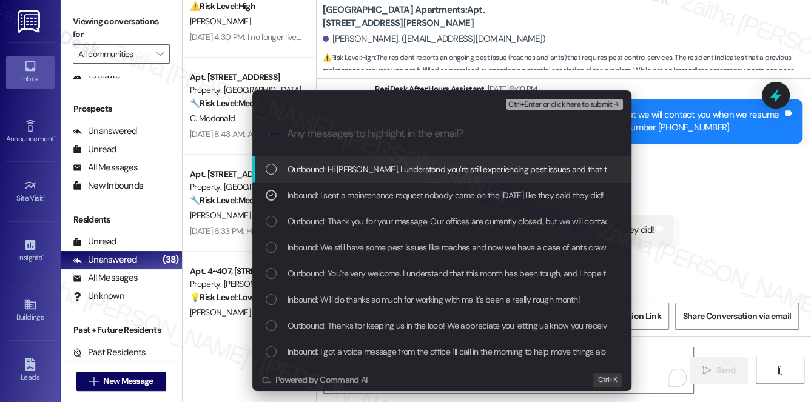
click at [562, 102] on span "Ctrl+Enter or click here to submit" at bounding box center [560, 105] width 104 height 8
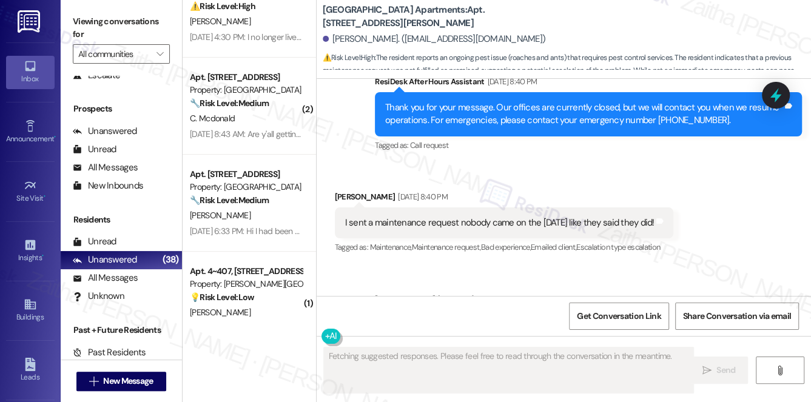
scroll to position [9252, 0]
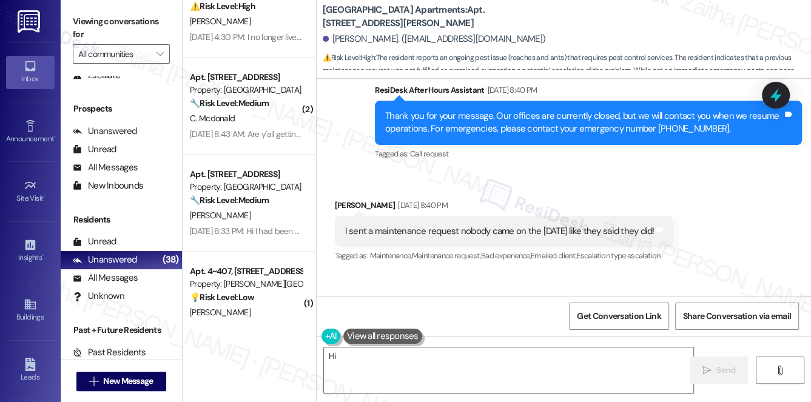
type textarea "Hi {{first_name}}"
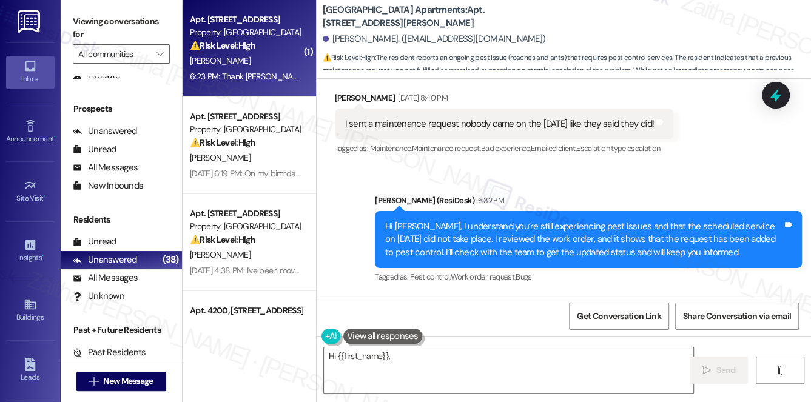
click at [279, 67] on div "[PERSON_NAME]" at bounding box center [246, 60] width 115 height 15
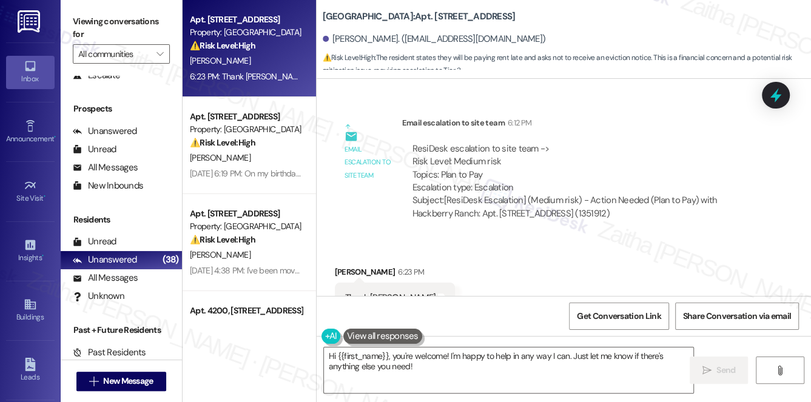
scroll to position [5304, 0]
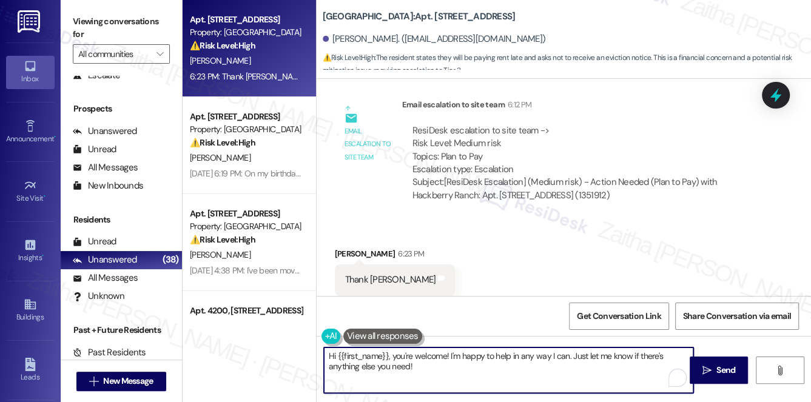
click at [331, 354] on textarea "Hi {{first_name}}, you're welcome! I'm happy to help in any way I can. Just let…" at bounding box center [509, 371] width 370 height 46
drag, startPoint x: 396, startPoint y: 353, endPoint x: 306, endPoint y: 351, distance: 89.2
click at [306, 351] on div "Apt. [STREET_ADDRESS] Property: [GEOGRAPHIC_DATA] ⚠️ Risk Level: High The resid…" at bounding box center [497, 201] width 629 height 402
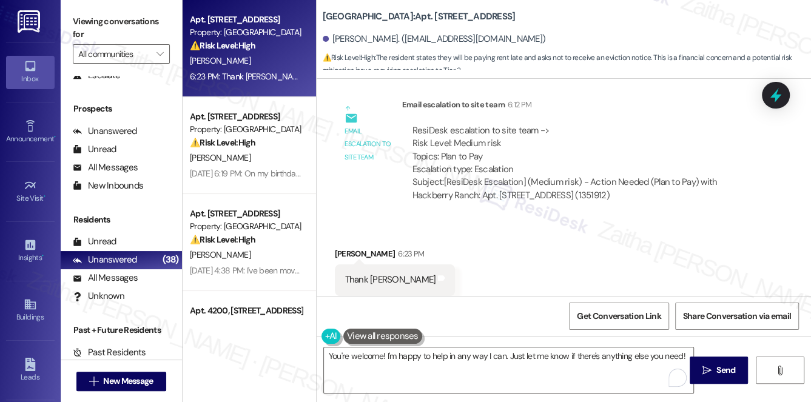
click at [343, 248] on div "[PERSON_NAME] 6:23 PM" at bounding box center [395, 256] width 121 height 17
copy div "[PERSON_NAME]"
click at [382, 354] on textarea "You're welcome! I'm happy to help in any way I can. Just let me know if there's…" at bounding box center [509, 371] width 370 height 46
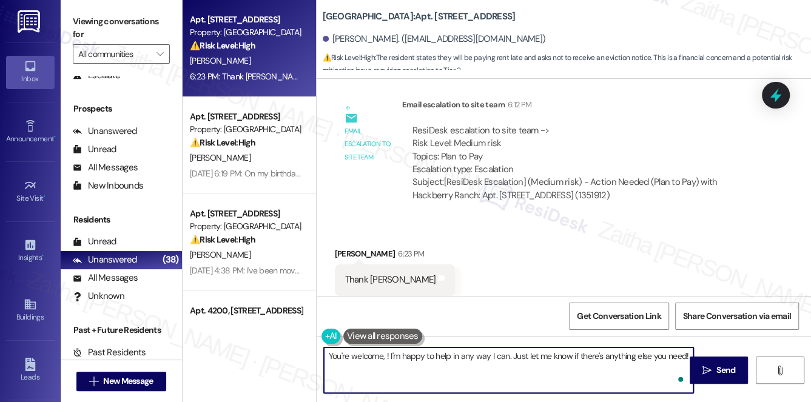
paste textarea "[PERSON_NAME]"
click at [390, 366] on textarea "You're welcome, [PERSON_NAME]! I'm happy to help in any way I can. Just let me …" at bounding box center [509, 371] width 370 height 46
drag, startPoint x: 537, startPoint y: 357, endPoint x: 547, endPoint y: 372, distance: 17.5
click at [547, 372] on textarea "You're welcome, [PERSON_NAME]! I'm happy to help in any way I can. Just let me …" at bounding box center [509, 371] width 370 height 46
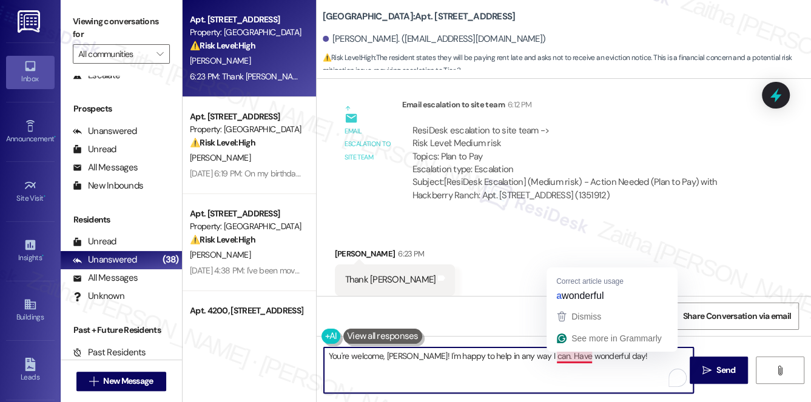
click at [579, 356] on textarea "You're welcome, [PERSON_NAME]! I'm happy to help in any way I can. Have wonderf…" at bounding box center [509, 371] width 370 height 46
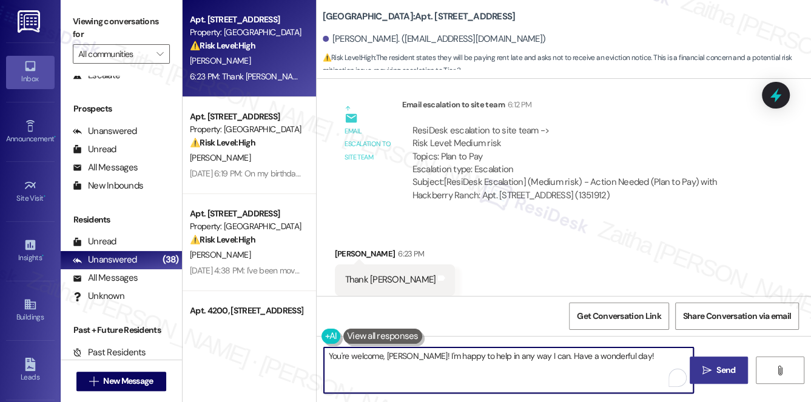
type textarea "You're welcome, [PERSON_NAME]! I'm happy to help in any way I can. Have a wonde…"
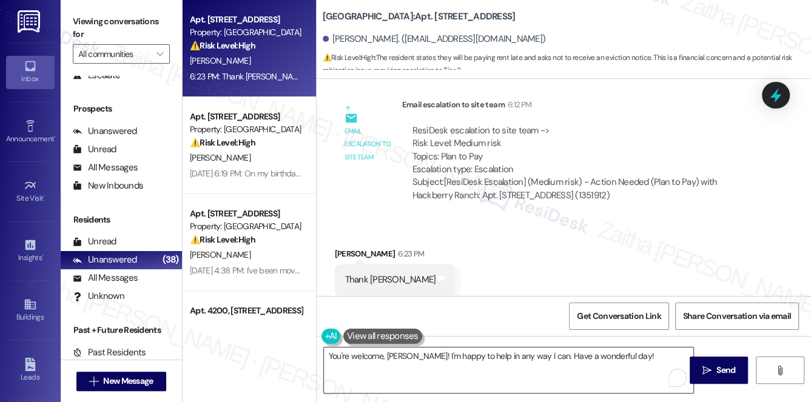
drag, startPoint x: 712, startPoint y: 371, endPoint x: 670, endPoint y: 347, distance: 47.6
click at [712, 371] on span " Send" at bounding box center [719, 370] width 38 height 13
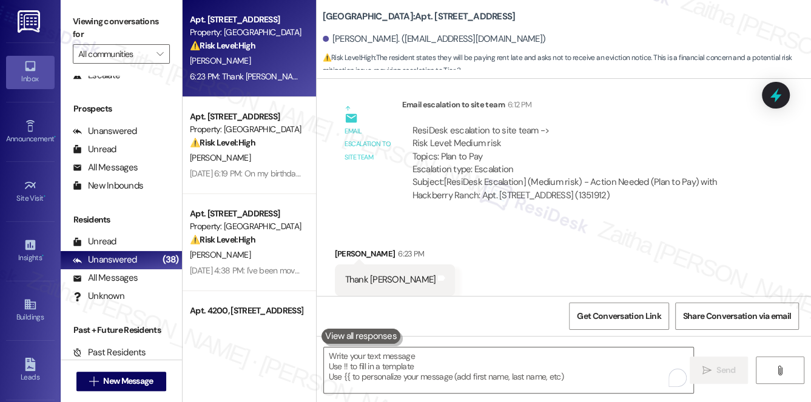
scroll to position [5303, 0]
click at [263, 57] on div "[PERSON_NAME]" at bounding box center [246, 60] width 115 height 15
type textarea "Fetching suggested responses. Please feel free to read through the conversation…"
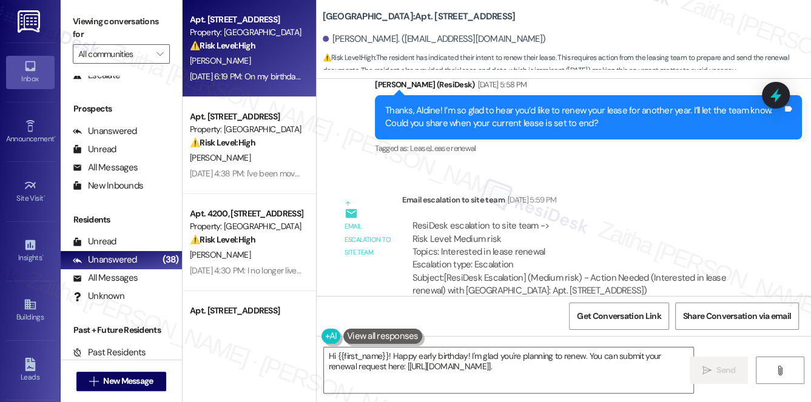
scroll to position [8417, 0]
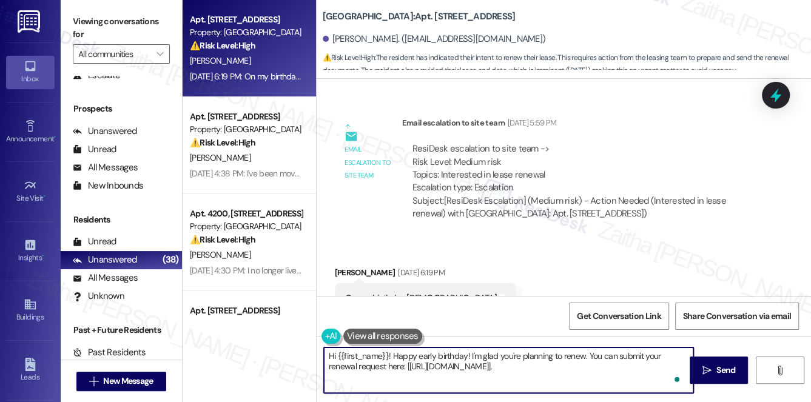
drag, startPoint x: 470, startPoint y: 354, endPoint x: 482, endPoint y: 382, distance: 31.2
click at [482, 382] on textarea "Hi {{first_name}}! Happy early birthday! I'm glad you're planning to renew. You…" at bounding box center [509, 371] width 370 height 46
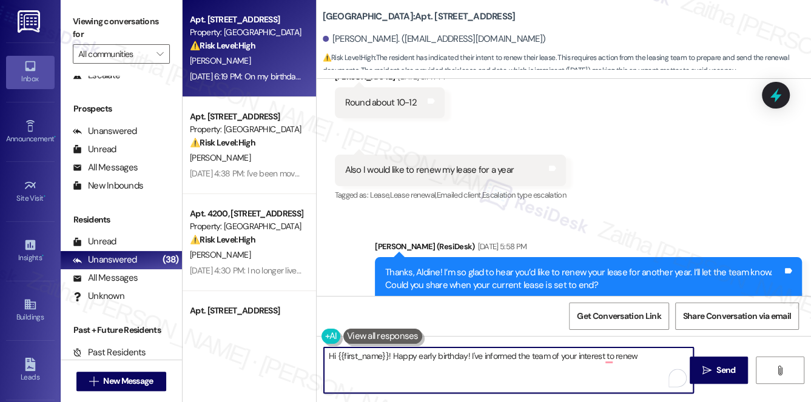
scroll to position [8141, 0]
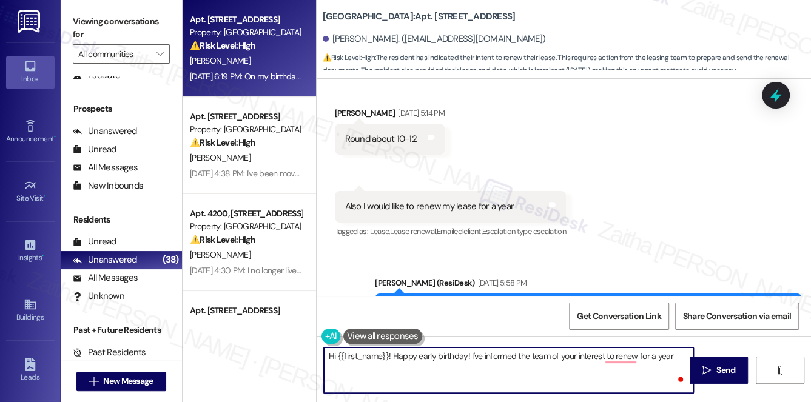
type textarea "Hi {{first_name}}! Happy early birthday! I've informed the team of your interes…"
drag, startPoint x: 328, startPoint y: 359, endPoint x: 675, endPoint y: 363, distance: 346.4
click at [675, 363] on textarea "Hi {{first_name}}! Happy early birthday! I've informed the team of your interes…" at bounding box center [509, 371] width 370 height 46
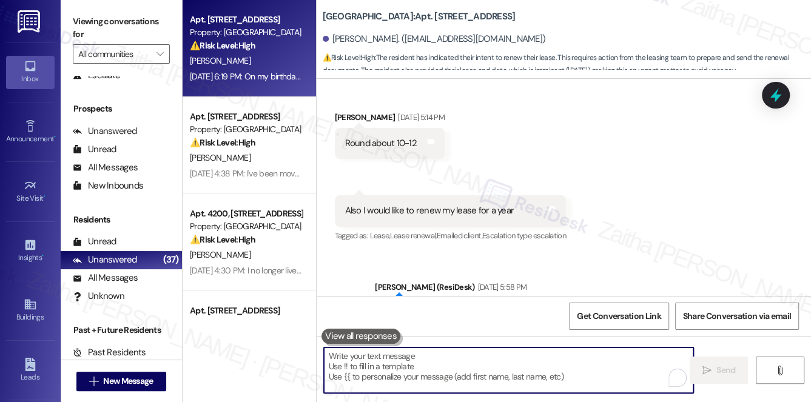
scroll to position [8417, 0]
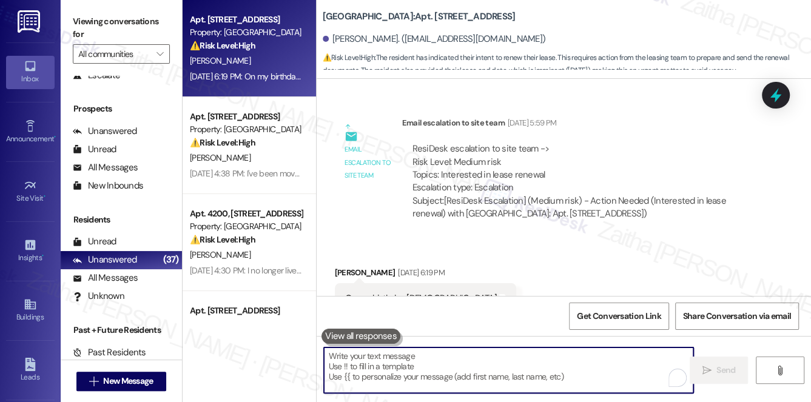
click at [437, 365] on textarea "To enrich screen reader interactions, please activate Accessibility in Grammarl…" at bounding box center [509, 371] width 370 height 46
paste textarea "Hi {{first_name}}! Happy early birthday! I’ve let the team know about your inte…"
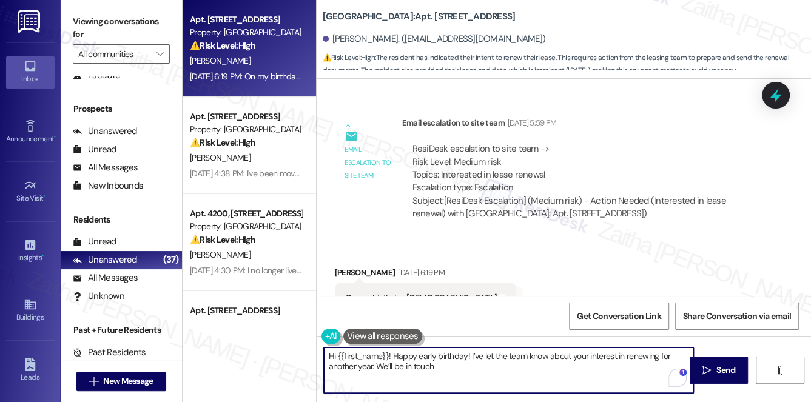
drag, startPoint x: 377, startPoint y: 364, endPoint x: 453, endPoint y: 364, distance: 75.2
click at [453, 364] on textarea "Hi {{first_name}}! Happy early birthday! I’ve let the team know about your inte…" at bounding box center [509, 371] width 370 height 46
type textarea "Hi {{first_name}}! Happy early birthday! I’ve let the team know about your inte…"
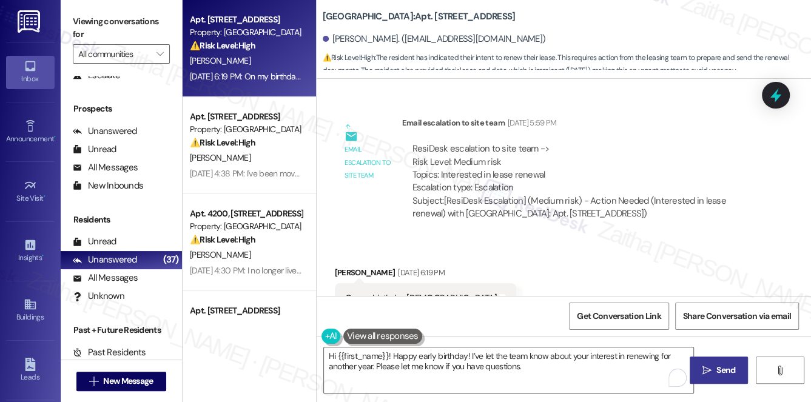
click at [722, 359] on button " Send" at bounding box center [719, 370] width 59 height 27
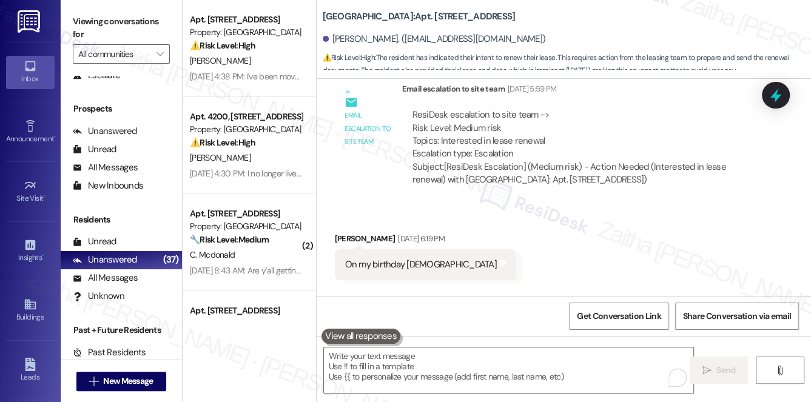
scroll to position [8515, 0]
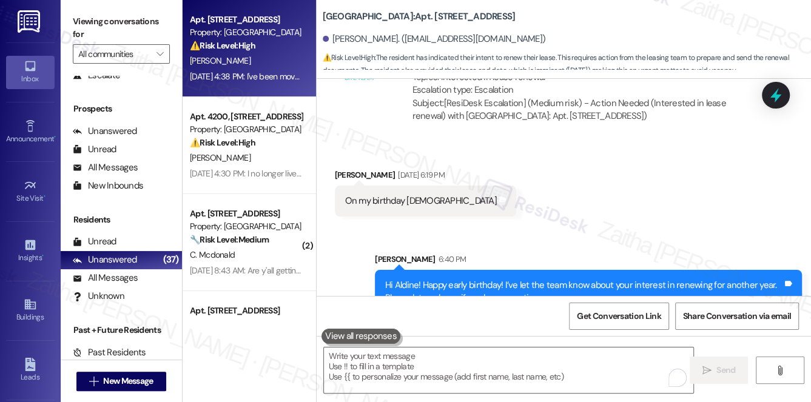
click at [265, 64] on div "[PERSON_NAME]" at bounding box center [246, 60] width 115 height 15
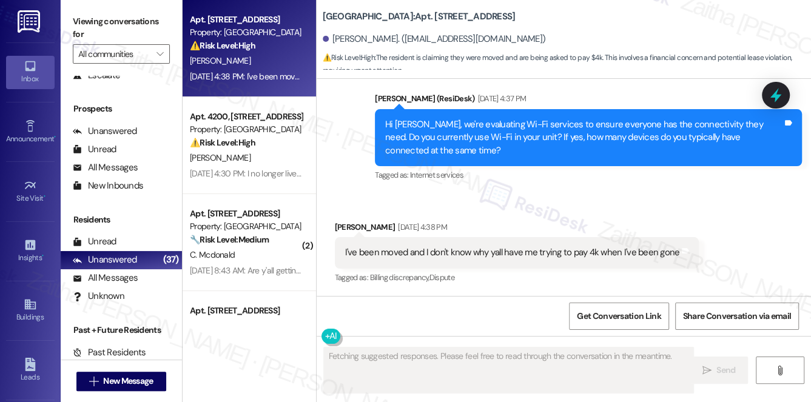
scroll to position [1810, 0]
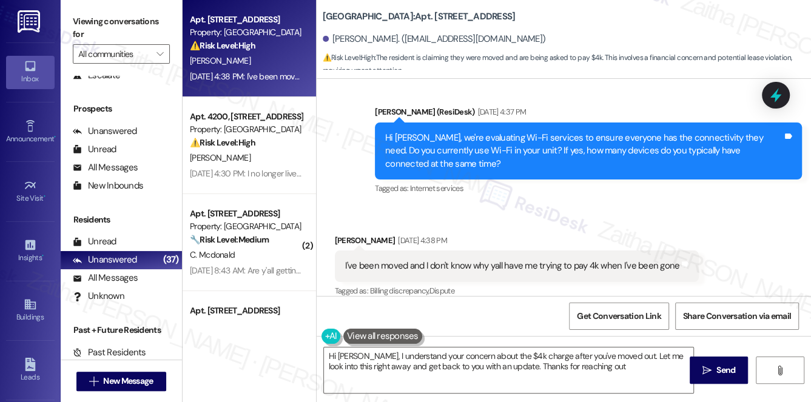
type textarea "Hi [PERSON_NAME], I understand your concern about the $4k charge after you've m…"
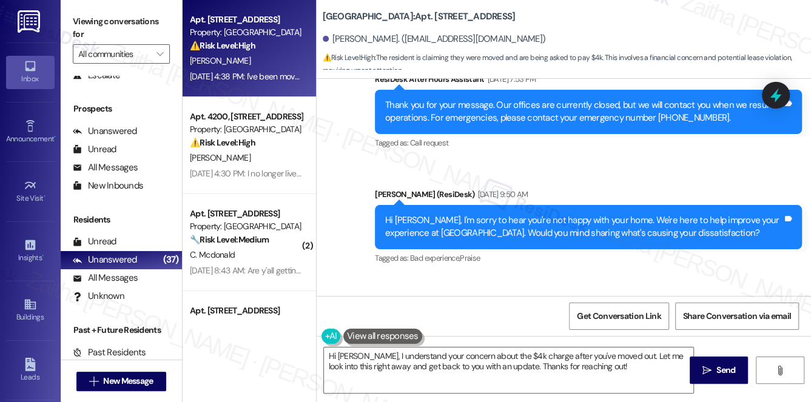
scroll to position [1480, 0]
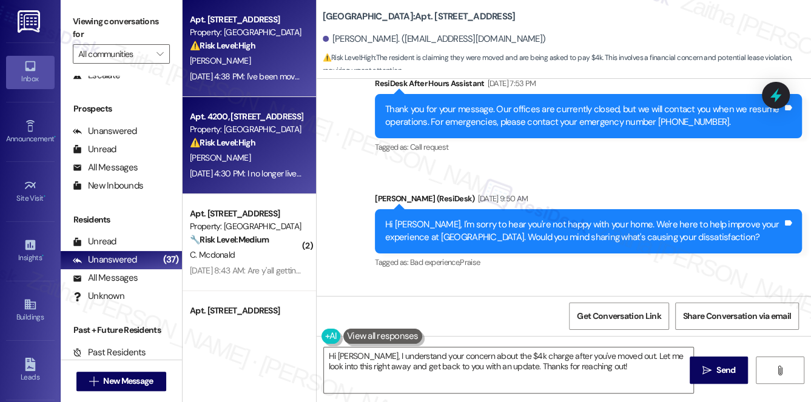
click at [273, 152] on div "[PERSON_NAME]" at bounding box center [246, 157] width 115 height 15
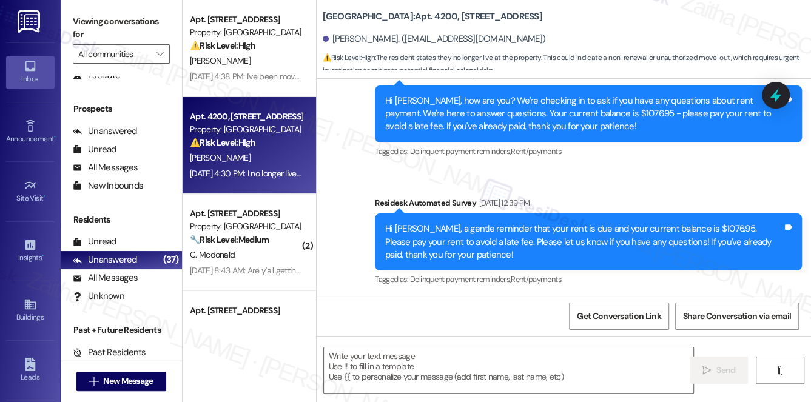
type textarea "Fetching suggested responses. Please feel free to read through the conversation…"
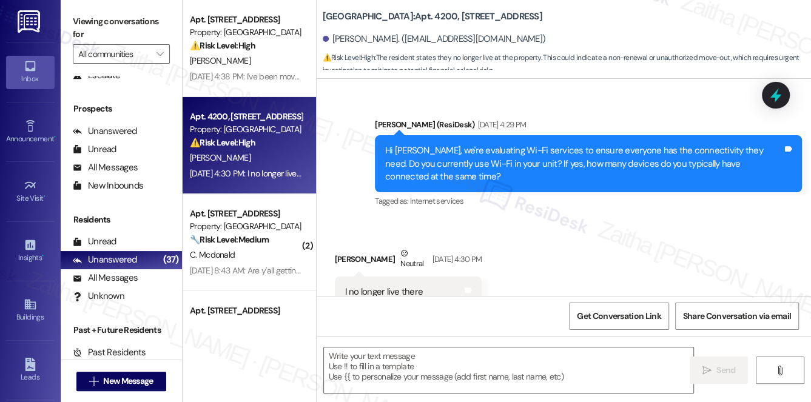
scroll to position [2428, 0]
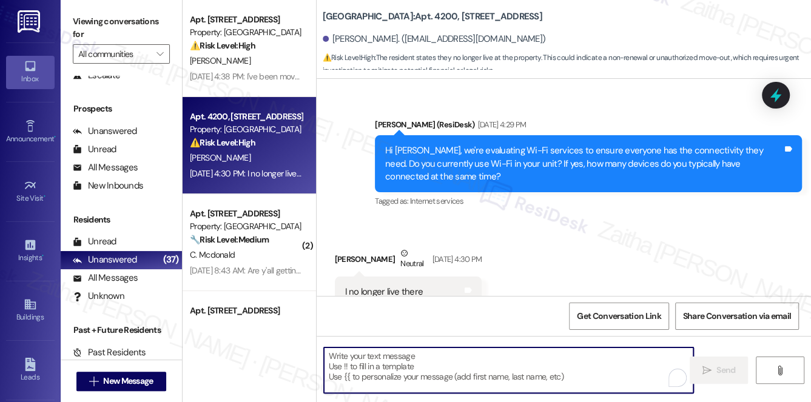
click at [425, 366] on textarea "To enrich screen reader interactions, please activate Accessibility in Grammarl…" at bounding box center [509, 371] width 370 height 46
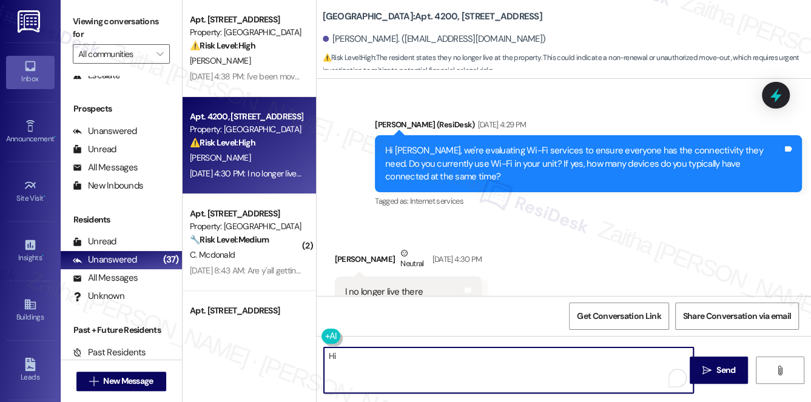
click at [345, 247] on div "[PERSON_NAME] Neutral [DATE] 4:30 PM" at bounding box center [408, 262] width 147 height 30
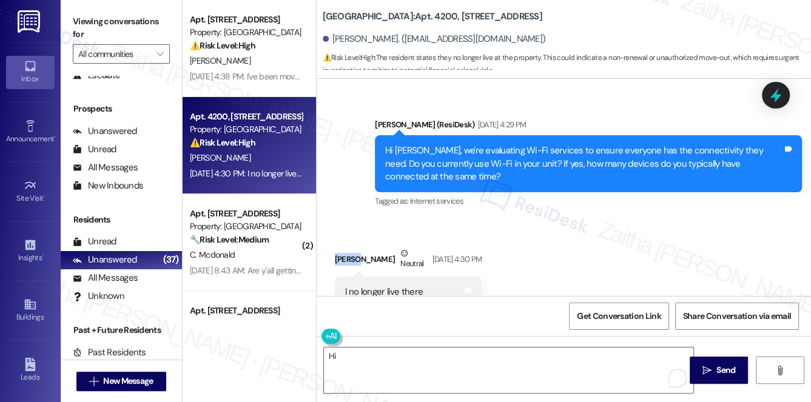
click at [345, 247] on div "[PERSON_NAME] Neutral [DATE] 4:30 PM" at bounding box center [408, 262] width 147 height 30
copy div "Oscar"
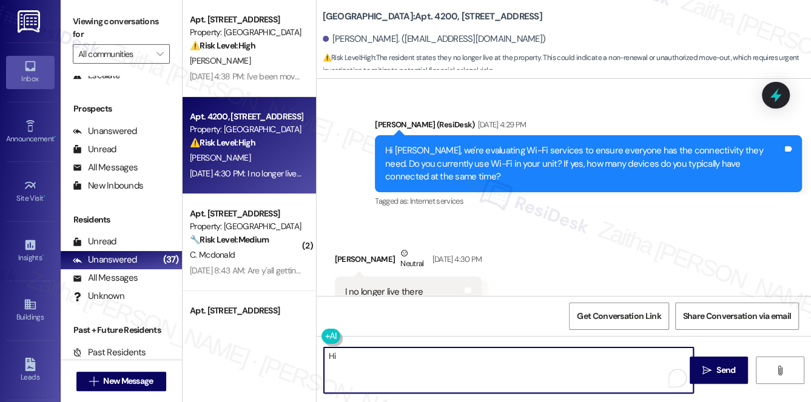
click at [391, 356] on textarea "Hi" at bounding box center [509, 371] width 370 height 46
paste textarea "Oscar"
paste textarea "I will update our records and ensure you are unsubscribed from future property …"
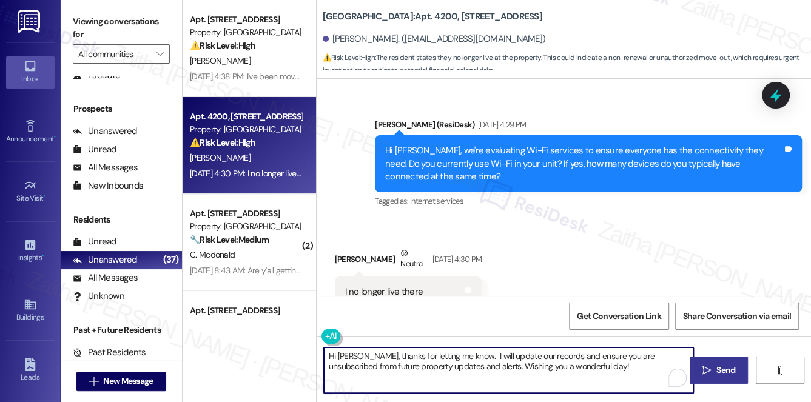
type textarea "Hi [PERSON_NAME], thanks for letting me know. I will update our records and ens…"
click at [724, 367] on span "Send" at bounding box center [725, 370] width 19 height 13
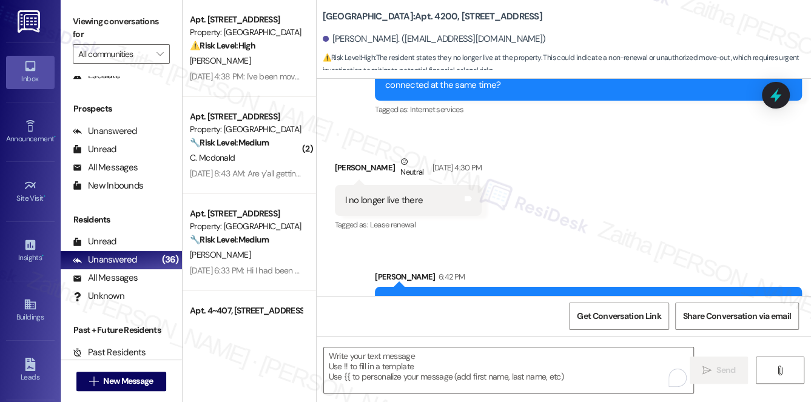
scroll to position [2526, 0]
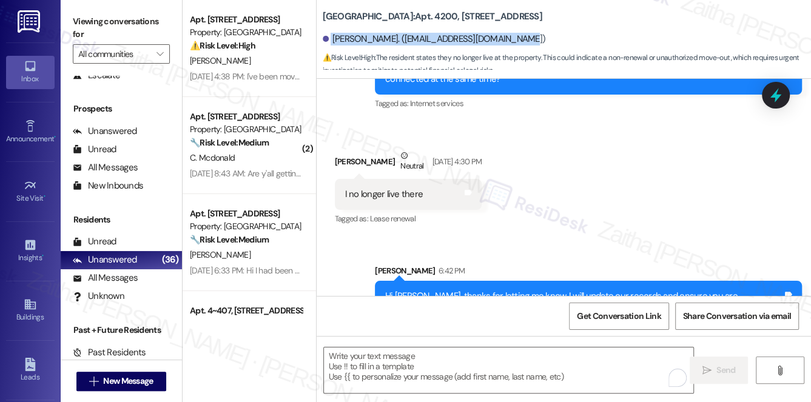
drag, startPoint x: 328, startPoint y: 40, endPoint x: 531, endPoint y: 40, distance: 203.2
click at [531, 40] on div "[PERSON_NAME]. ([EMAIL_ADDRESS][DOMAIN_NAME])" at bounding box center [567, 39] width 488 height 24
copy div "[PERSON_NAME]. ([EMAIL_ADDRESS][DOMAIN_NAME])"
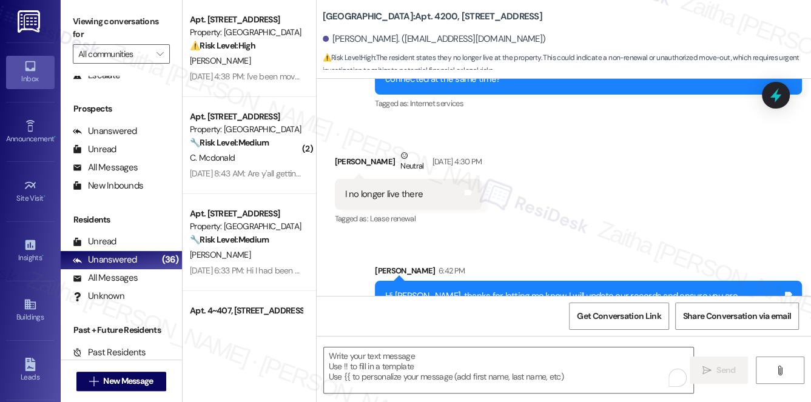
click at [325, 13] on b "[GEOGRAPHIC_DATA]: Apt. 4200, [STREET_ADDRESS]" at bounding box center [433, 16] width 220 height 13
drag, startPoint x: 321, startPoint y: 15, endPoint x: 435, endPoint y: 15, distance: 114.1
click at [435, 15] on div "Hackberry Ranch: Apt. 4200, [STREET_ADDRESS][PERSON_NAME]. ([EMAIL_ADDRESS][DOM…" at bounding box center [564, 36] width 494 height 67
copy b "[GEOGRAPHIC_DATA]: Apt. 4200"
click at [636, 322] on span "Get Conversation Link" at bounding box center [619, 316] width 84 height 13
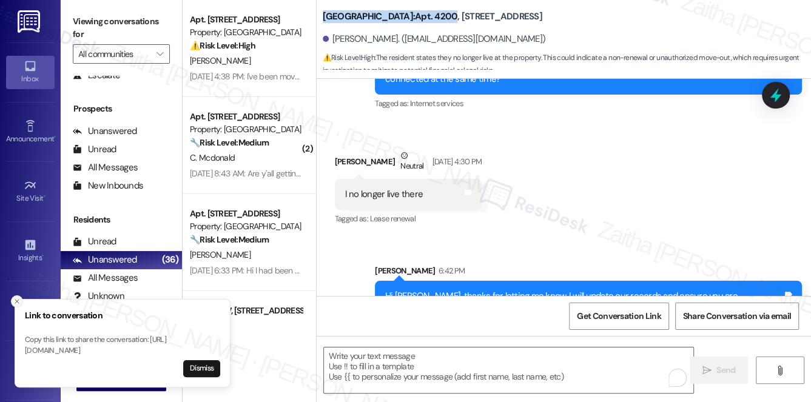
click at [13, 298] on icon "Close toast" at bounding box center [16, 301] width 7 height 7
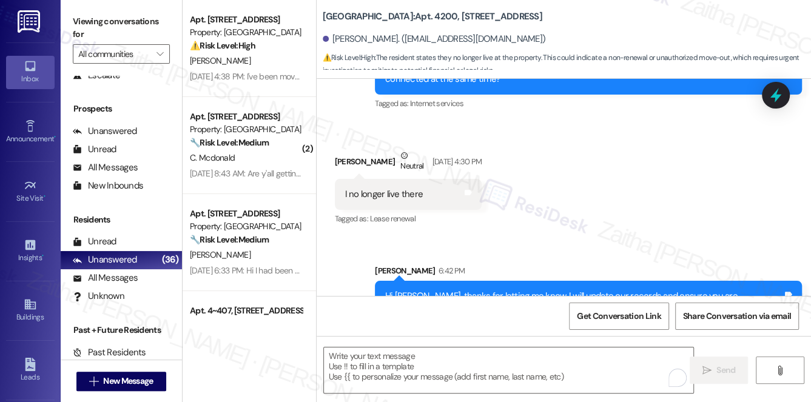
click at [665, 137] on div "Received via SMS [PERSON_NAME] Neutral [DATE] 4:30 PM I no longer live there Ta…" at bounding box center [564, 179] width 494 height 115
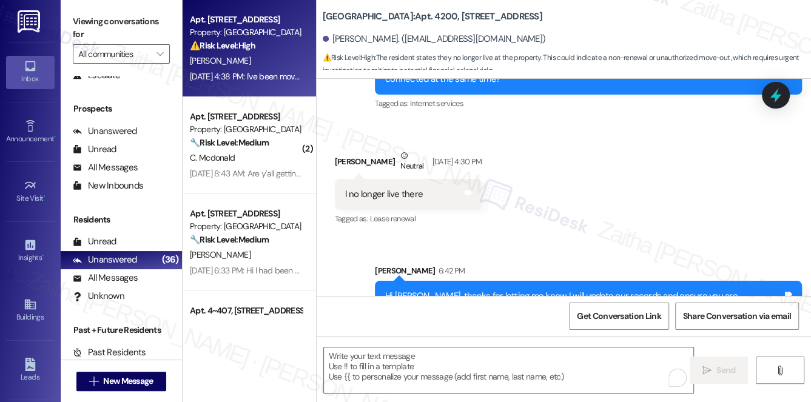
click at [281, 54] on div "[PERSON_NAME]" at bounding box center [246, 60] width 115 height 15
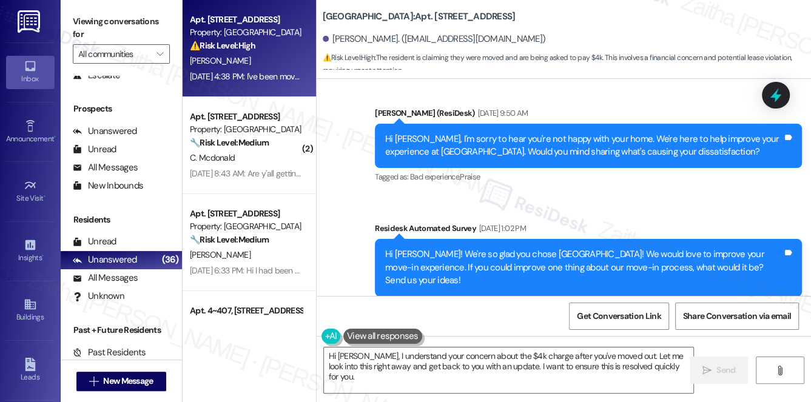
scroll to position [1589, 0]
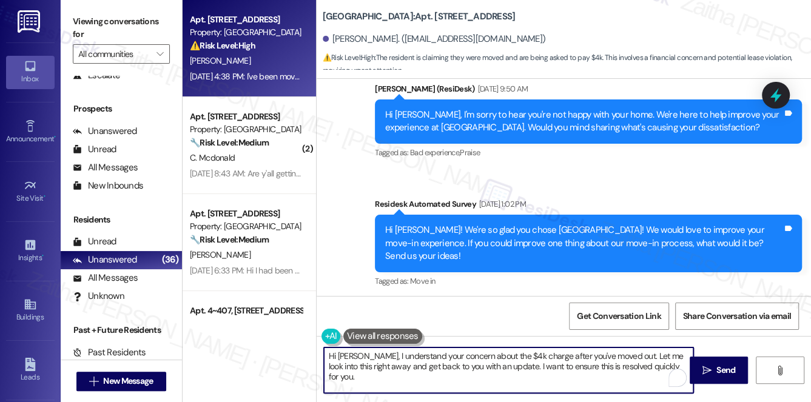
drag, startPoint x: 616, startPoint y: 355, endPoint x: 658, endPoint y: 371, distance: 44.7
click at [658, 371] on textarea "Hi [PERSON_NAME], I understand your concern about the $4k charge after you've m…" at bounding box center [509, 371] width 370 height 46
type textarea "Hi [PERSON_NAME], I understand your concern about the $4k charge after you've m…"
drag, startPoint x: 323, startPoint y: 354, endPoint x: 542, endPoint y: 368, distance: 218.8
click at [542, 368] on textarea "Hi [PERSON_NAME], I understand your concern about the $4k charge after you've m…" at bounding box center [509, 371] width 370 height 46
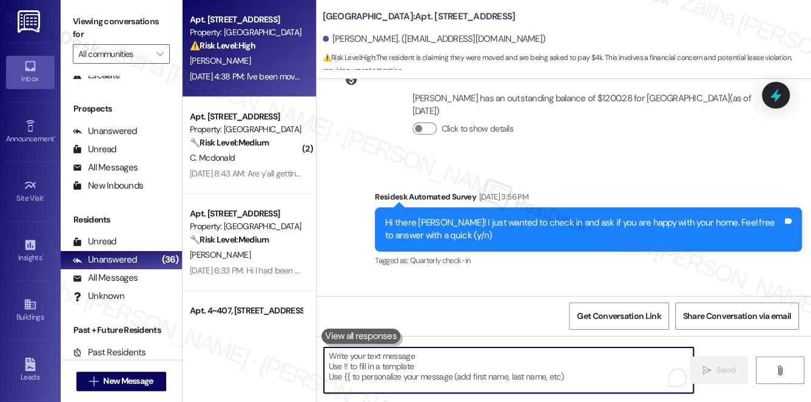
scroll to position [1093, 0]
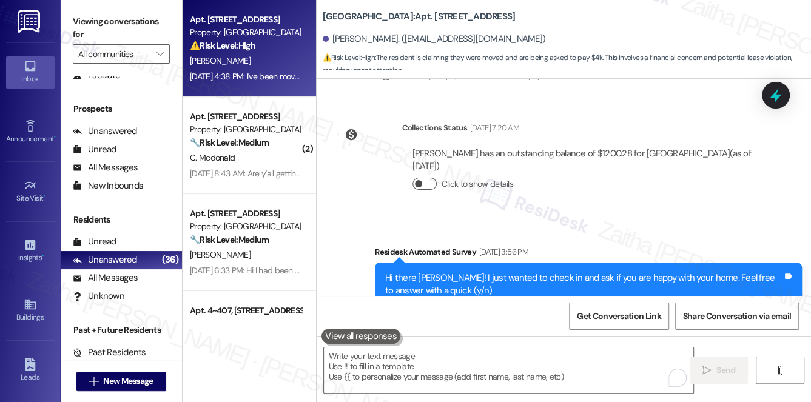
click at [431, 182] on button "Click to show details" at bounding box center [425, 184] width 24 height 12
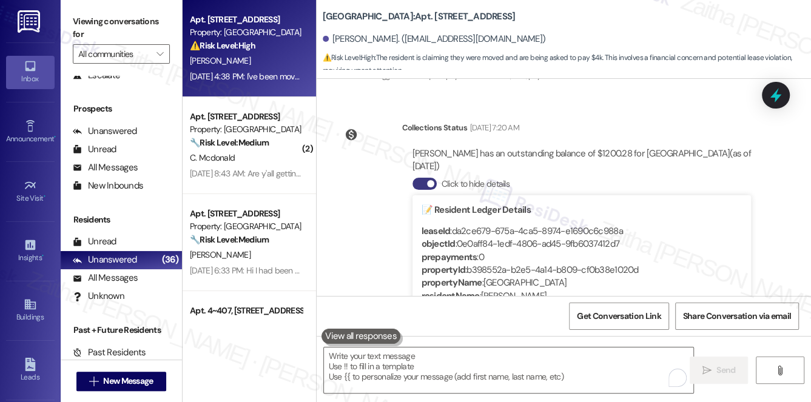
click at [414, 177] on div "Click to hide details 📝 Resident Ledger Details leaseId : da2ce679-675a-4ca5-89…" at bounding box center [582, 278] width 339 height 209
click at [419, 184] on button "Click to hide details" at bounding box center [425, 184] width 24 height 12
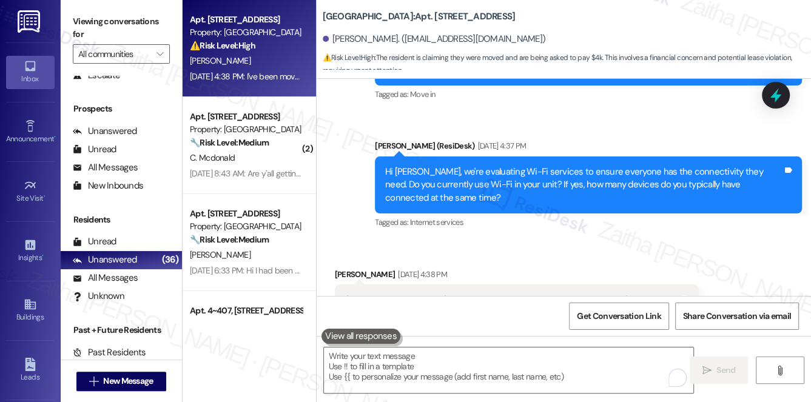
scroll to position [1810, 0]
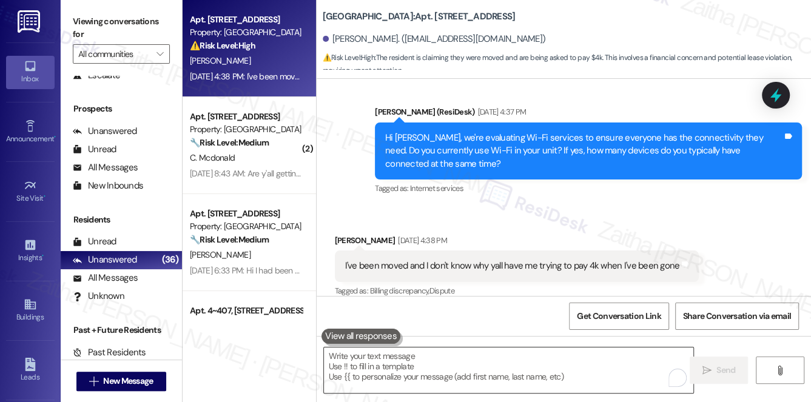
click at [428, 351] on textarea "To enrich screen reader interactions, please activate Accessibility in Grammarl…" at bounding box center [509, 371] width 370 height 46
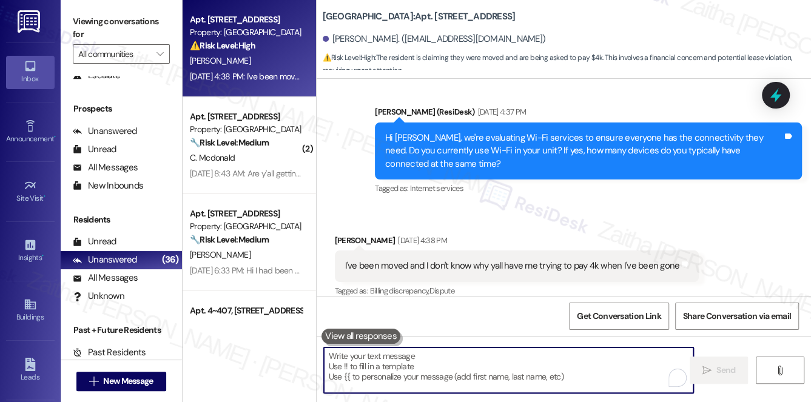
paste textarea "Hi [PERSON_NAME], I completely understand your concern about the $4,000 charge …"
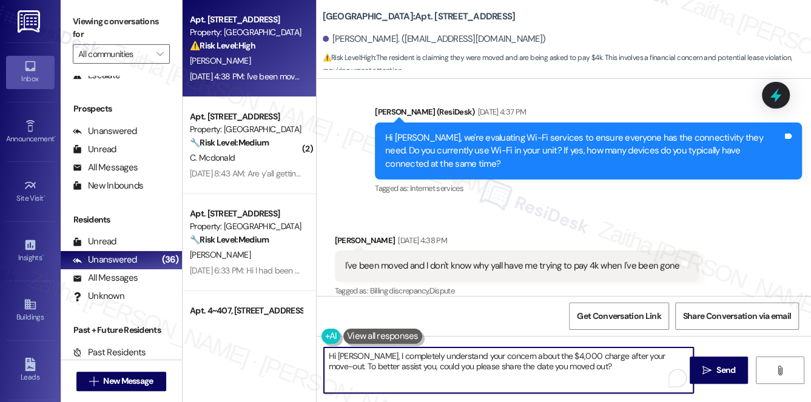
type textarea "Hi [PERSON_NAME], I completely understand your concern about the $4,000 charge …"
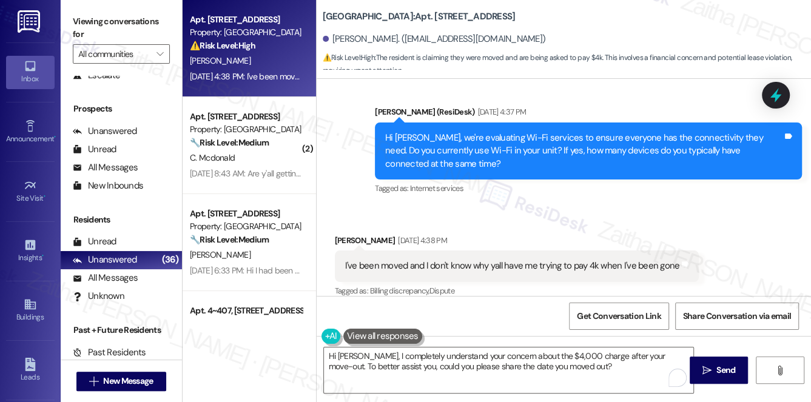
drag, startPoint x: 716, startPoint y: 364, endPoint x: 704, endPoint y: 349, distance: 19.0
click at [716, 364] on span "Send" at bounding box center [725, 370] width 19 height 13
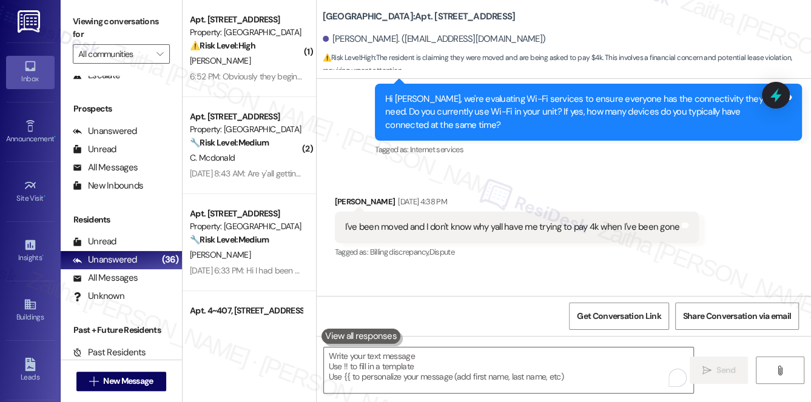
scroll to position [1909, 0]
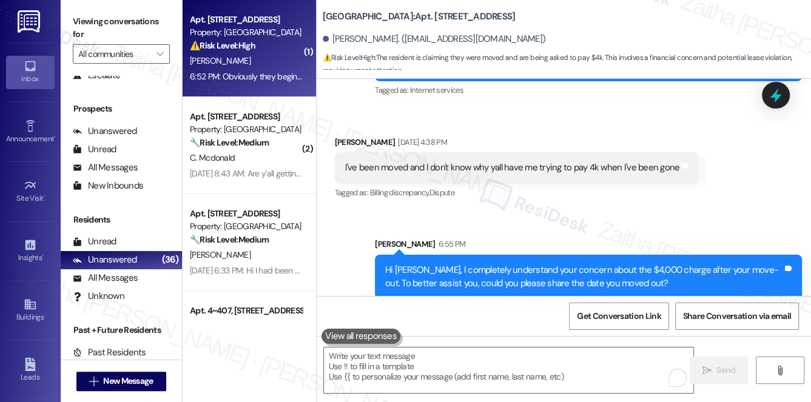
click at [252, 59] on div "[PERSON_NAME]" at bounding box center [246, 60] width 115 height 15
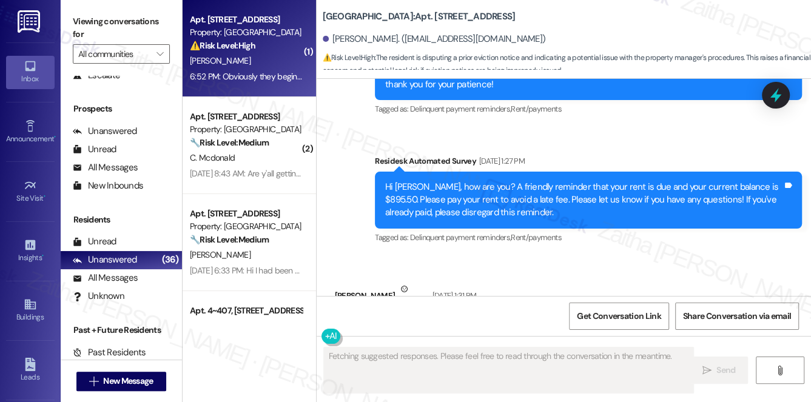
scroll to position [5820, 0]
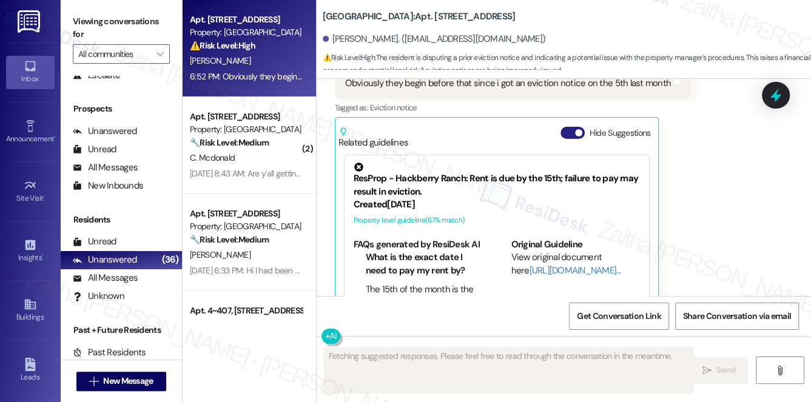
click at [570, 127] on button "Hide Suggestions" at bounding box center [573, 133] width 24 height 12
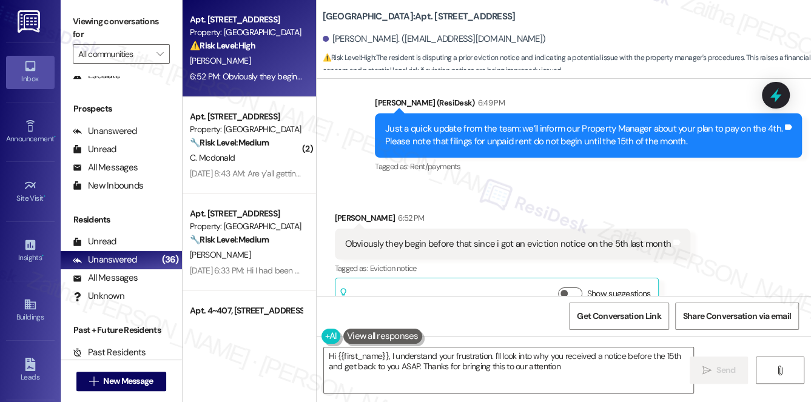
type textarea "Hi {{first_name}}, I understand your frustration. I'll look into why you receiv…"
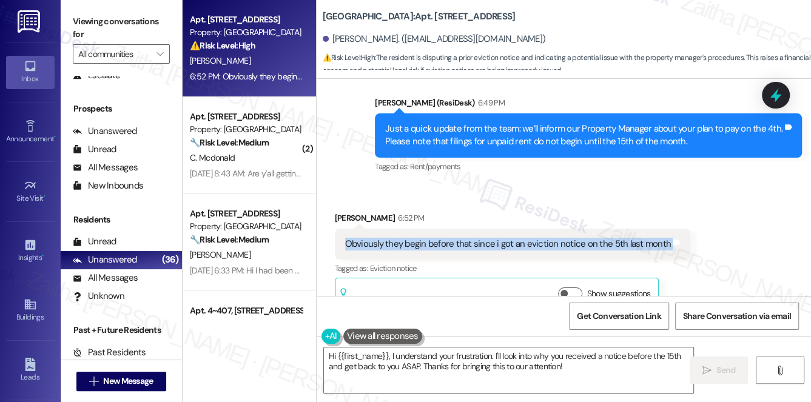
drag, startPoint x: 340, startPoint y: 218, endPoint x: 705, endPoint y: 220, distance: 364.6
click at [705, 220] on div "Received via SMS Melanie Webb 6:52 PM Obviously they begin before that since i …" at bounding box center [564, 253] width 494 height 138
copy div "Obviously they begin before that since i got an eviction notice on the 5th last…"
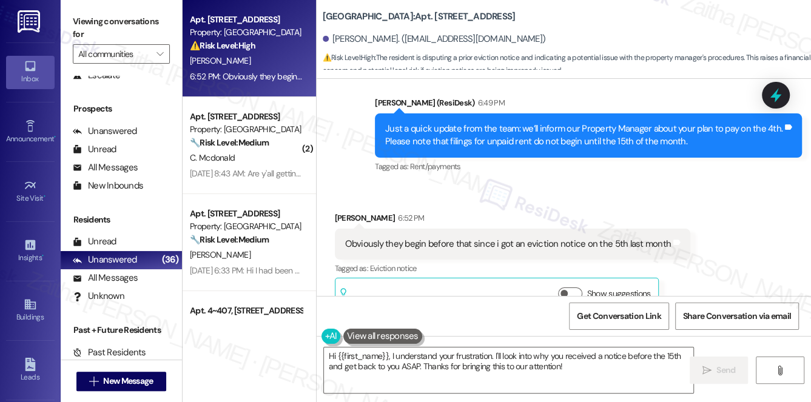
click at [605, 203] on div "Received via SMS Melanie Webb 6:52 PM Obviously they begin before that since i …" at bounding box center [513, 263] width 374 height 120
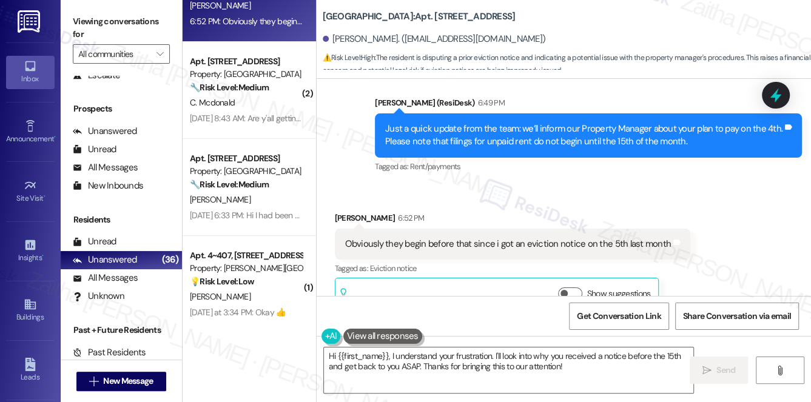
scroll to position [0, 0]
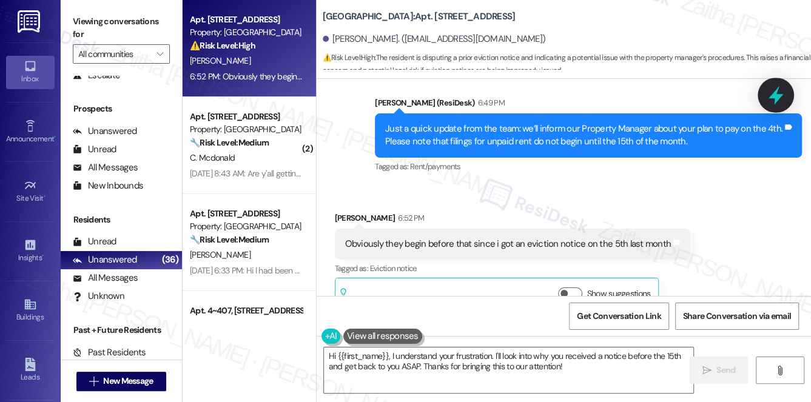
click at [773, 94] on icon at bounding box center [776, 95] width 15 height 19
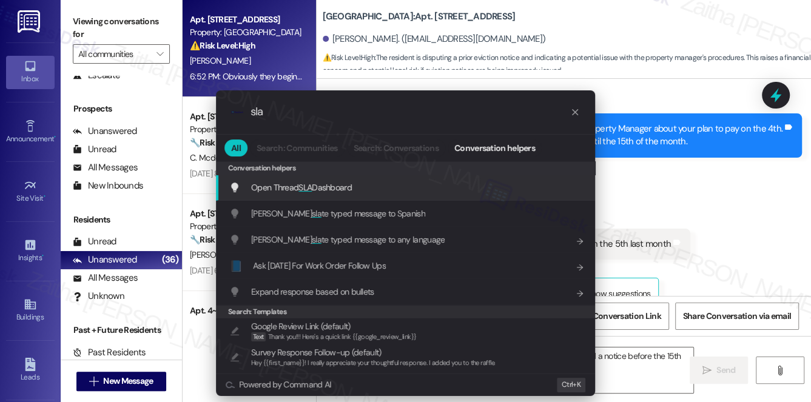
type input "sla"
click at [325, 184] on span "Open Thread SLA Dashboard" at bounding box center [301, 187] width 101 height 11
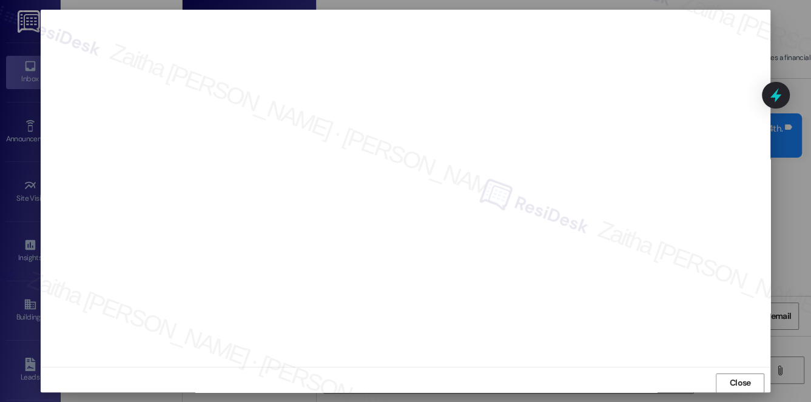
scroll to position [11, 0]
click at [744, 379] on span "Close" at bounding box center [740, 377] width 21 height 13
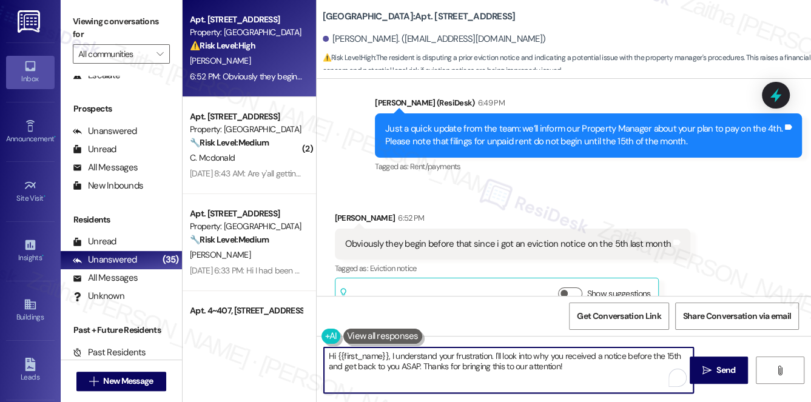
drag, startPoint x: 328, startPoint y: 356, endPoint x: 584, endPoint y: 369, distance: 255.8
click at [582, 370] on textarea "Hi {{first_name}}, I understand your frustration. I'll look into why you receiv…" at bounding box center [509, 371] width 370 height 46
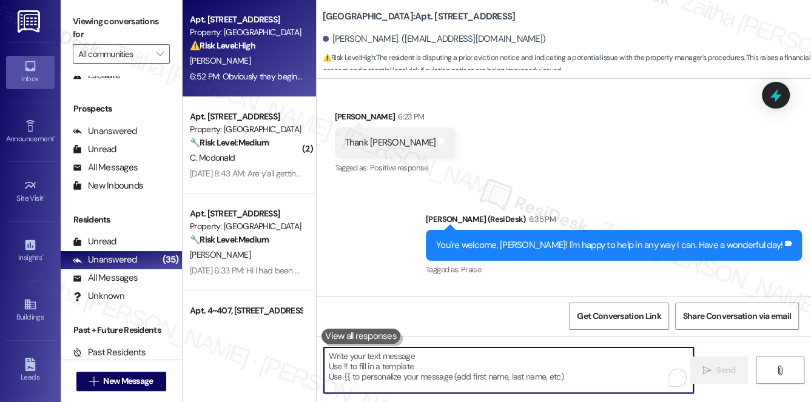
scroll to position [5439, 0]
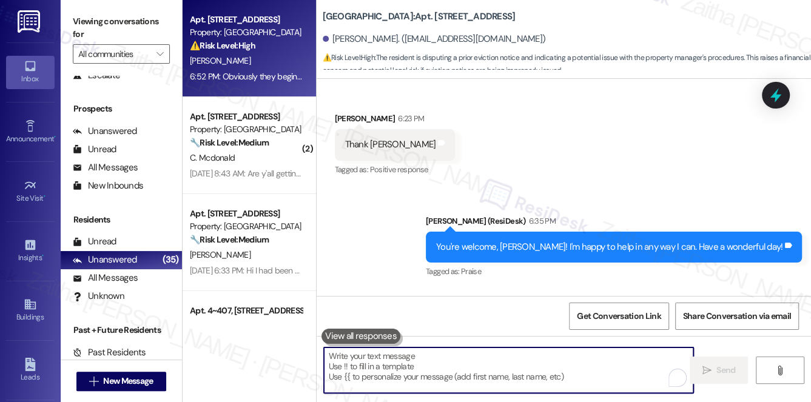
paste textarea "I understand your concern, and I’m really sorry you experienced that last month…"
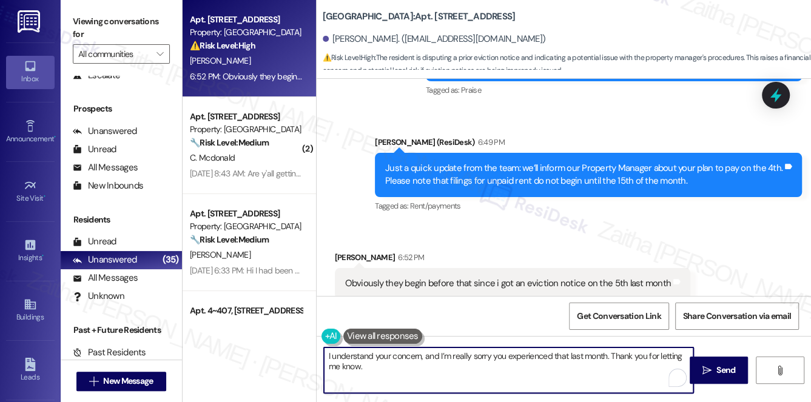
scroll to position [5660, 0]
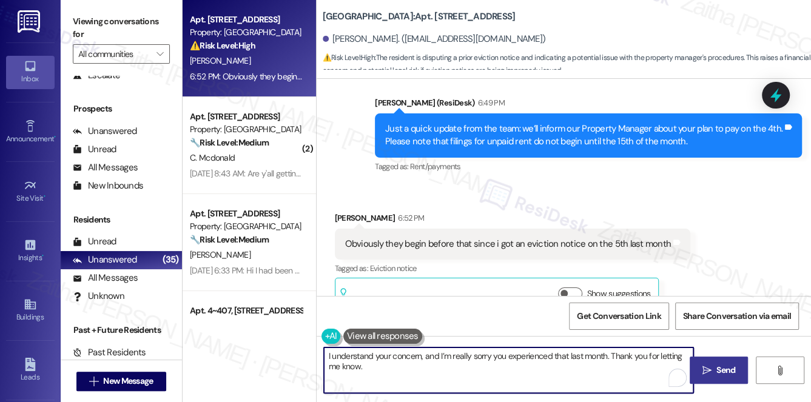
type textarea "I understand your concern, and I’m really sorry you experienced that last month…"
click at [726, 364] on span "Send" at bounding box center [725, 370] width 19 height 13
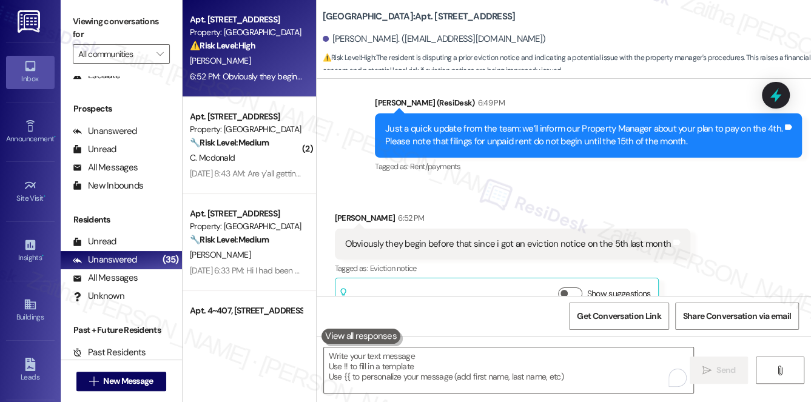
scroll to position [5659, 0]
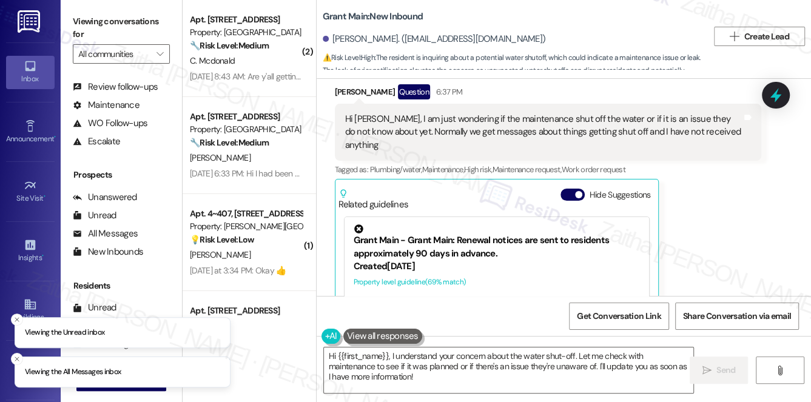
scroll to position [144, 0]
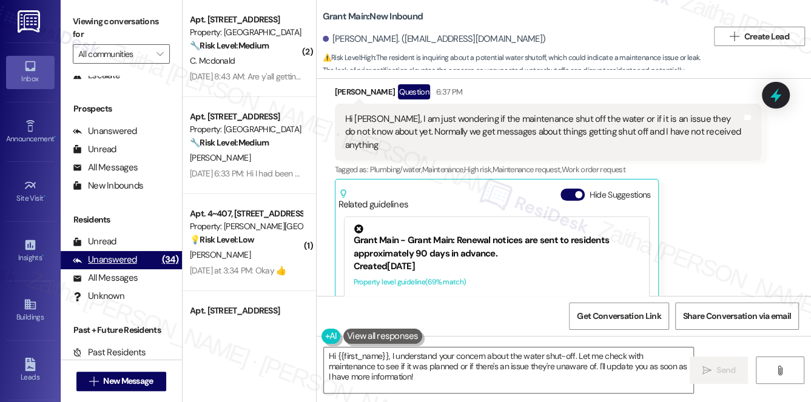
click at [124, 256] on div "Unanswered" at bounding box center [105, 260] width 64 height 13
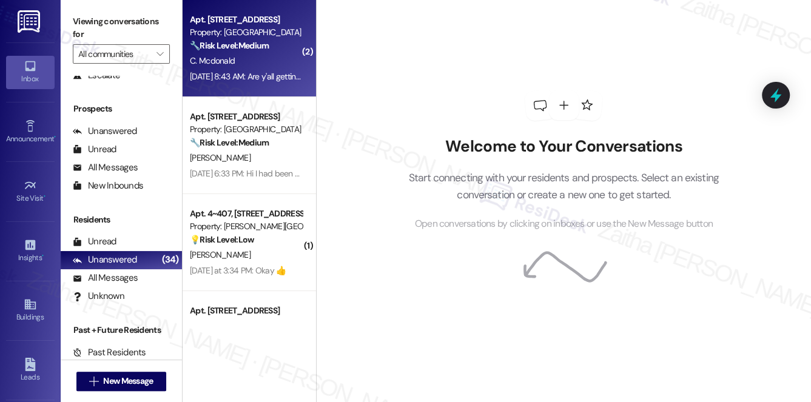
click at [277, 66] on div "C. Mcdonald" at bounding box center [246, 60] width 115 height 15
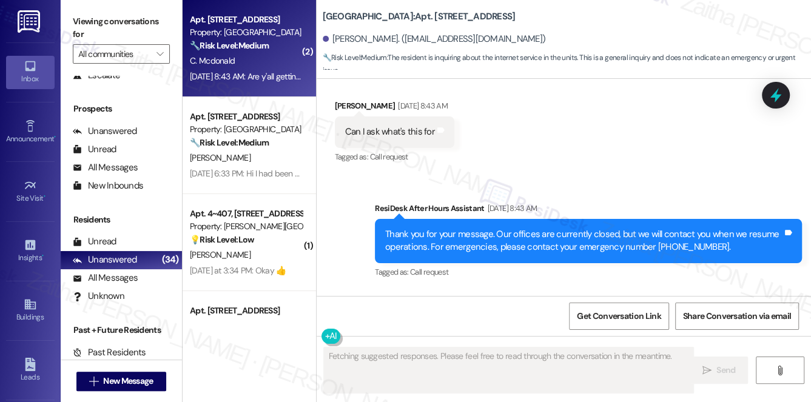
scroll to position [5701, 0]
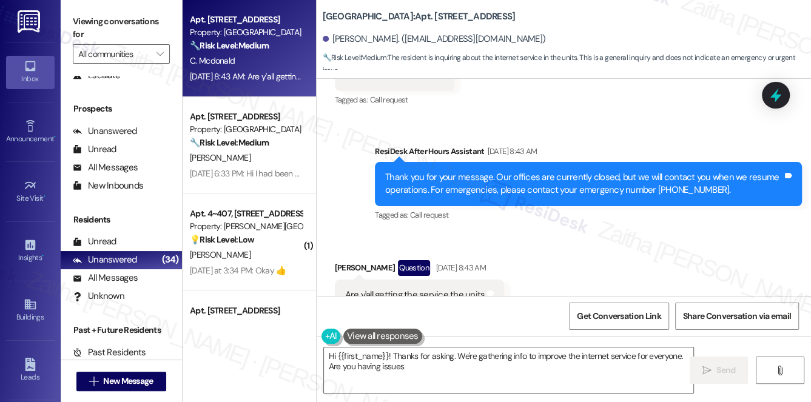
type textarea "Hi {{first_name}}! Thanks for asking. We're gathering info to improve the inter…"
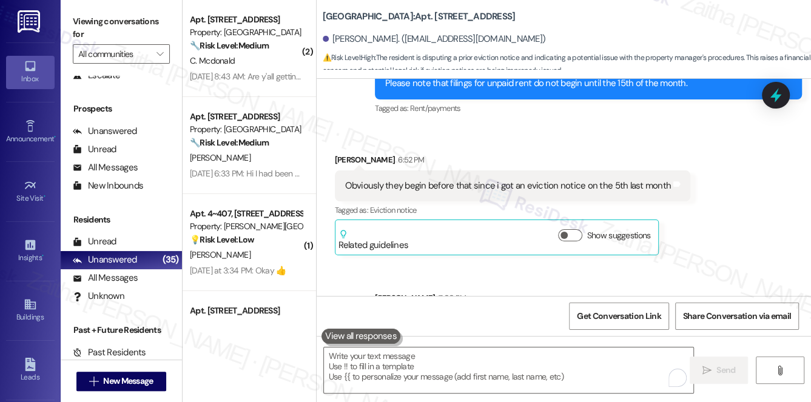
scroll to position [5757, 0]
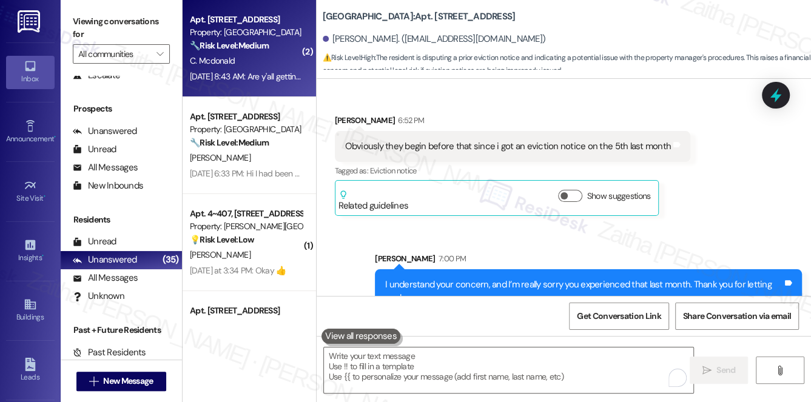
click at [265, 52] on div "🔧 Risk Level: Medium The resident is inquiring about the internet service in th…" at bounding box center [246, 45] width 112 height 13
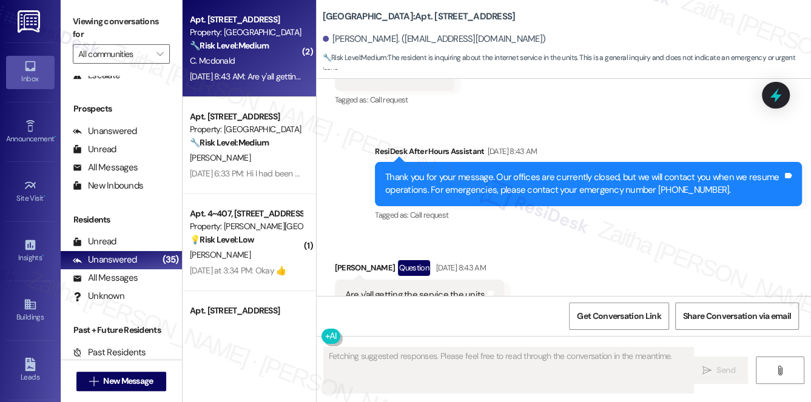
scroll to position [5701, 0]
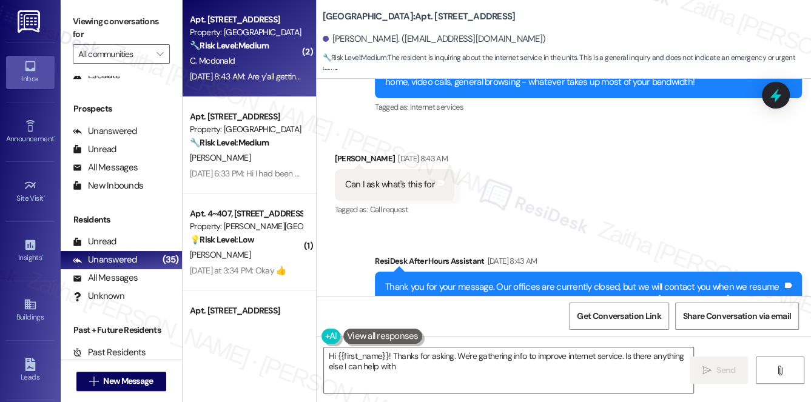
type textarea "Hi {{first_name}}! Thanks for asking. We're gathering info to improve internet …"
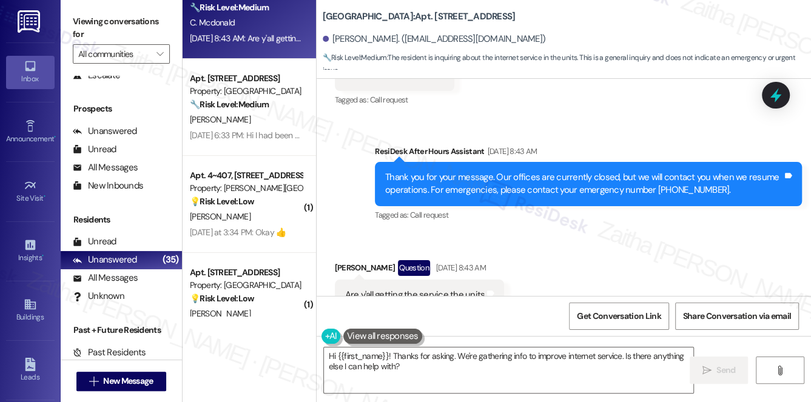
scroll to position [0, 0]
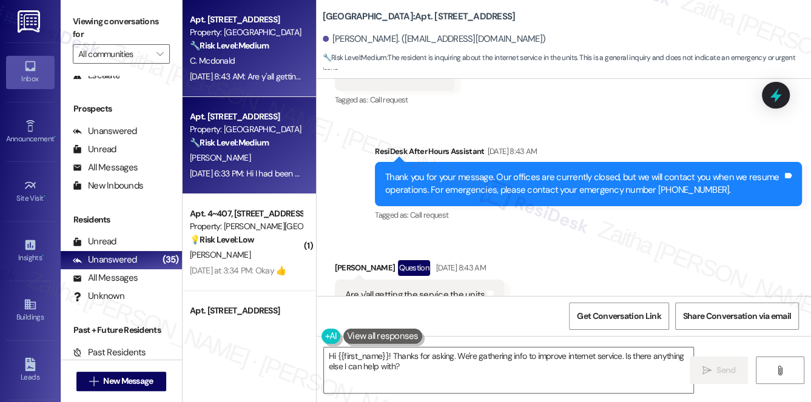
click at [271, 149] on div "🔧 Risk Level: Medium The resident is providing an update on their assistance ap…" at bounding box center [246, 143] width 112 height 13
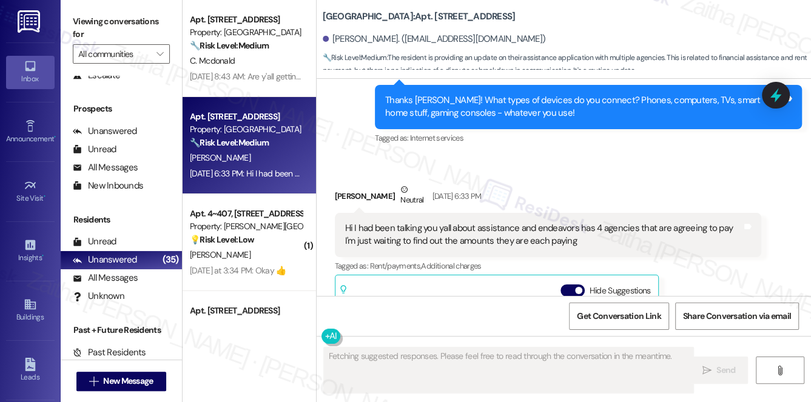
scroll to position [1577, 0]
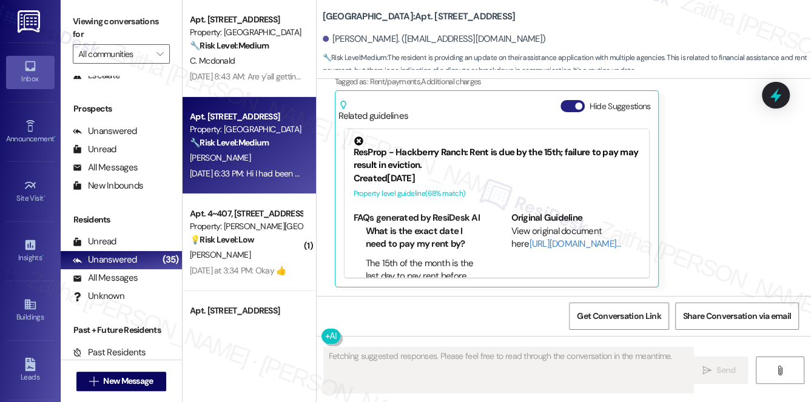
click at [563, 109] on button "Hide Suggestions" at bounding box center [573, 106] width 24 height 12
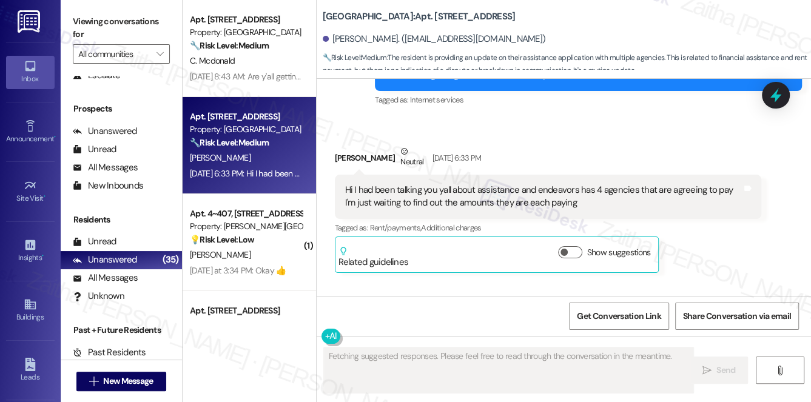
scroll to position [1321, 0]
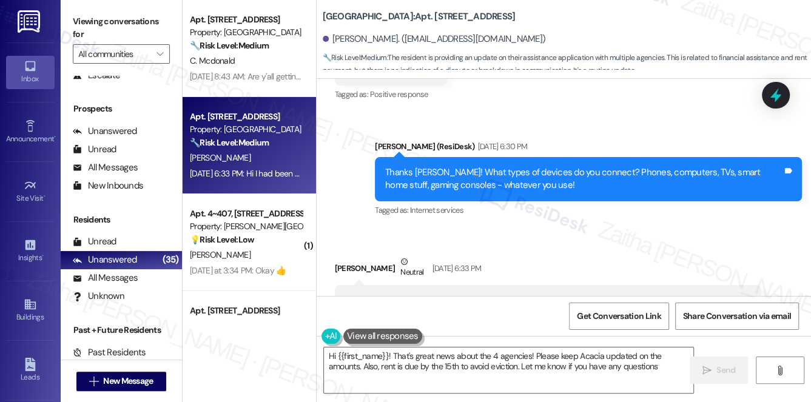
type textarea "Hi {{first_name}}! That's great news about the 4 agencies! Please keep Acacia u…"
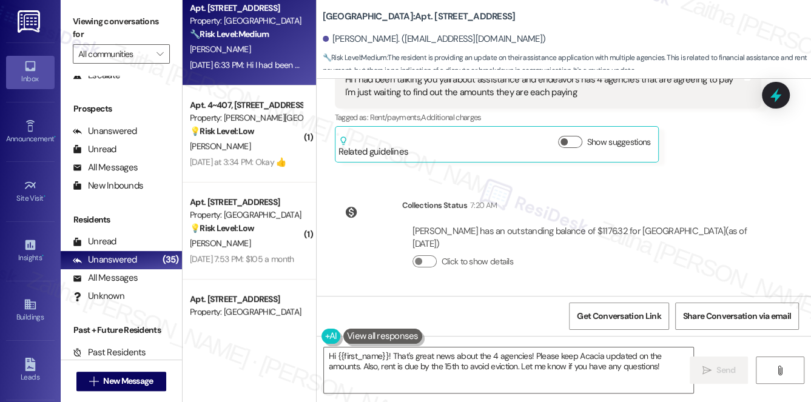
scroll to position [55, 0]
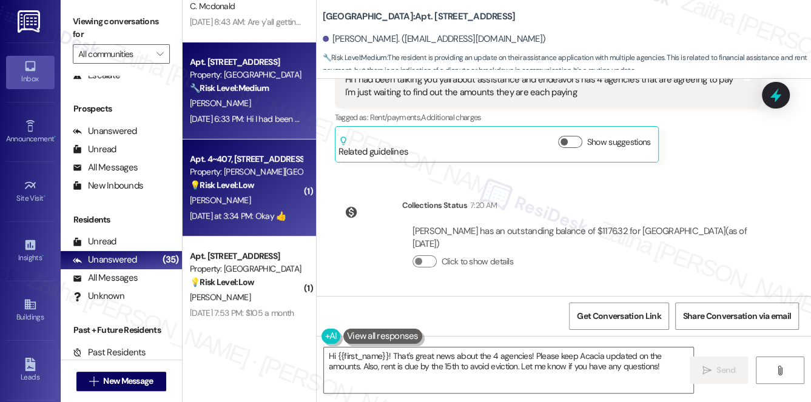
click at [263, 196] on div "[PERSON_NAME]" at bounding box center [246, 200] width 115 height 15
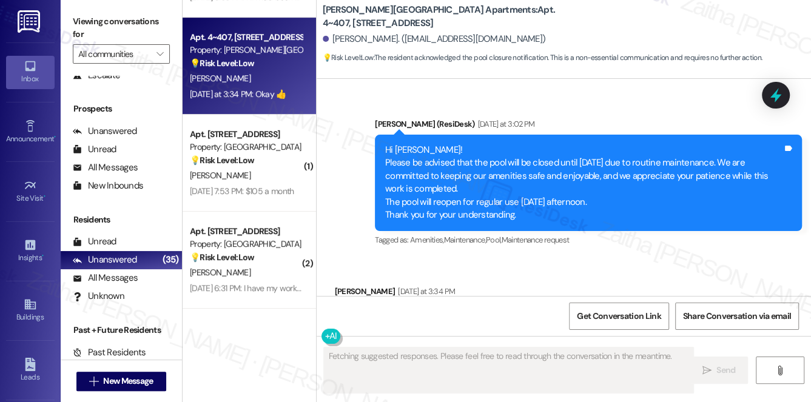
scroll to position [220, 0]
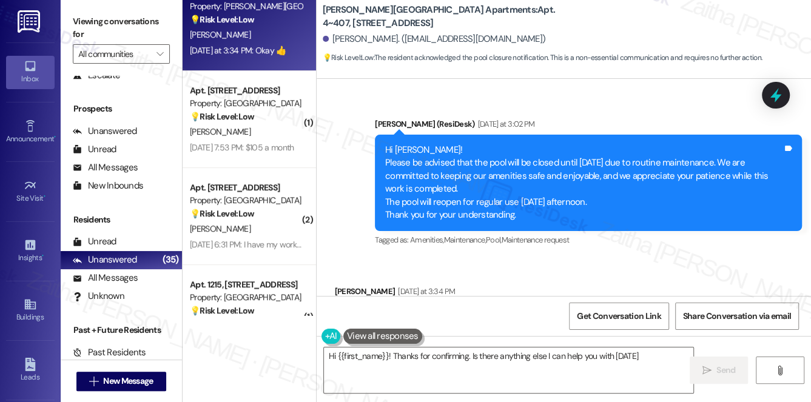
type textarea "Hi {{first_name}}! Thanks for confirming. Is there anything else I can help you…"
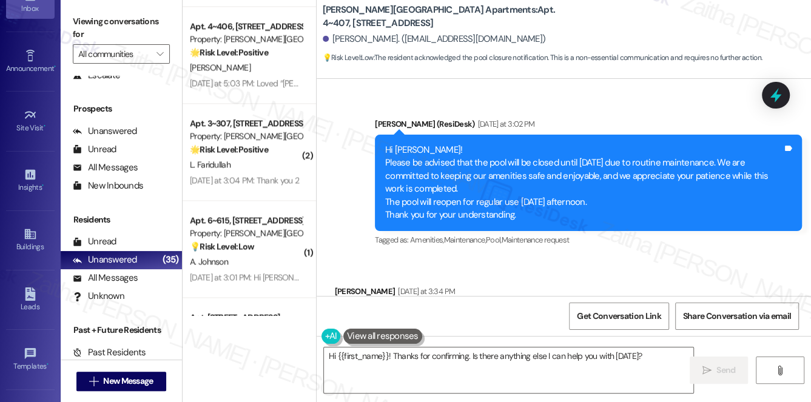
scroll to position [172, 0]
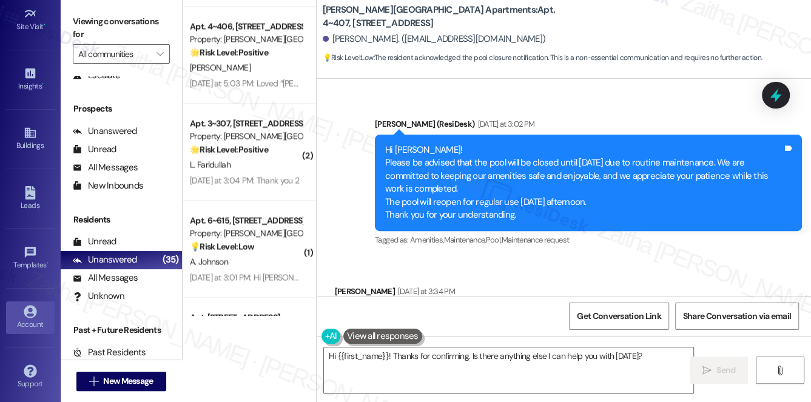
click at [23, 320] on div "Account" at bounding box center [30, 325] width 61 height 12
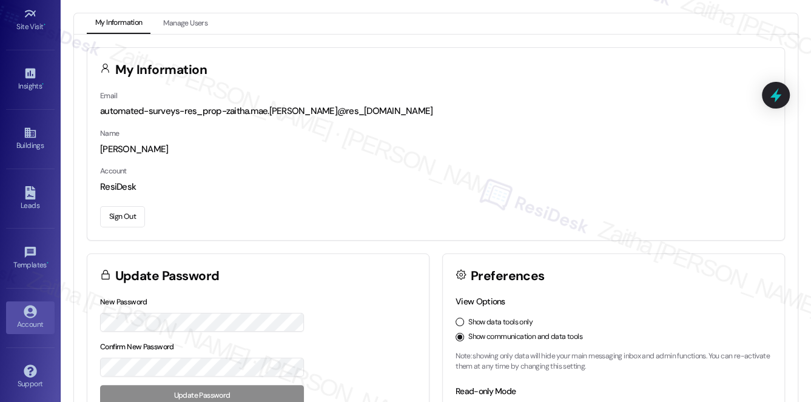
click at [117, 217] on button "Sign Out" at bounding box center [122, 216] width 45 height 21
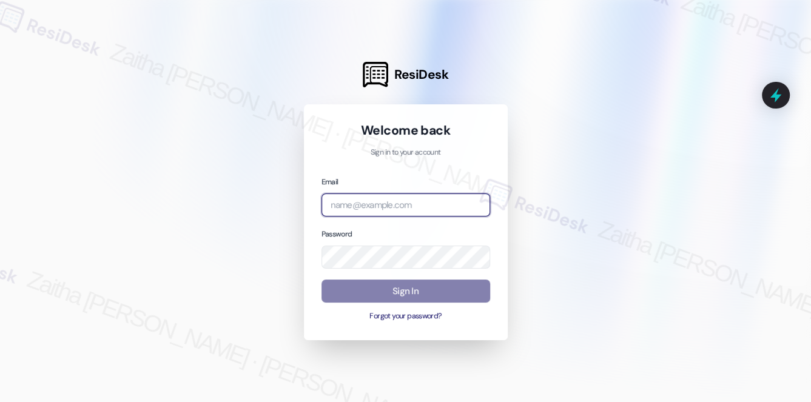
click at [416, 198] on input "email" at bounding box center [406, 206] width 169 height 24
type input "automated-surveys-crawford_hoying-zaitha.mae.[PERSON_NAME]@crawford_[DOMAIN_NAM…"
